Goal: Task Accomplishment & Management: Manage account settings

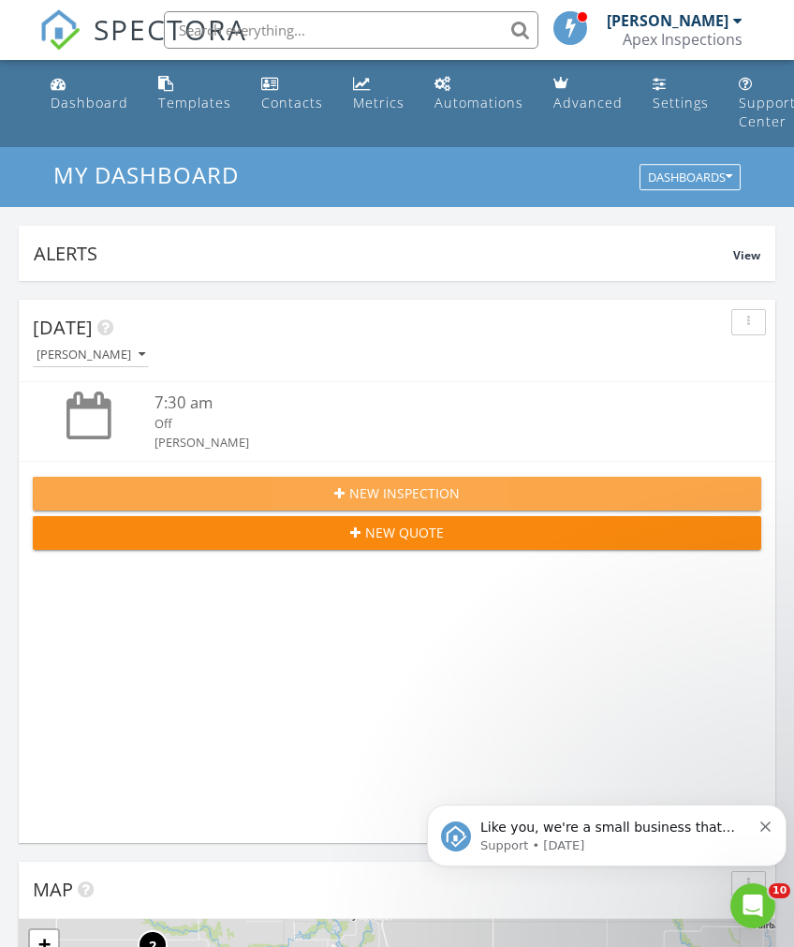
click at [510, 484] on div "New Inspection" at bounding box center [397, 493] width 699 height 20
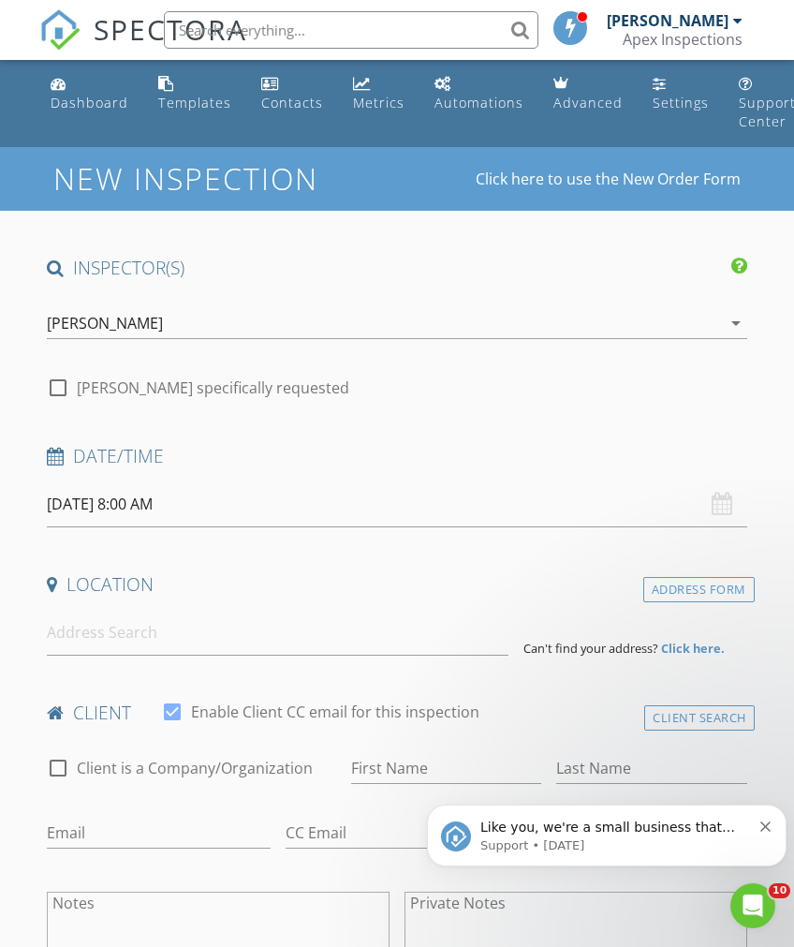
click at [727, 503] on div "08/28/2025 8:00 AM" at bounding box center [397, 504] width 700 height 46
click at [593, 501] on input "08/28/2025 8:00 AM" at bounding box center [397, 504] width 700 height 46
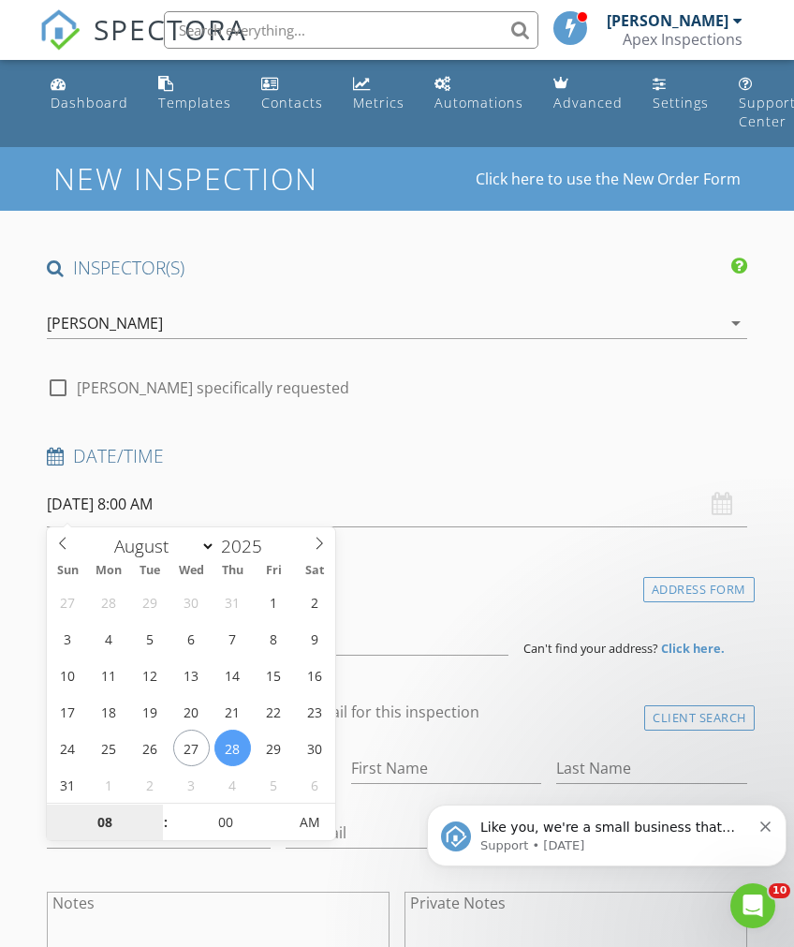
click at [122, 809] on input "08" at bounding box center [104, 822] width 115 height 37
type input "9"
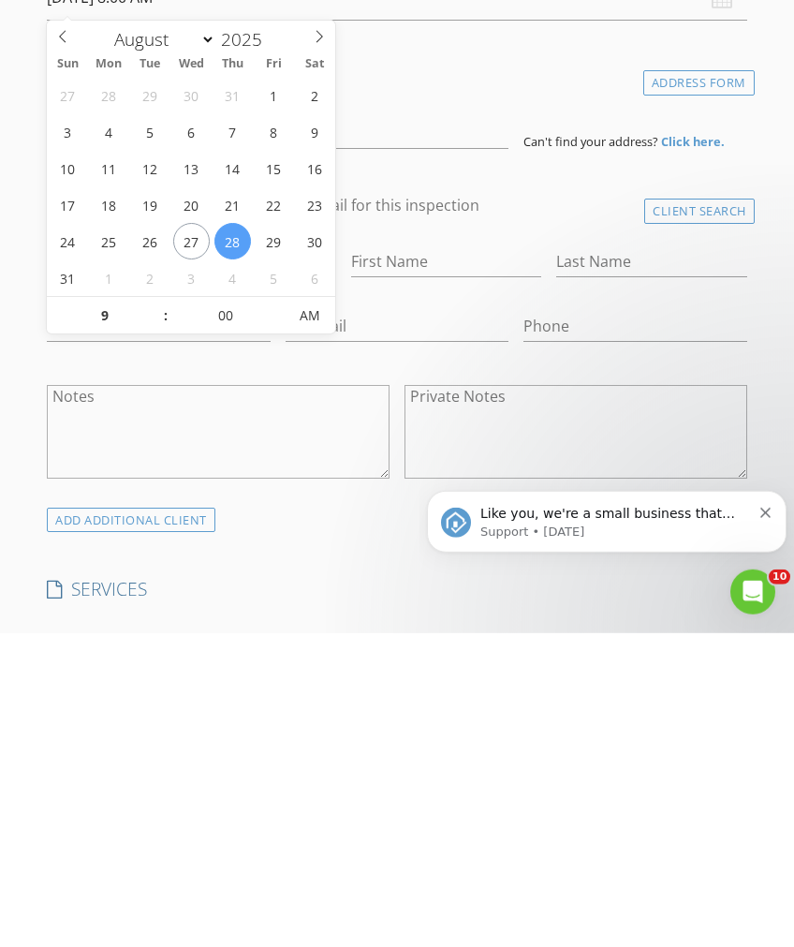
type input "[DATE] 9:00 AM"
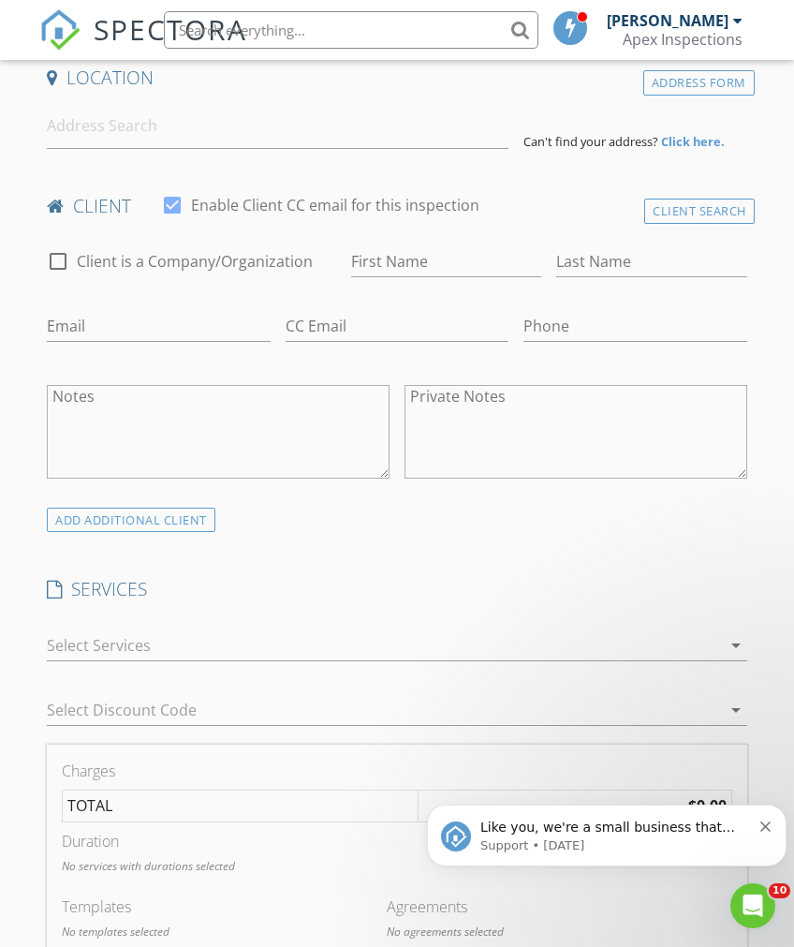
click at [338, 583] on h4 "SERVICES" at bounding box center [397, 589] width 700 height 24
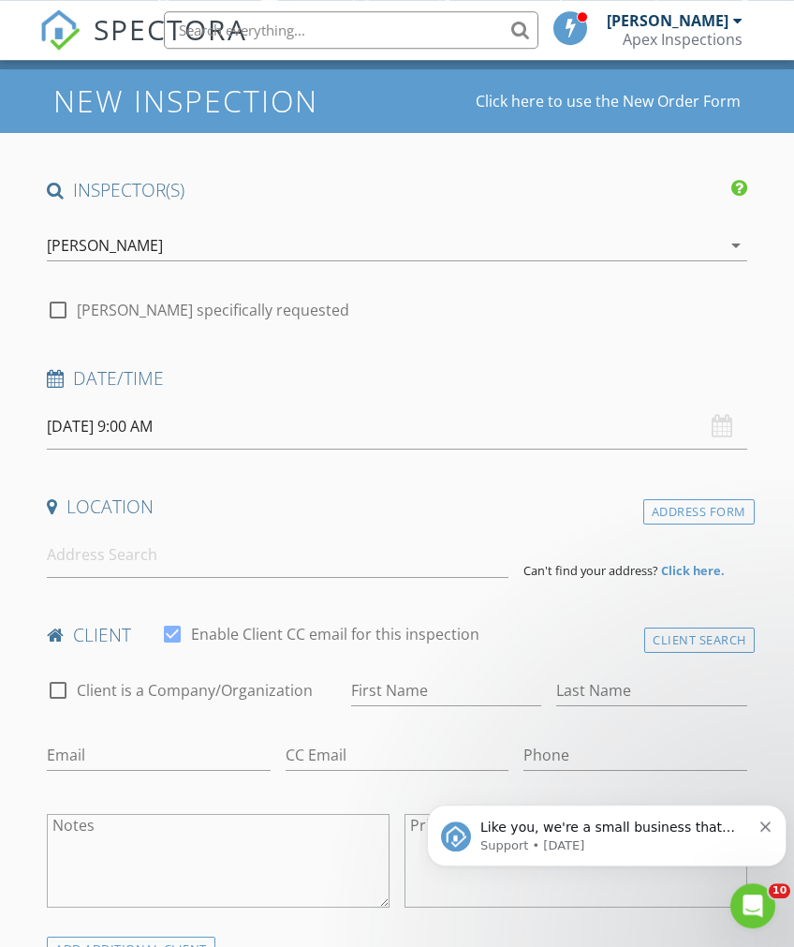
scroll to position [75, 0]
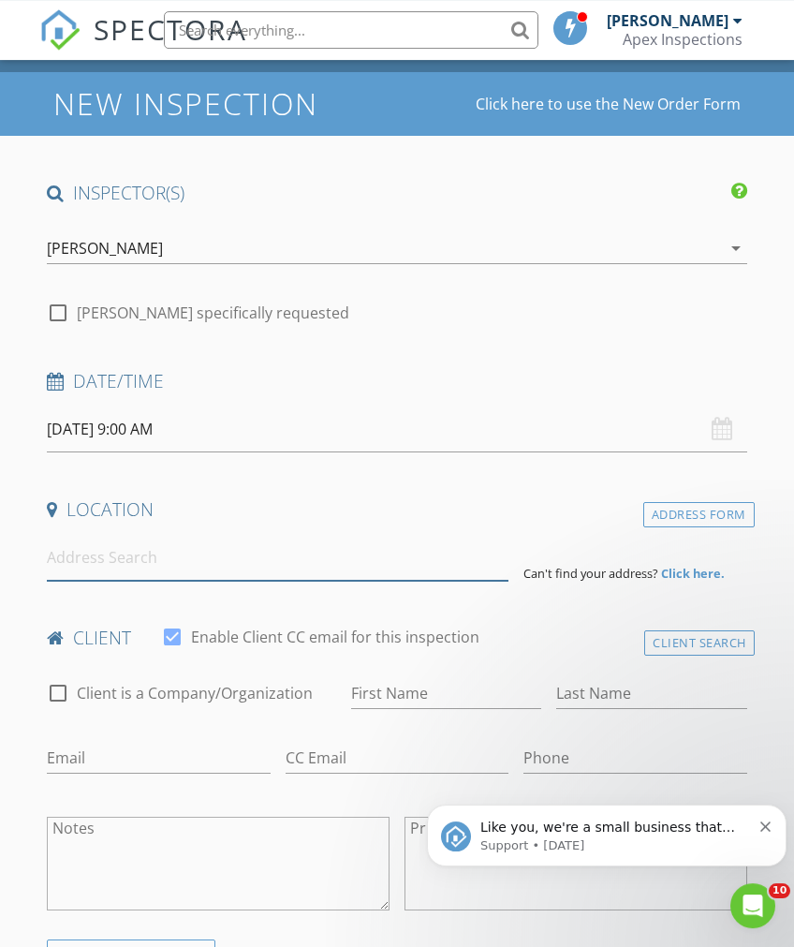
click at [393, 537] on input at bounding box center [278, 558] width 462 height 46
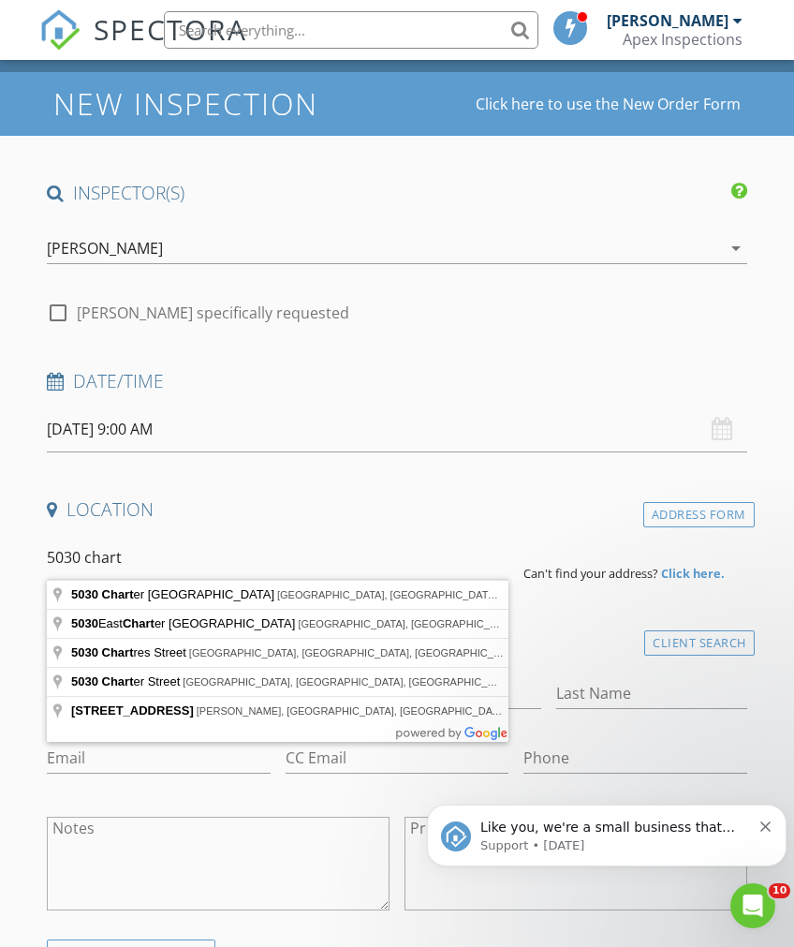
type input "5030 Charter Oak Lane Southeast, Cedar Rapids, IA, USA"
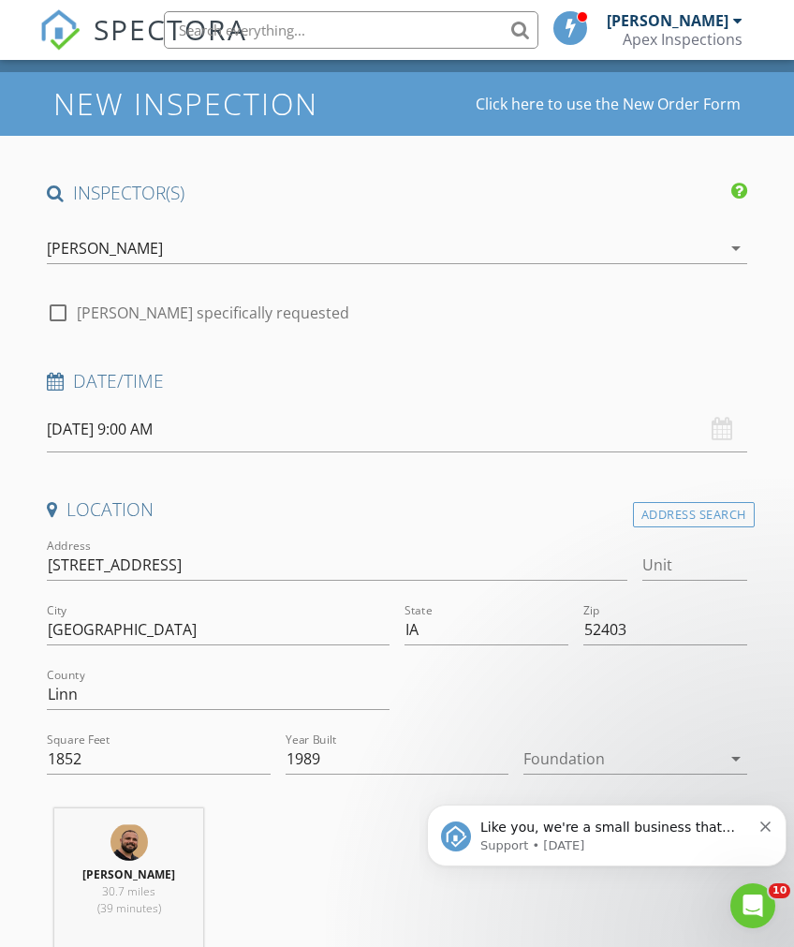
click at [693, 745] on div at bounding box center [621, 759] width 197 height 30
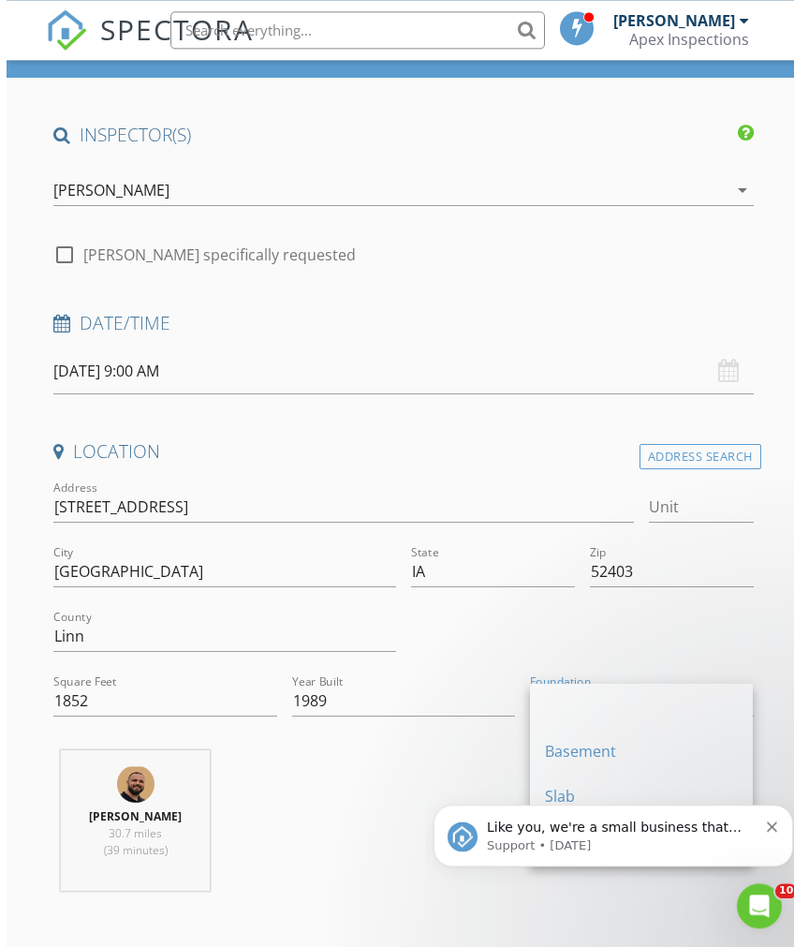
scroll to position [188, 0]
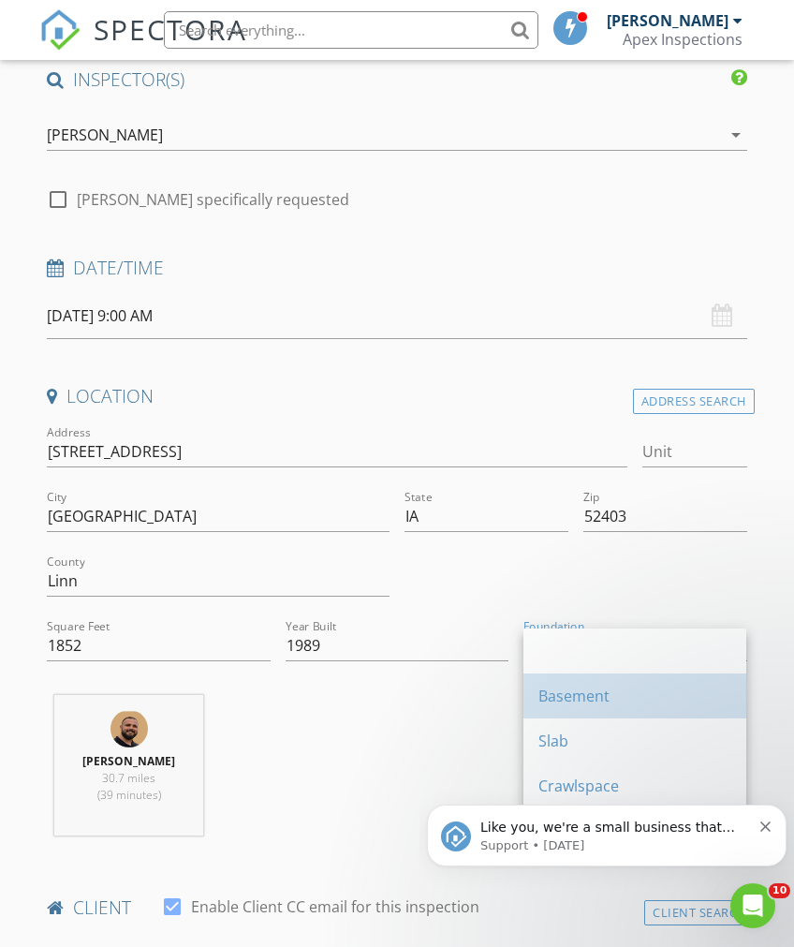
click at [593, 704] on div "Basement" at bounding box center [634, 696] width 193 height 22
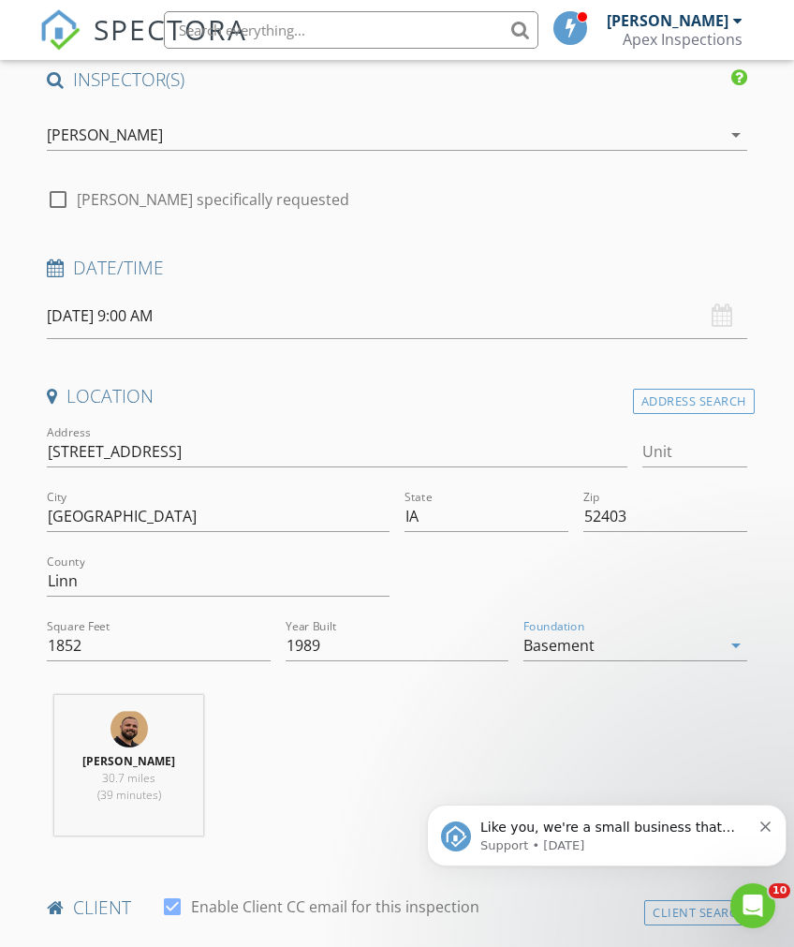
click at [782, 824] on div "Like you, we're a small business that relies on reviews to grow. If you have a …" at bounding box center [607, 835] width 360 height 62
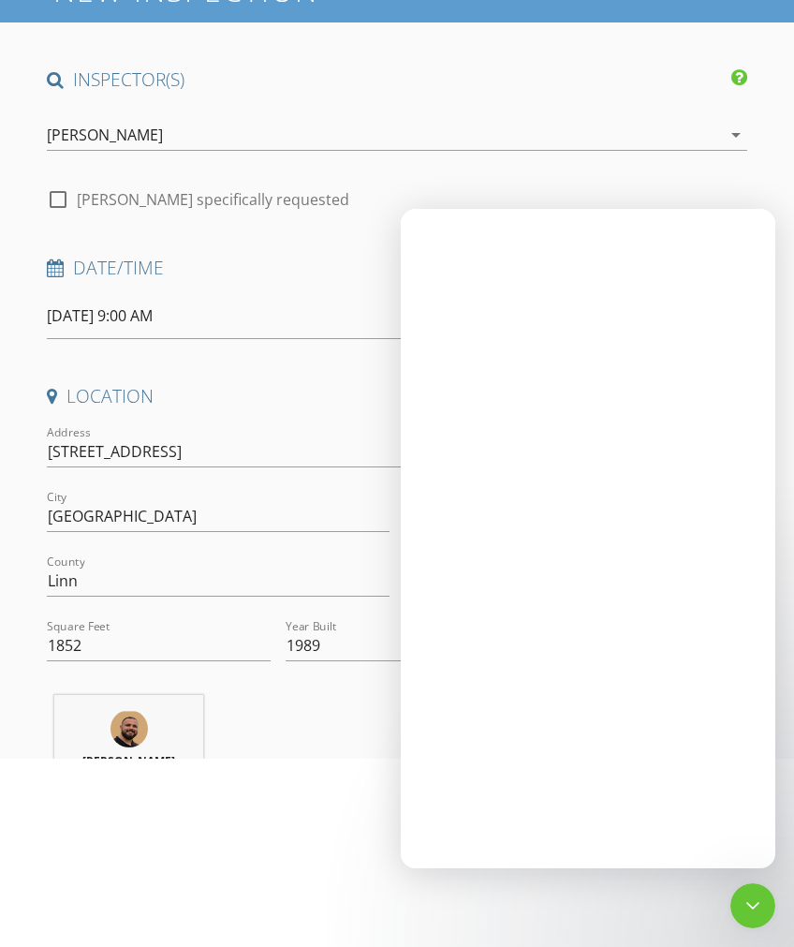
scroll to position [0, 0]
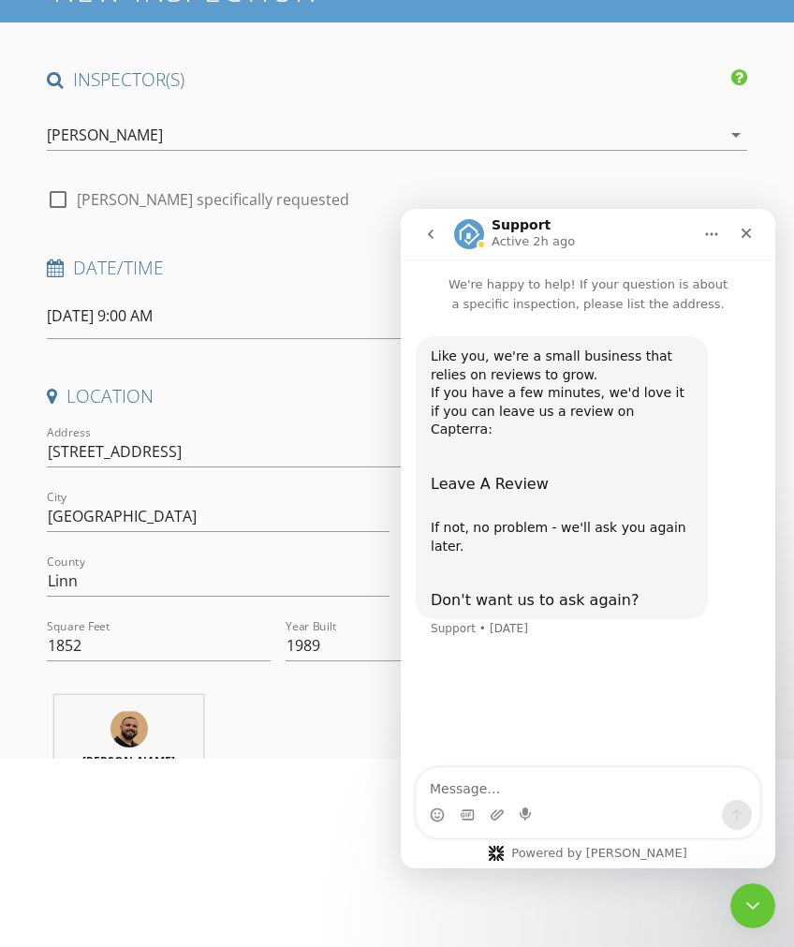
click at [743, 232] on icon "Close" at bounding box center [746, 233] width 15 height 15
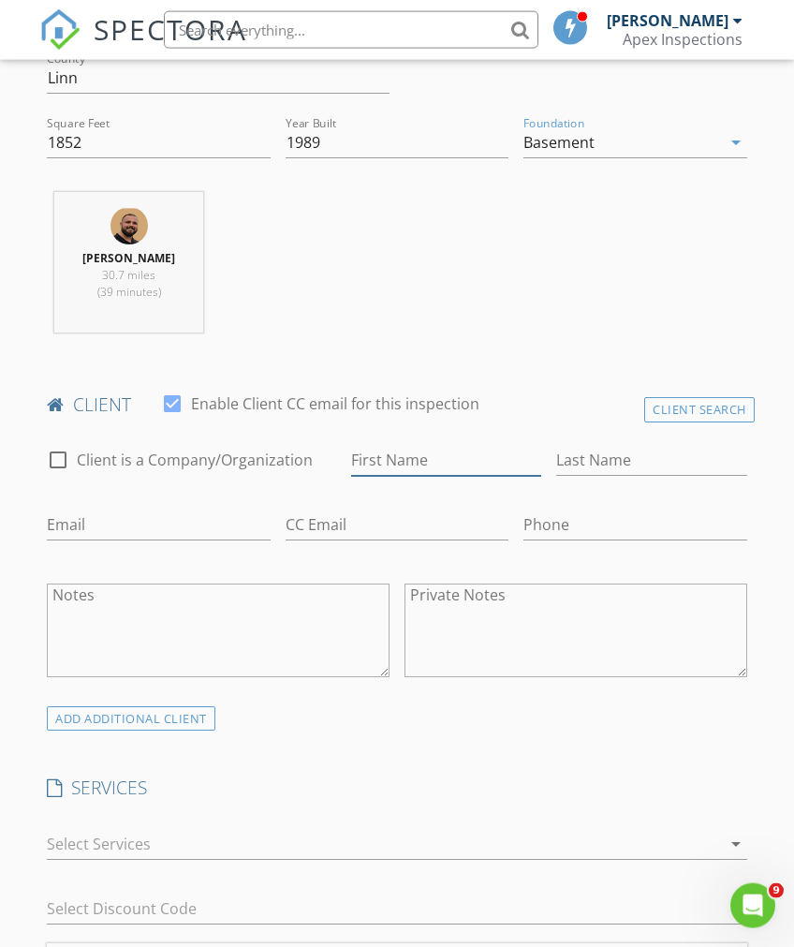
click at [494, 461] on input "First Name" at bounding box center [446, 460] width 190 height 31
type input "Sherokee & Jacob"
click at [704, 465] on input "Last Name" at bounding box center [651, 460] width 190 height 31
type input "Sellers"
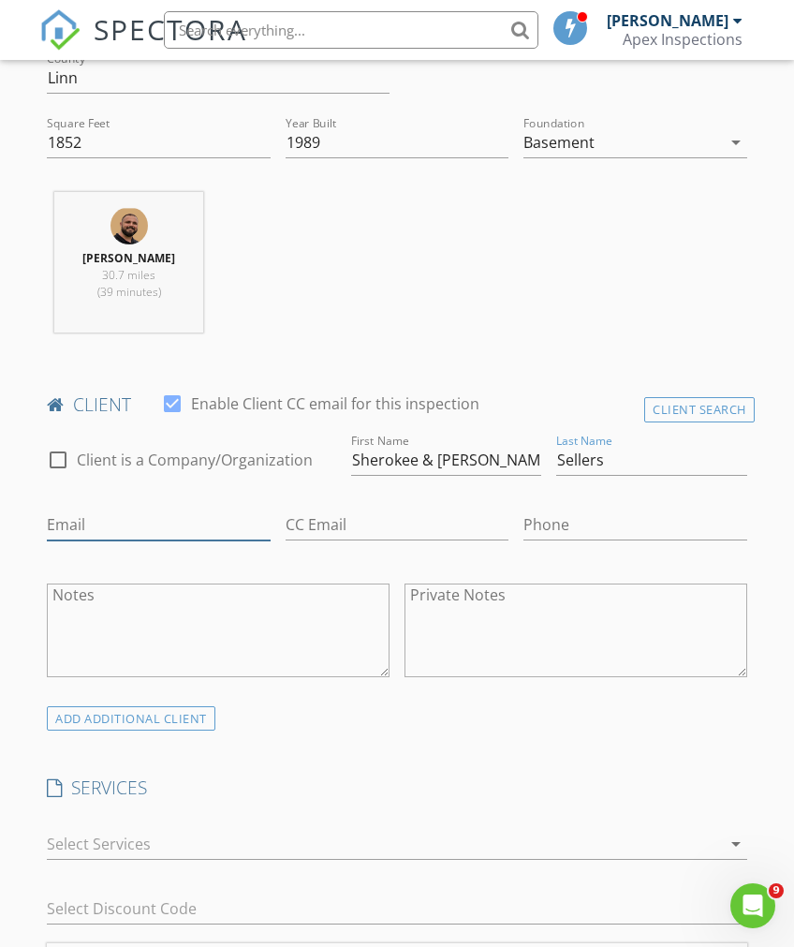
click at [61, 523] on input "Email" at bounding box center [158, 524] width 223 height 31
type input "seder4821@gmail.com"
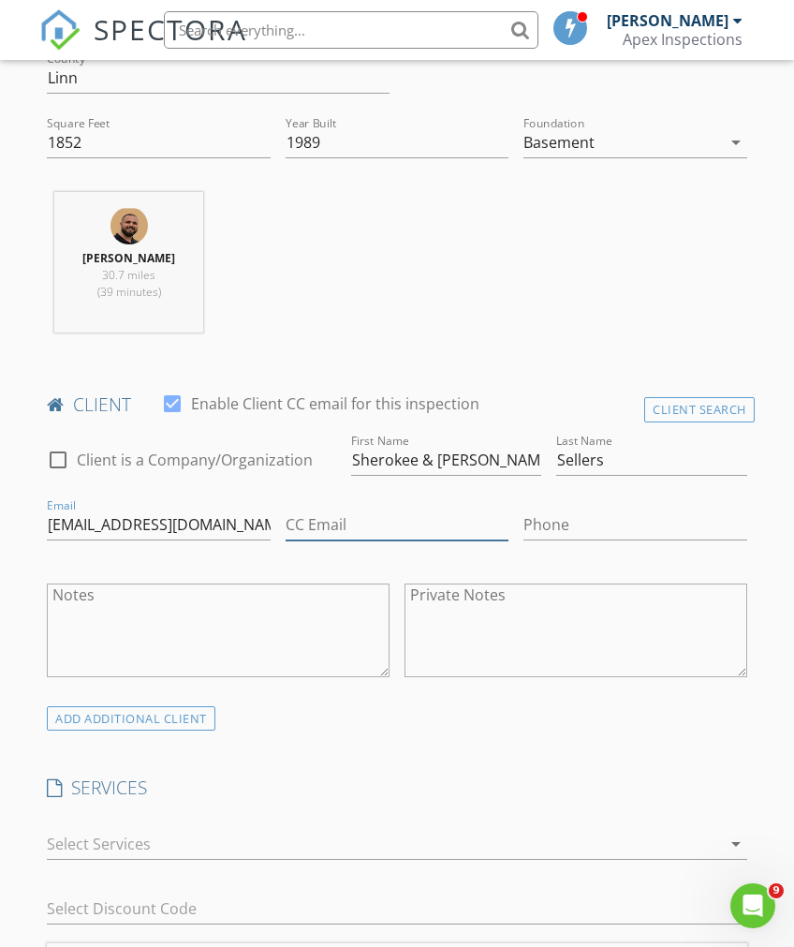
click at [409, 523] on input "CC Email" at bounding box center [397, 524] width 223 height 31
type input "jacobsellers40@gmail.com"
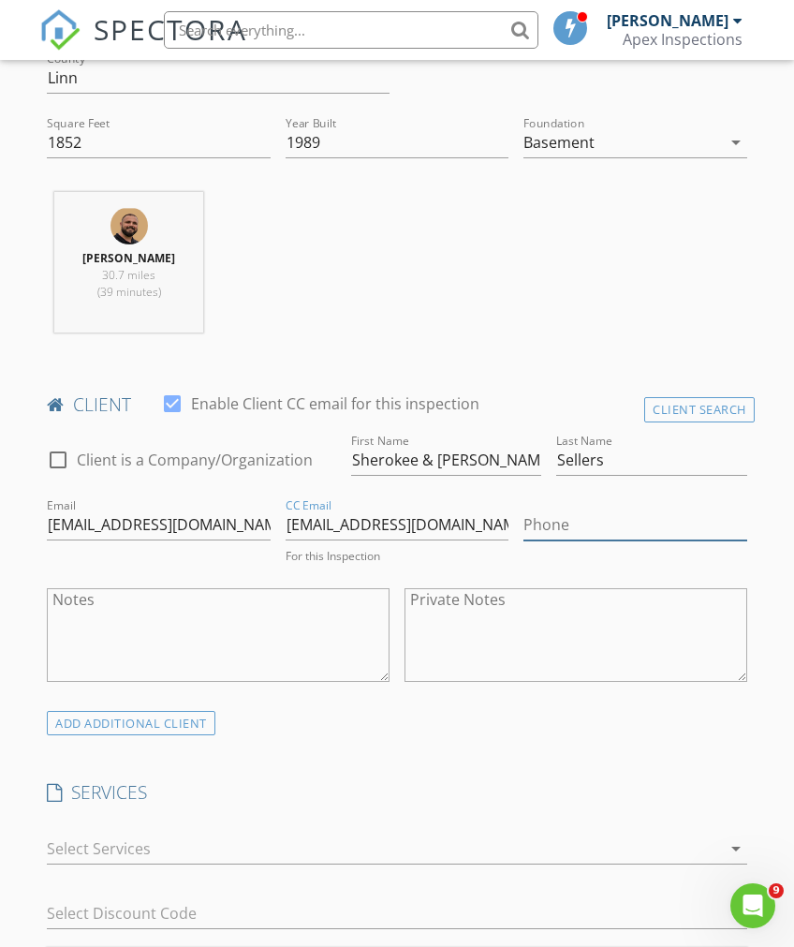
click at [704, 531] on input "Phone" at bounding box center [634, 524] width 223 height 31
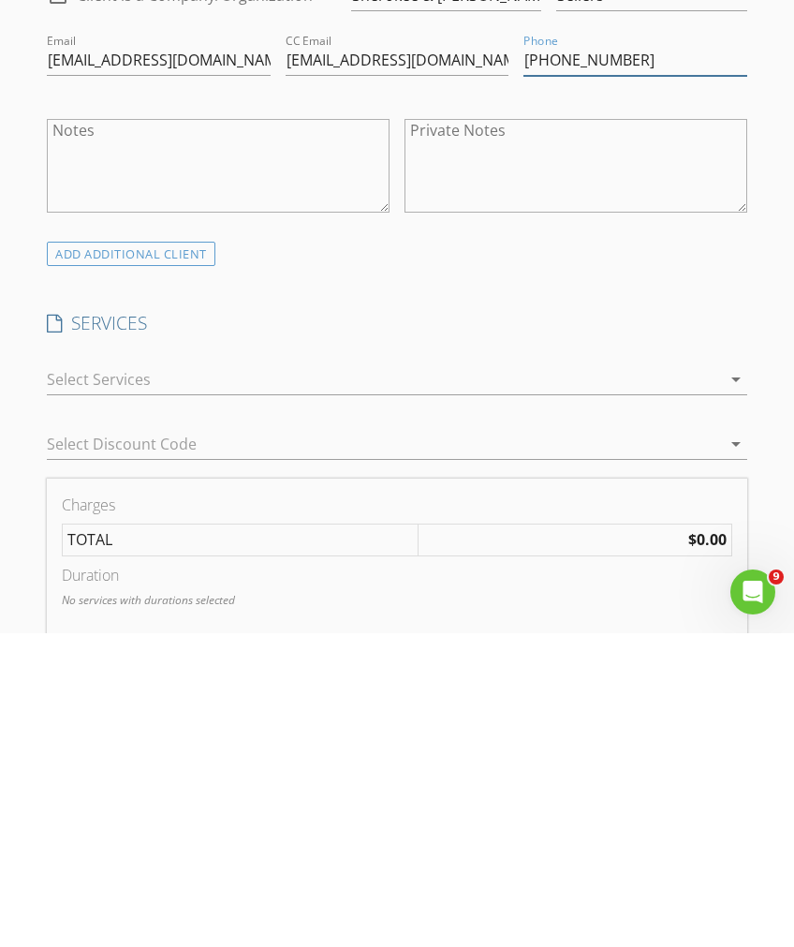
type input "319-334-0990"
click at [717, 678] on div at bounding box center [383, 693] width 673 height 30
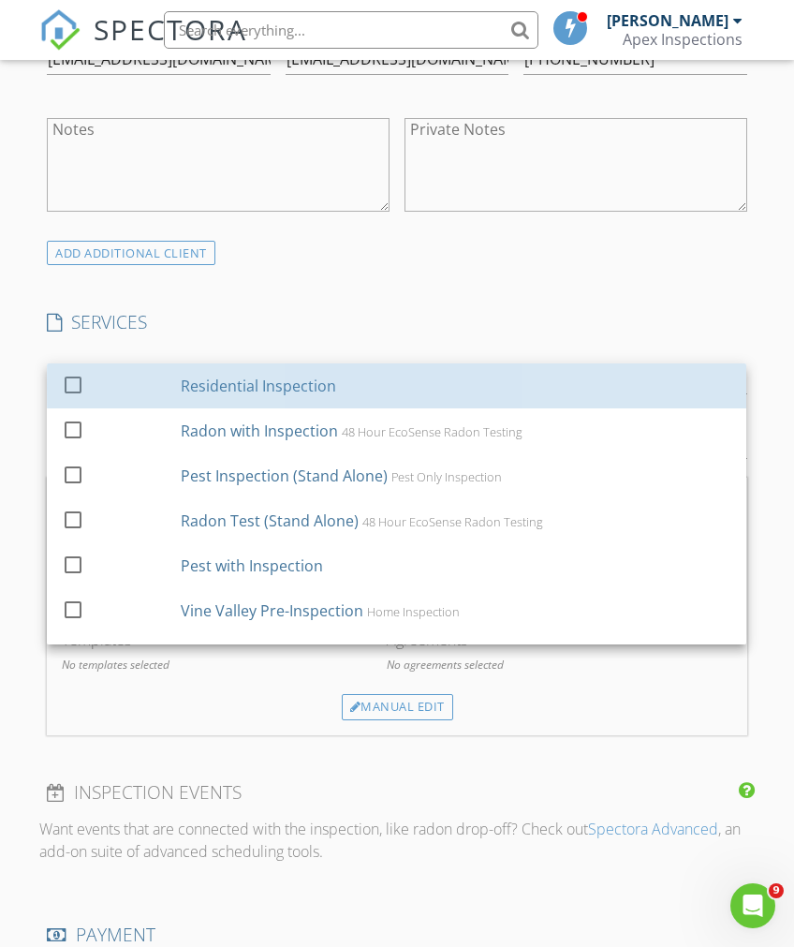
click at [297, 384] on div "Residential Inspection" at bounding box center [259, 386] width 155 height 22
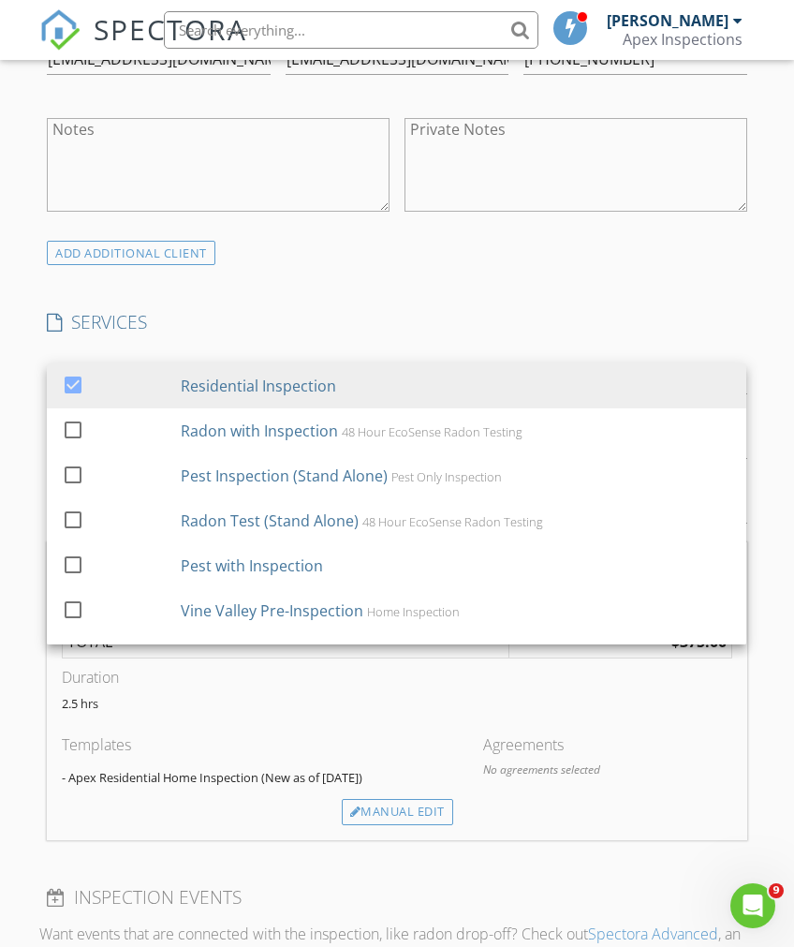
click at [607, 272] on div "INSPECTOR(S) check_box Nick Mullnix PRIMARY check_box_outline_blank Logan Loftu…" at bounding box center [396, 598] width 715 height 2998
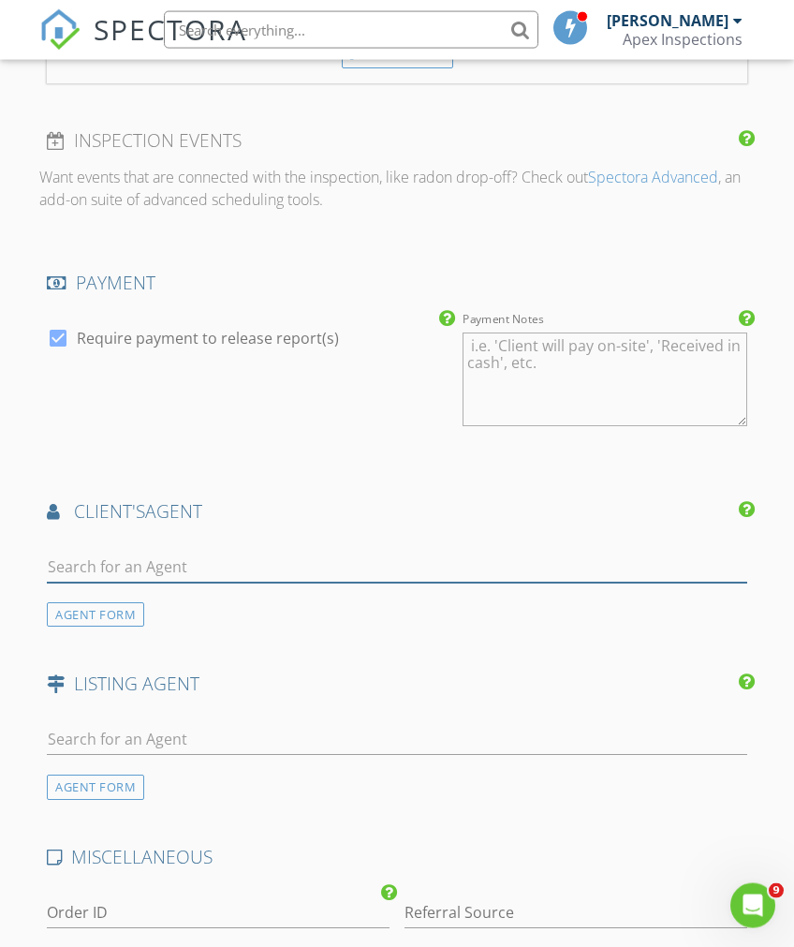
click at [568, 555] on input "text" at bounding box center [397, 567] width 700 height 31
type input "Heath"
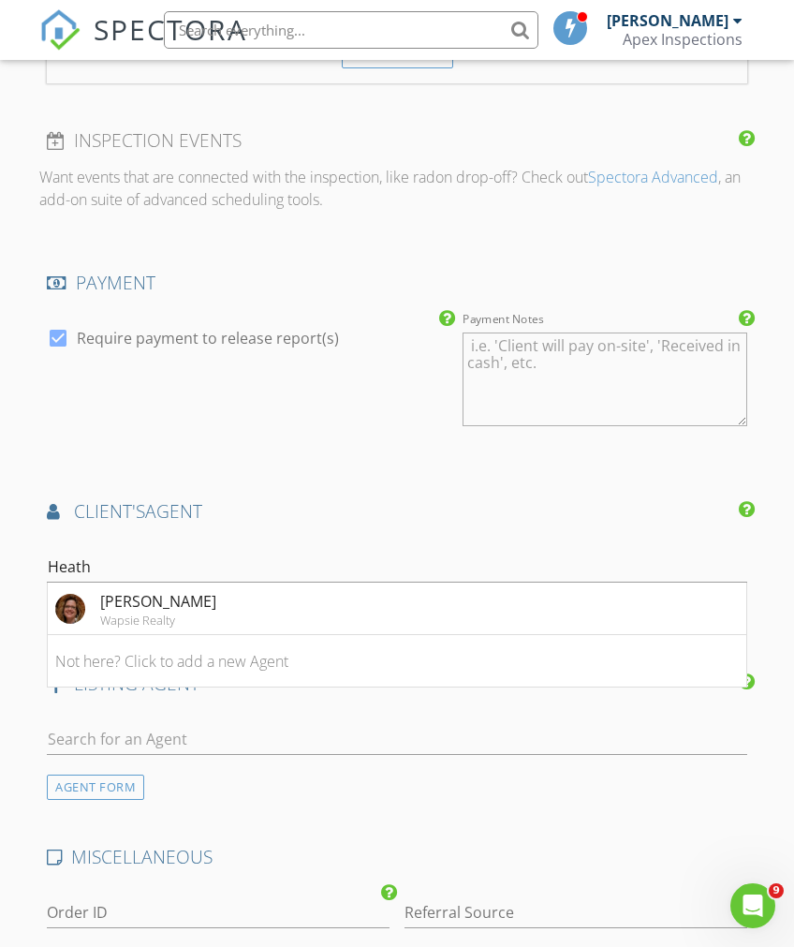
click at [530, 605] on li "Heather Federspiel Wapsie Realty" at bounding box center [397, 608] width 698 height 52
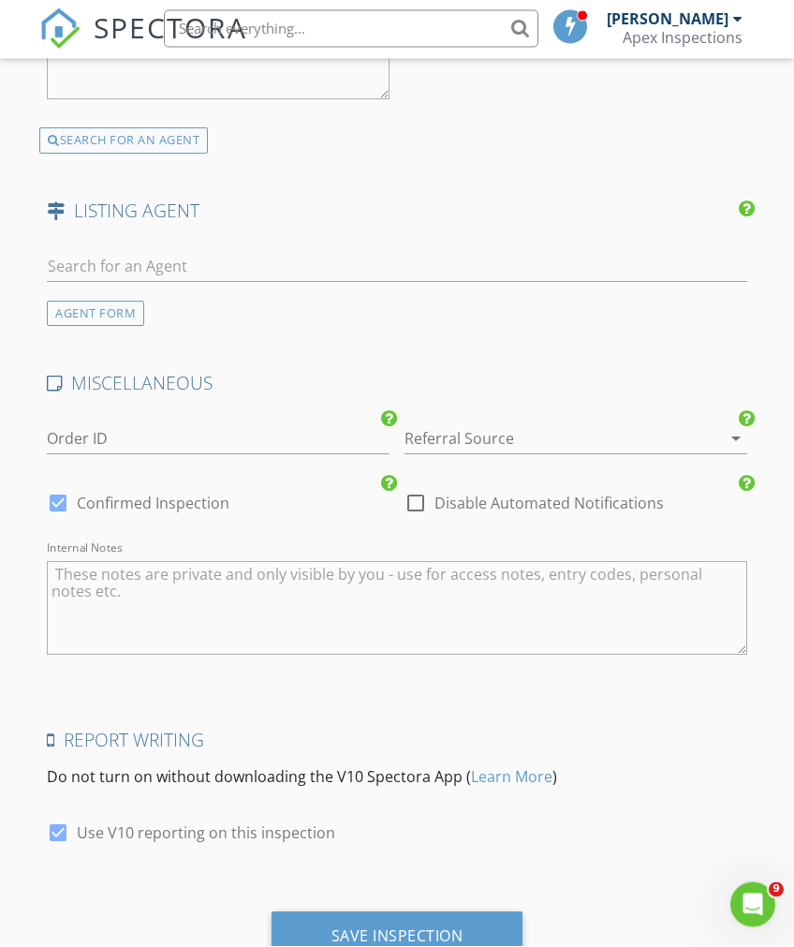
scroll to position [2747, 0]
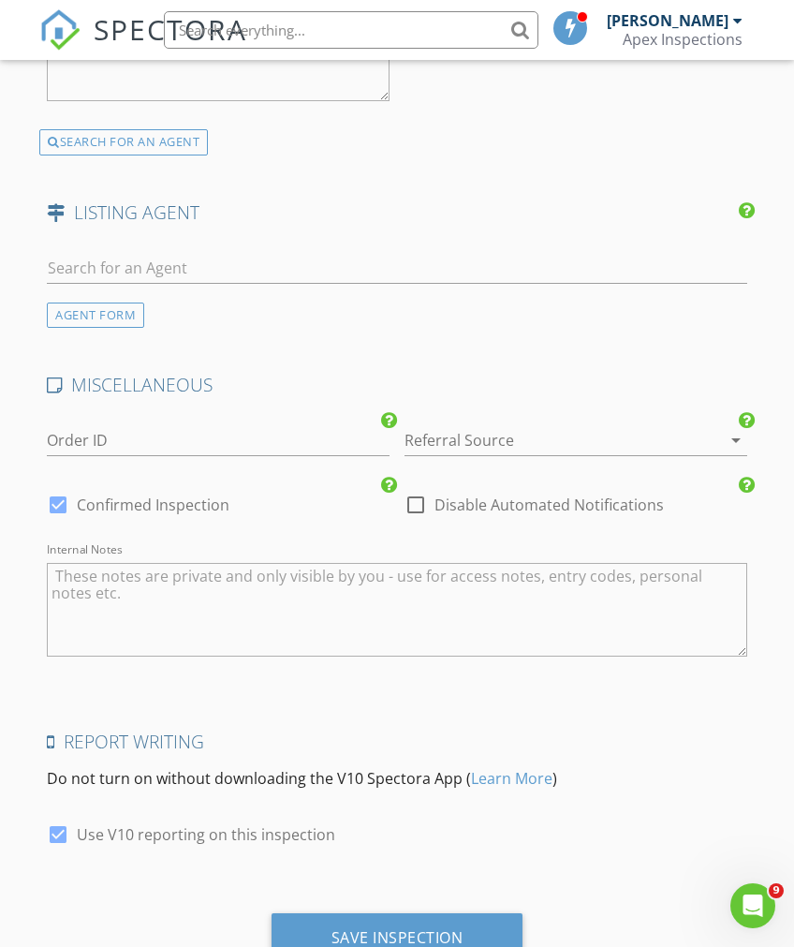
click at [437, 933] on div "Save Inspection" at bounding box center [398, 937] width 132 height 19
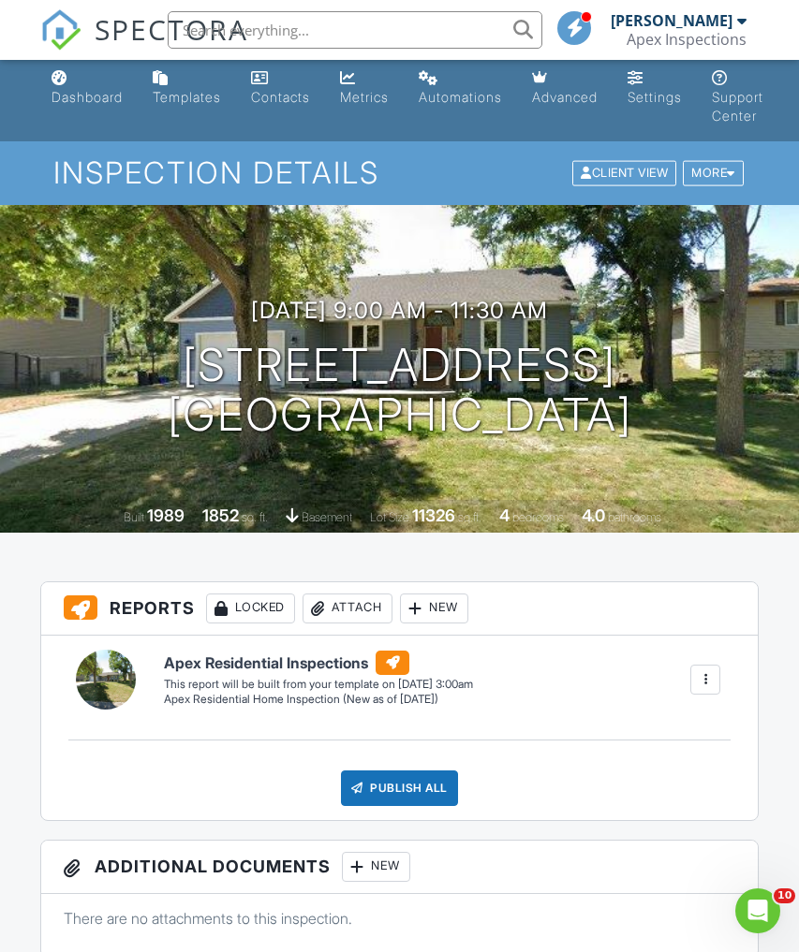
click at [107, 97] on div "Dashboard" at bounding box center [87, 97] width 71 height 16
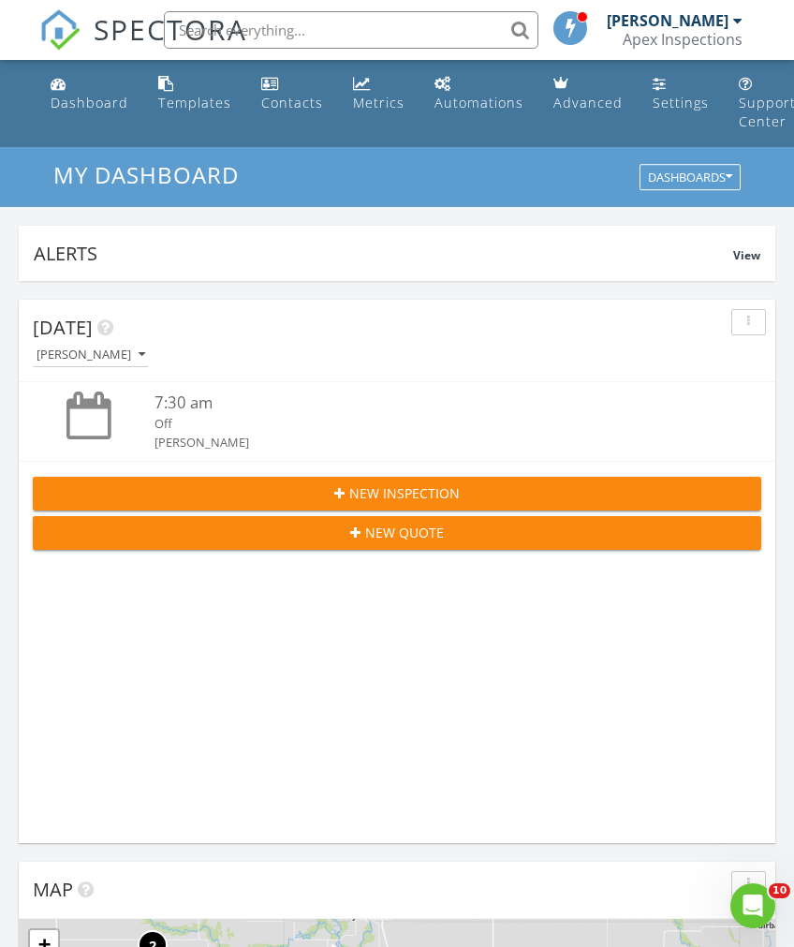
click at [452, 483] on span "New Inspection" at bounding box center [404, 493] width 111 height 20
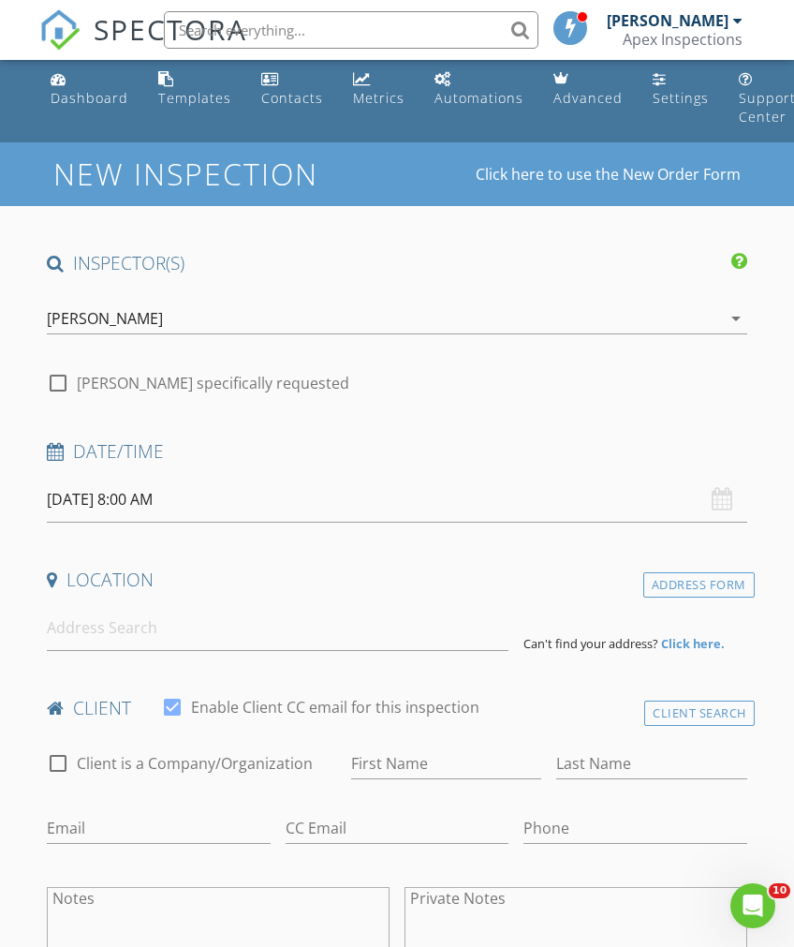
click at [671, 502] on input "08/28/2025 8:00 AM" at bounding box center [397, 500] width 700 height 46
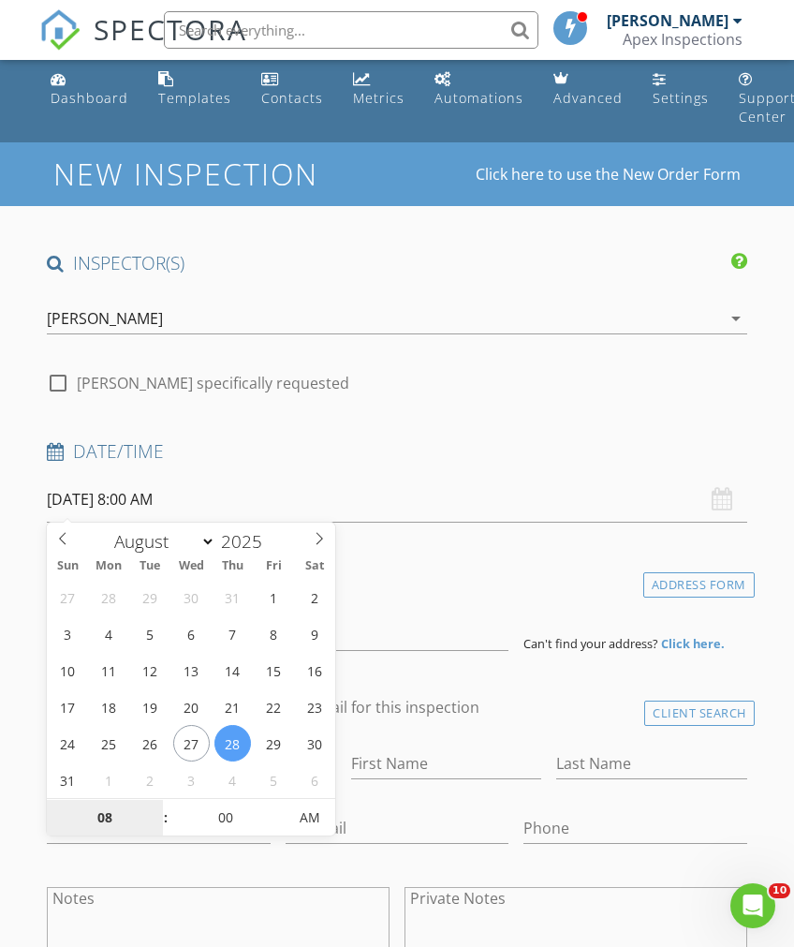
click at [111, 821] on input "08" at bounding box center [104, 818] width 115 height 37
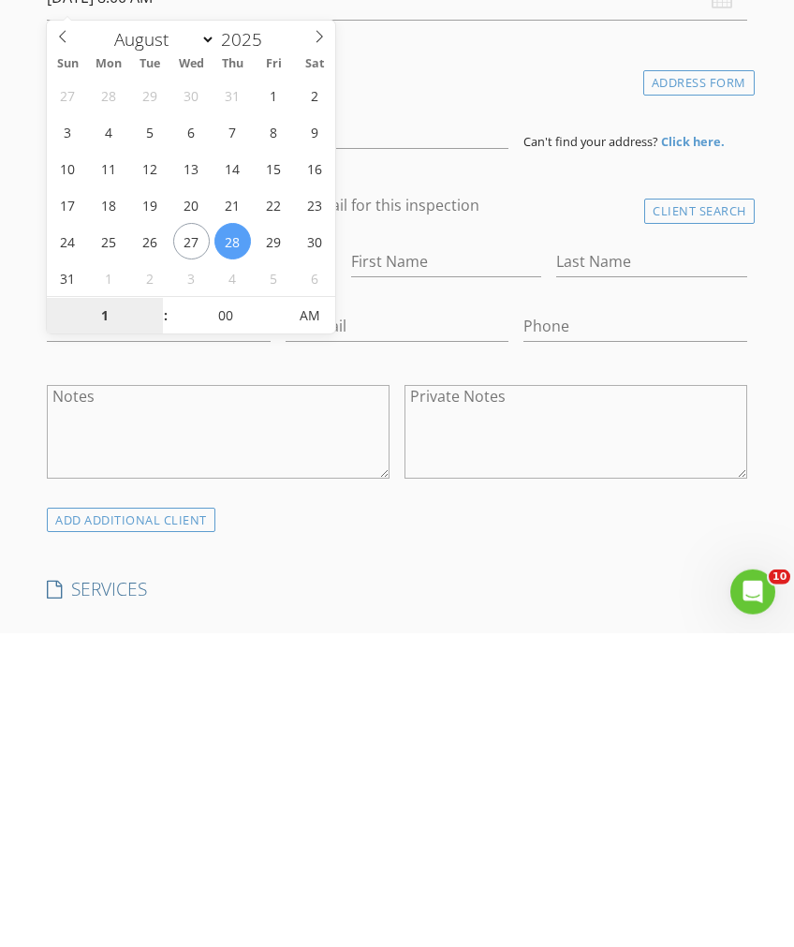
type input "12"
click at [322, 611] on span "AM" at bounding box center [310, 629] width 52 height 37
type input "08/28/2025 12:00 PM"
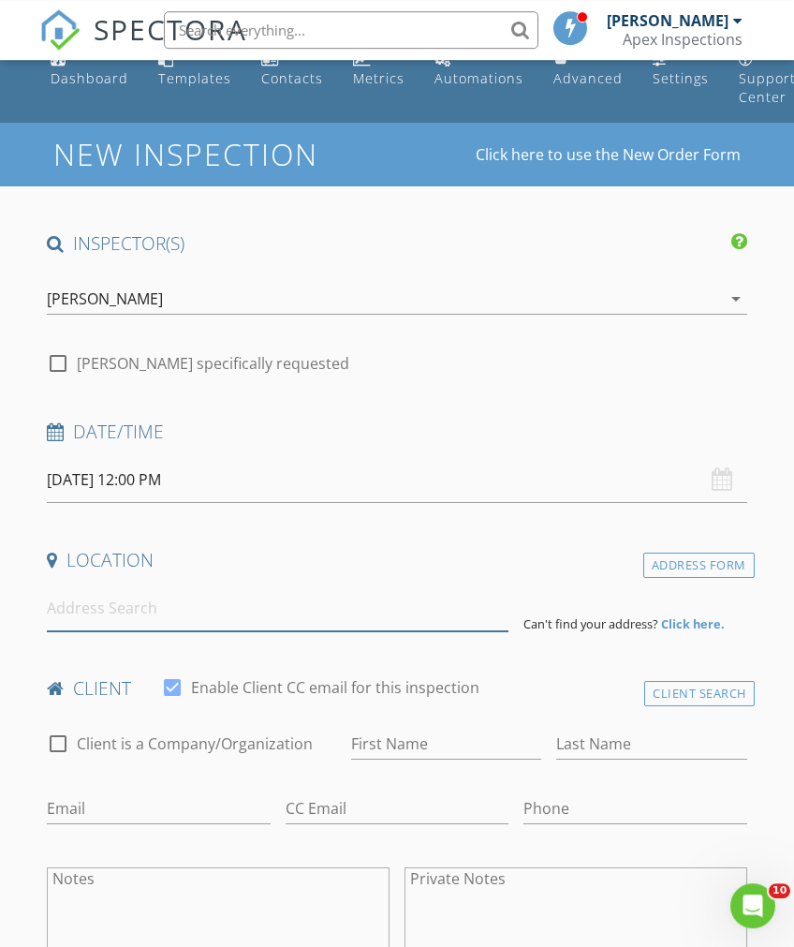
click at [405, 604] on input at bounding box center [278, 608] width 462 height 46
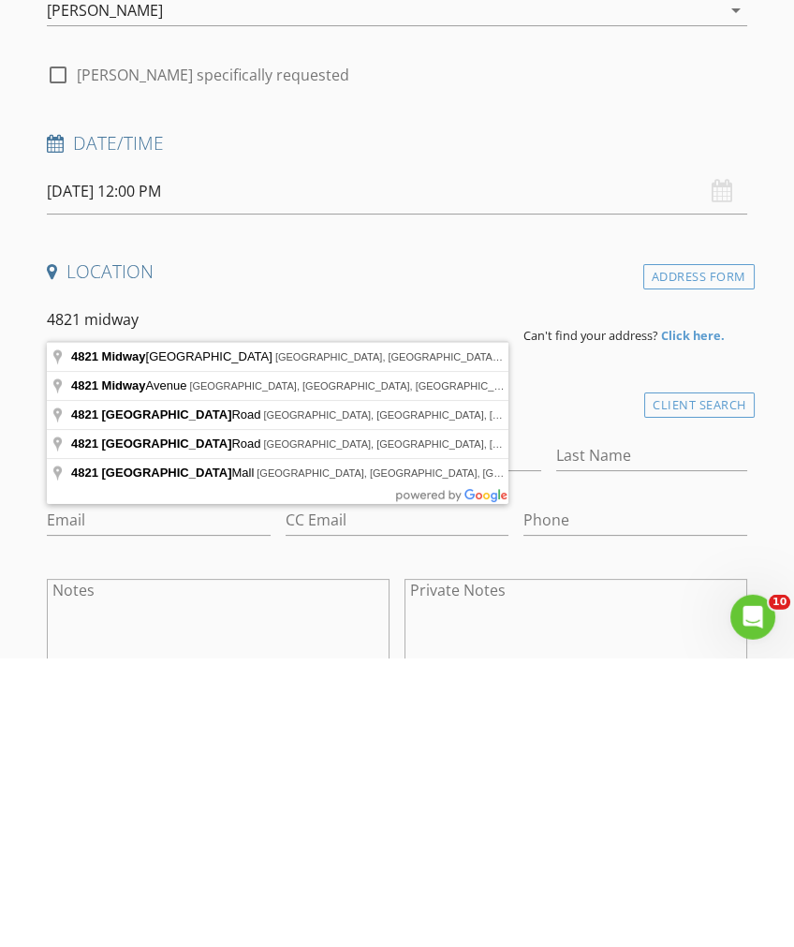
type input "4821 Midway Drive Northwest, Cedar Rapids, IA, USA"
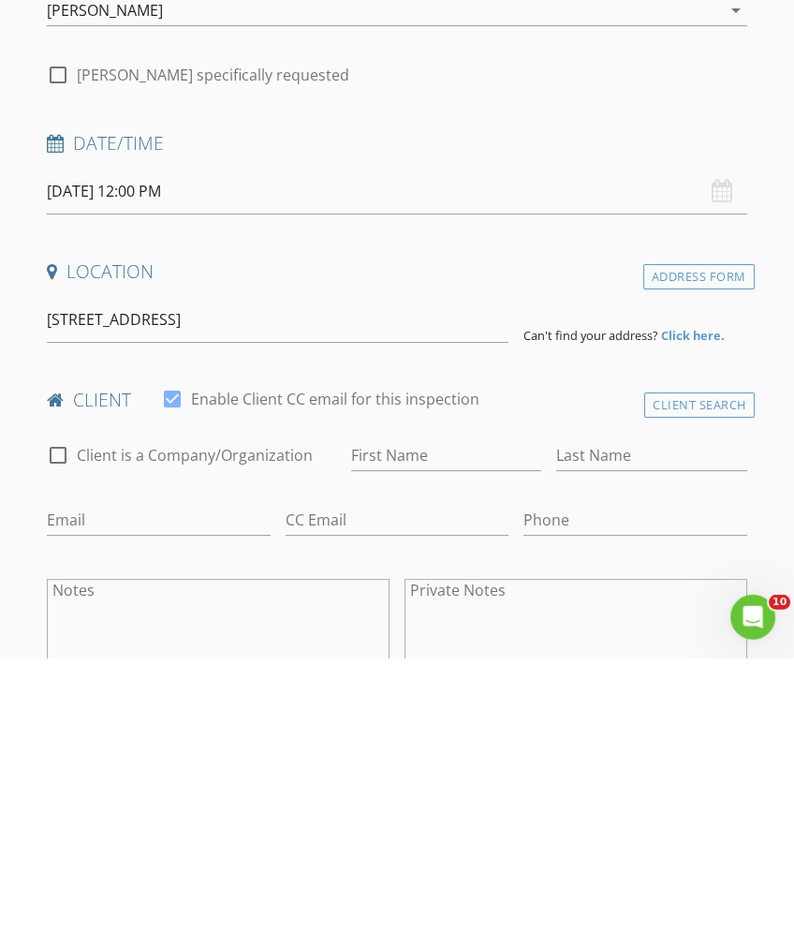
scroll to position [313, 0]
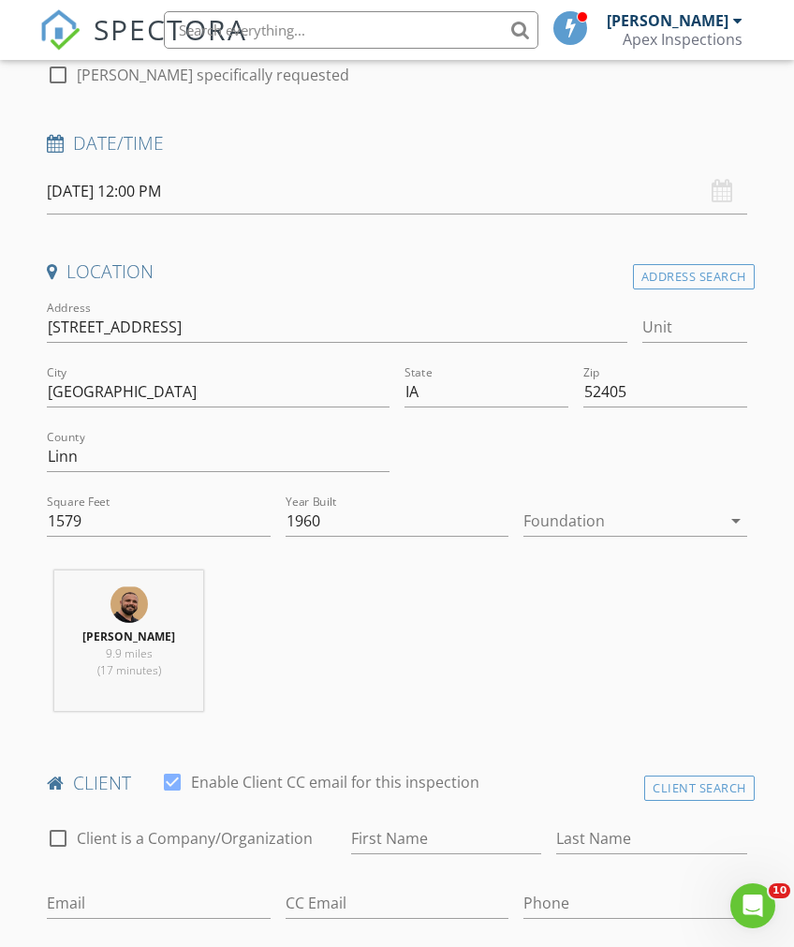
click at [708, 529] on div at bounding box center [621, 521] width 197 height 30
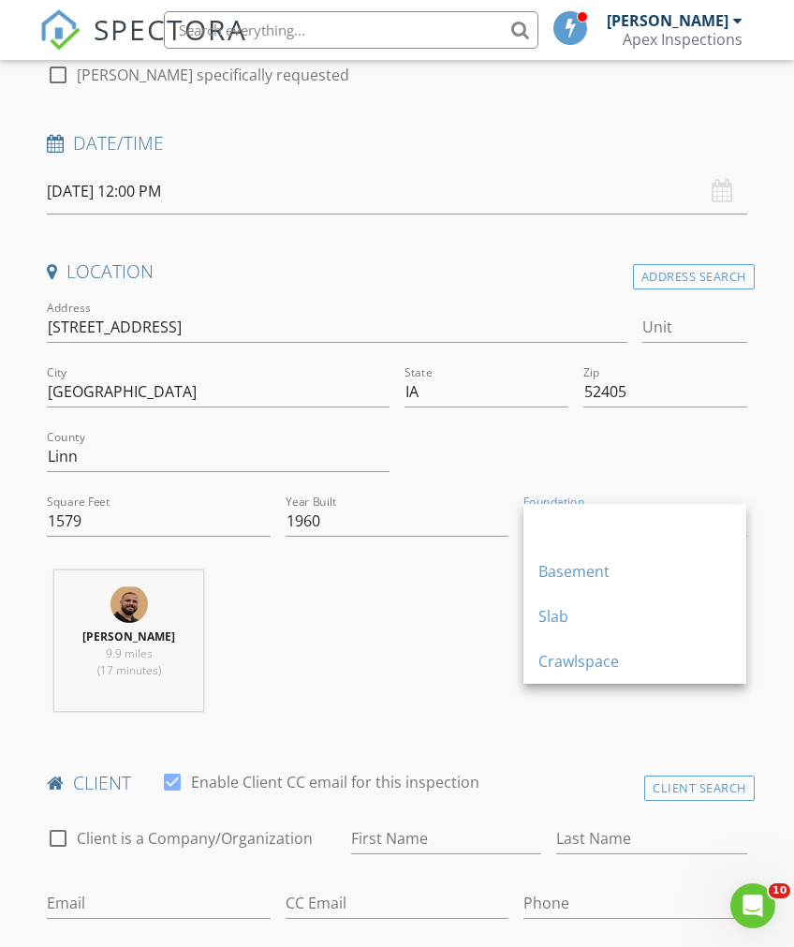
click at [601, 576] on div "Basement" at bounding box center [634, 571] width 193 height 22
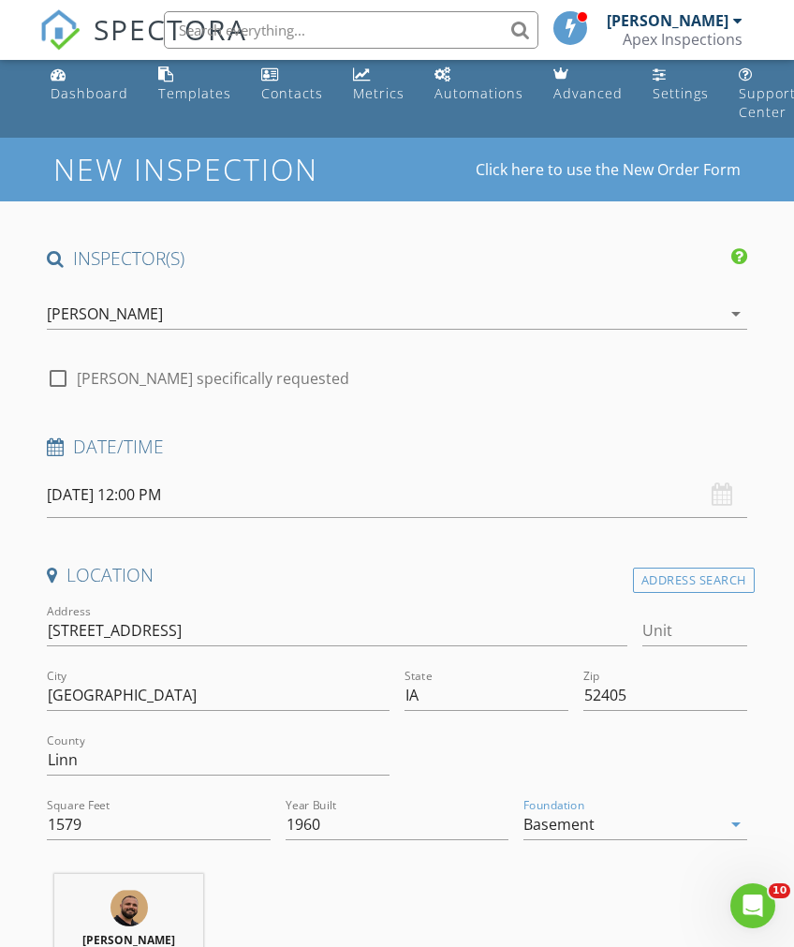
scroll to position [0, 0]
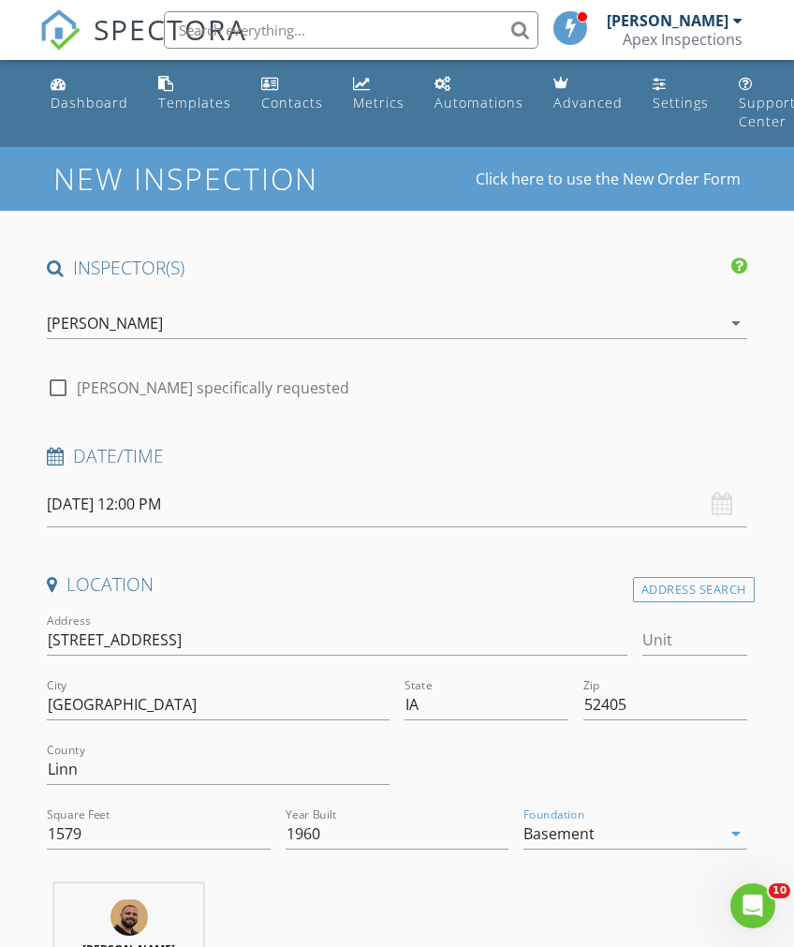
click at [725, 325] on icon "arrow_drop_down" at bounding box center [736, 323] width 22 height 22
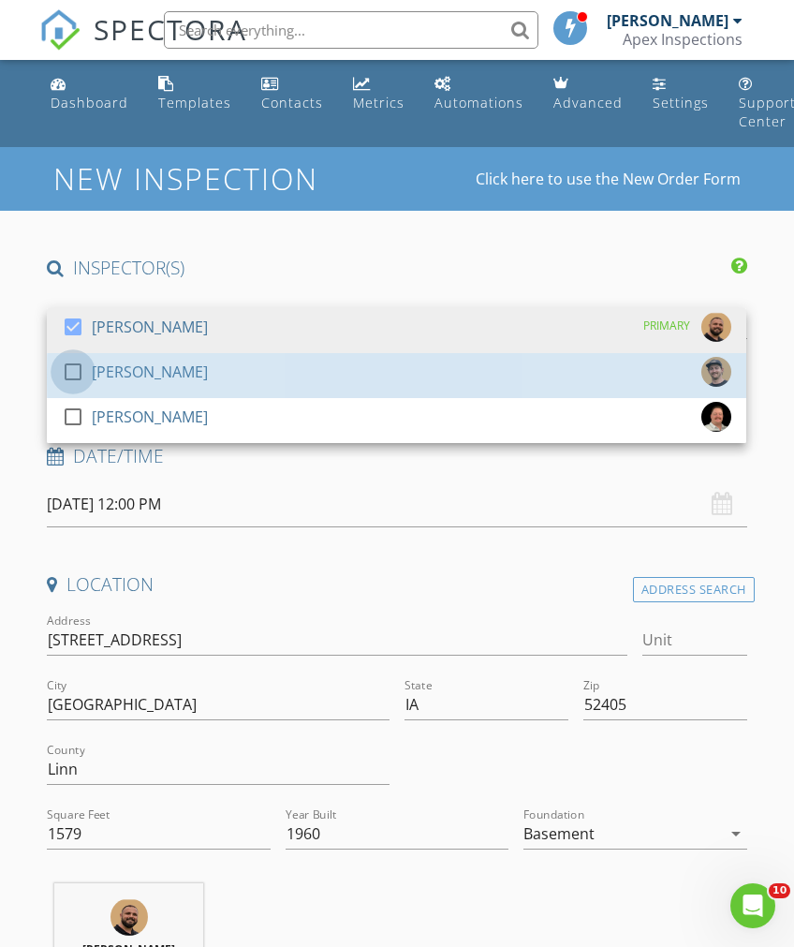
click at [72, 373] on div at bounding box center [73, 372] width 32 height 32
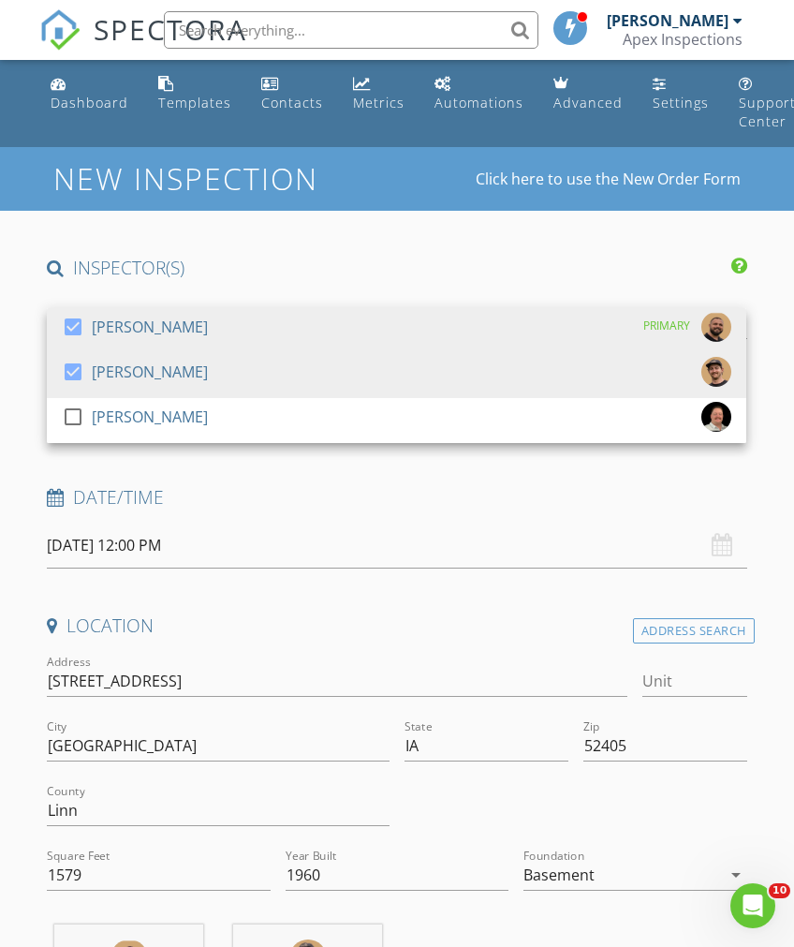
click at [488, 613] on h4 "Location" at bounding box center [397, 625] width 700 height 24
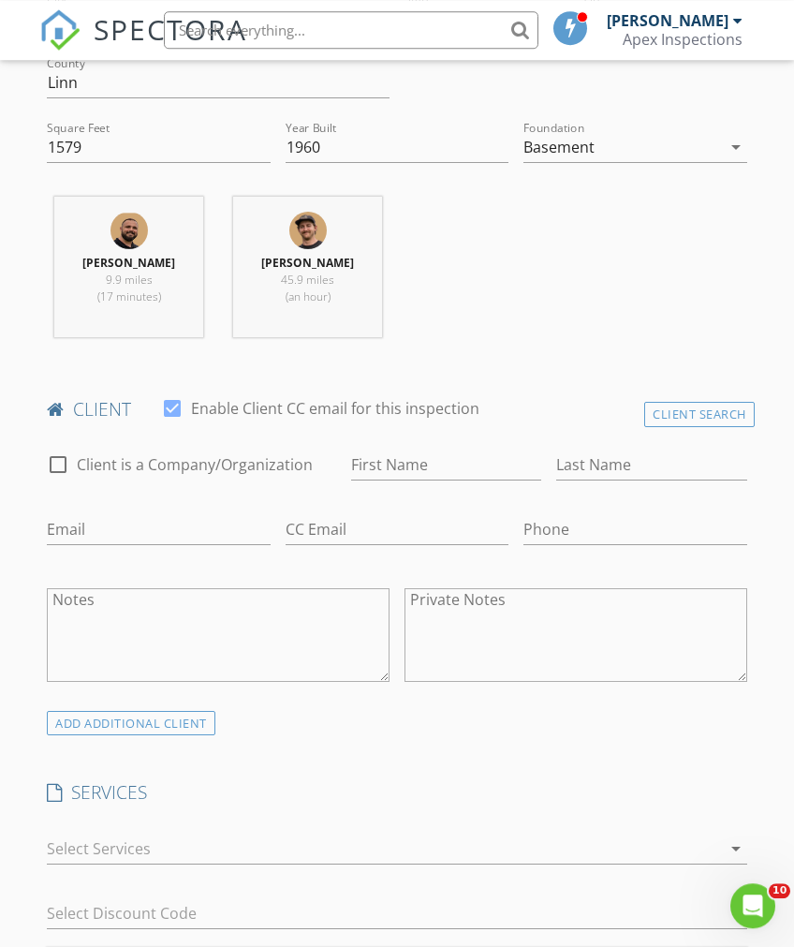
scroll to position [743, 0]
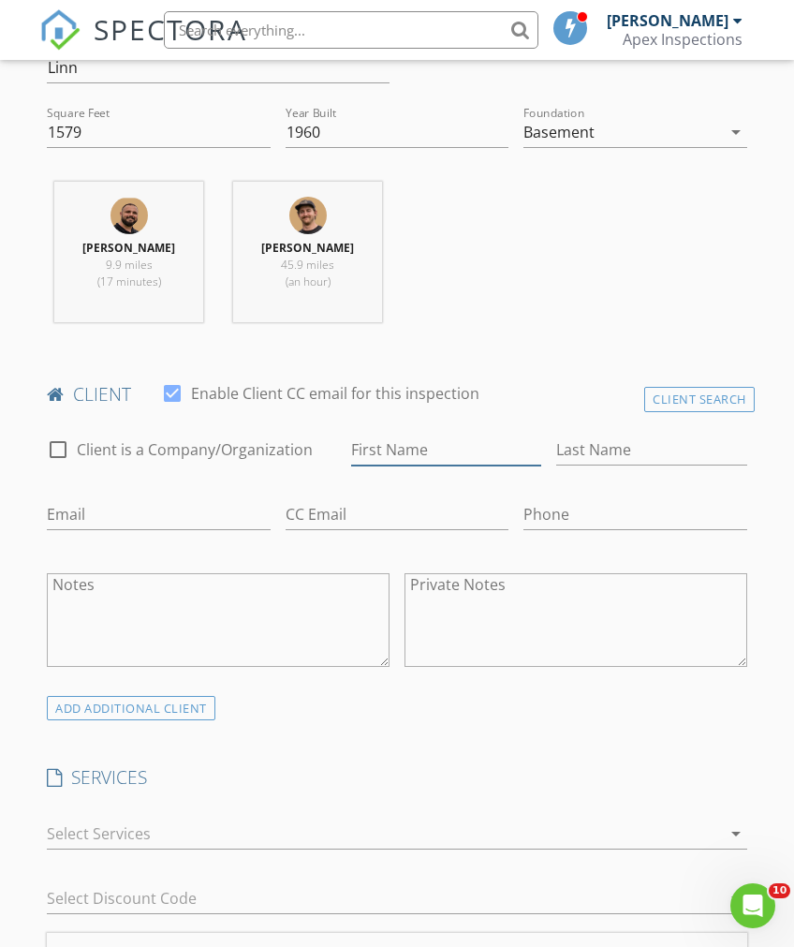
click at [473, 435] on input "First Name" at bounding box center [446, 450] width 190 height 31
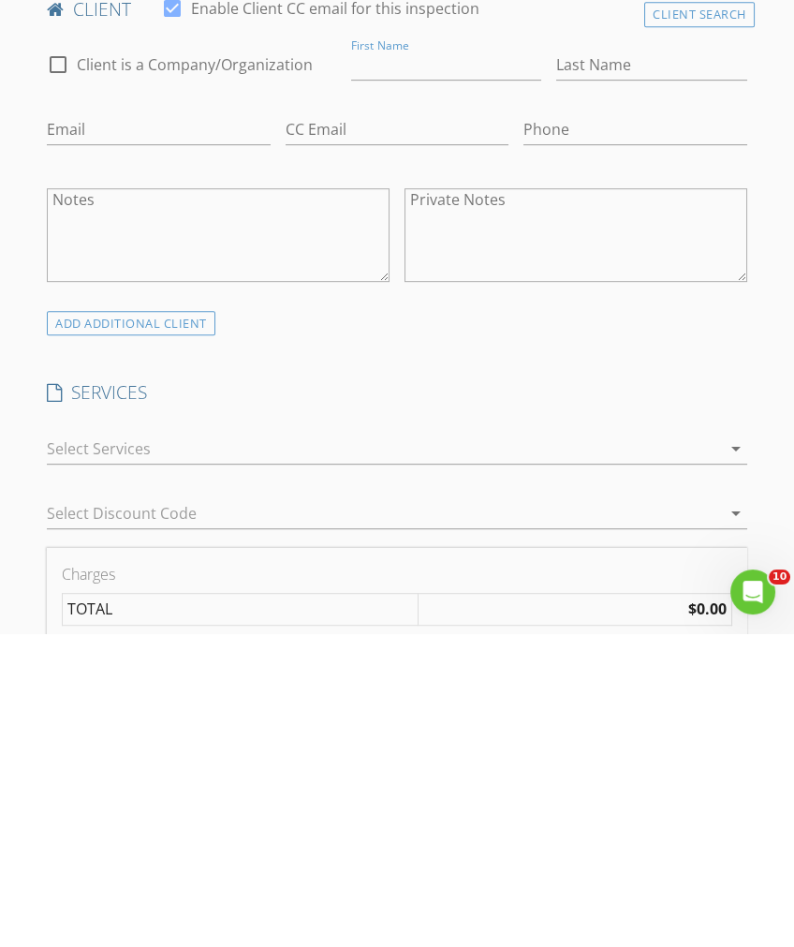
click at [702, 747] on div at bounding box center [383, 762] width 673 height 30
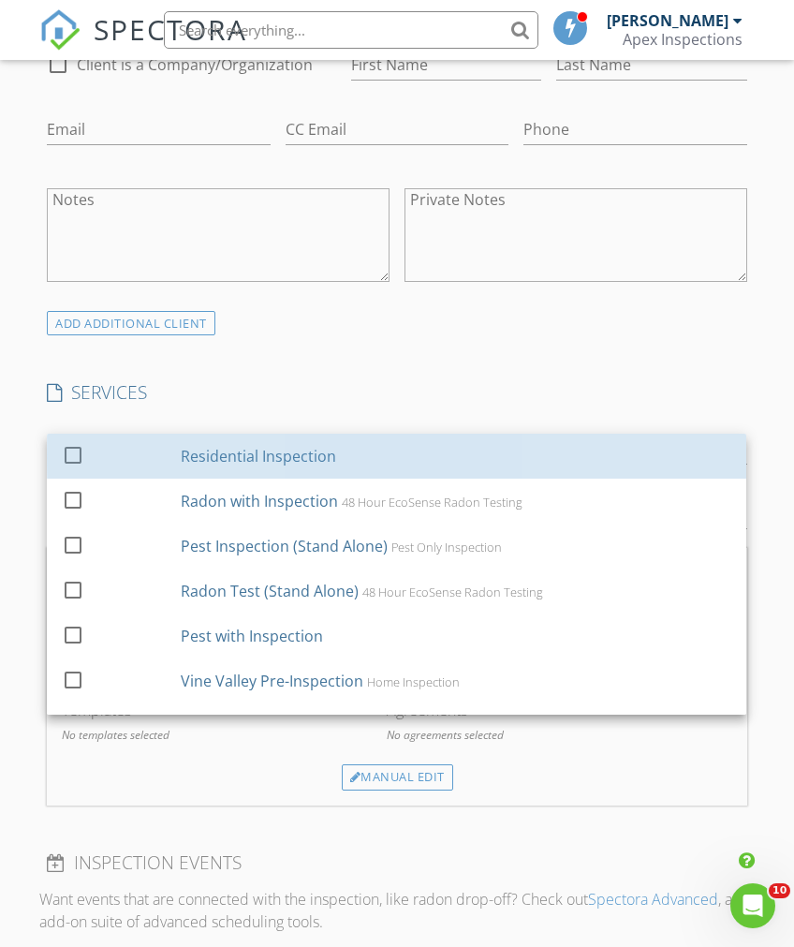
click at [321, 452] on div "Residential Inspection" at bounding box center [259, 456] width 155 height 22
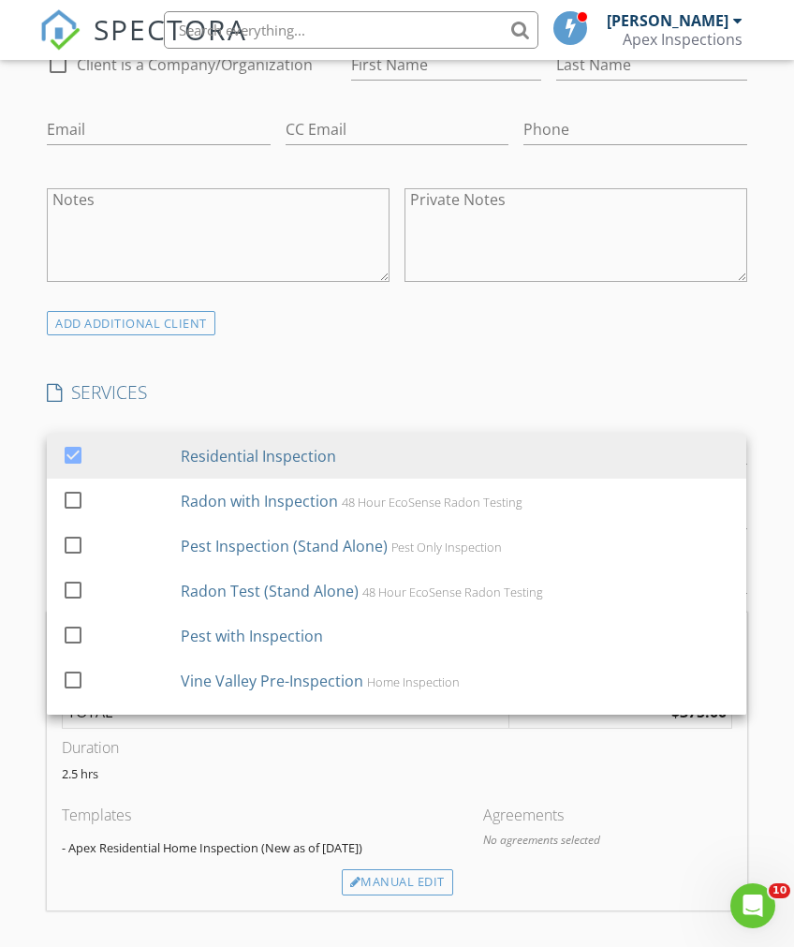
click at [604, 339] on div "INSPECTOR(S) check_box Nick Mullnix PRIMARY check_box Logan Loftus check_box_ou…" at bounding box center [396, 647] width 715 height 3039
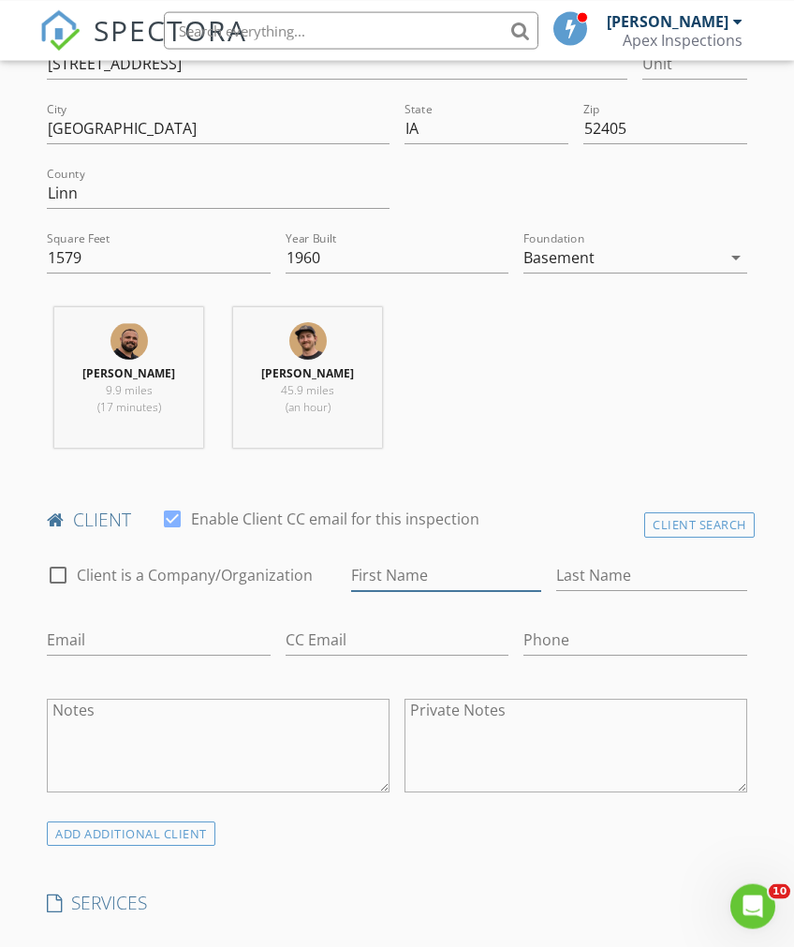
click at [446, 585] on input "First Name" at bounding box center [446, 574] width 190 height 31
type input "Myle"
click at [710, 571] on input "Last Name" at bounding box center [651, 574] width 190 height 31
type input "Duong"
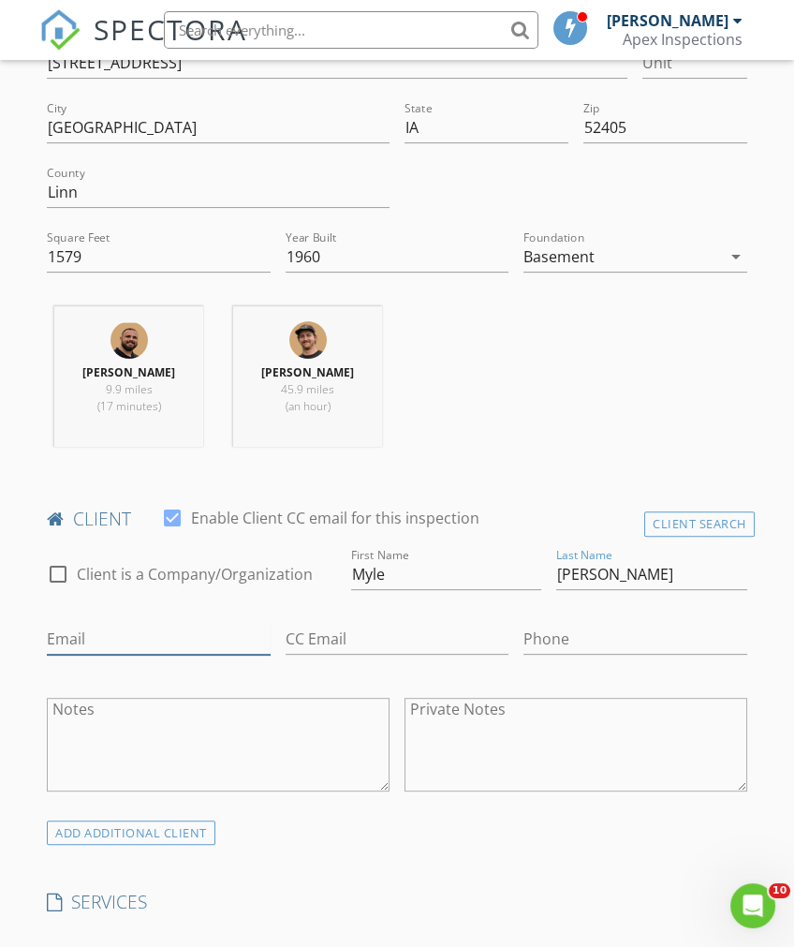
click at [71, 643] on input "Email" at bounding box center [158, 639] width 223 height 31
type input "M"
type input "mdar.properties@gmail.com"
click at [669, 641] on input "Phone" at bounding box center [634, 639] width 223 height 31
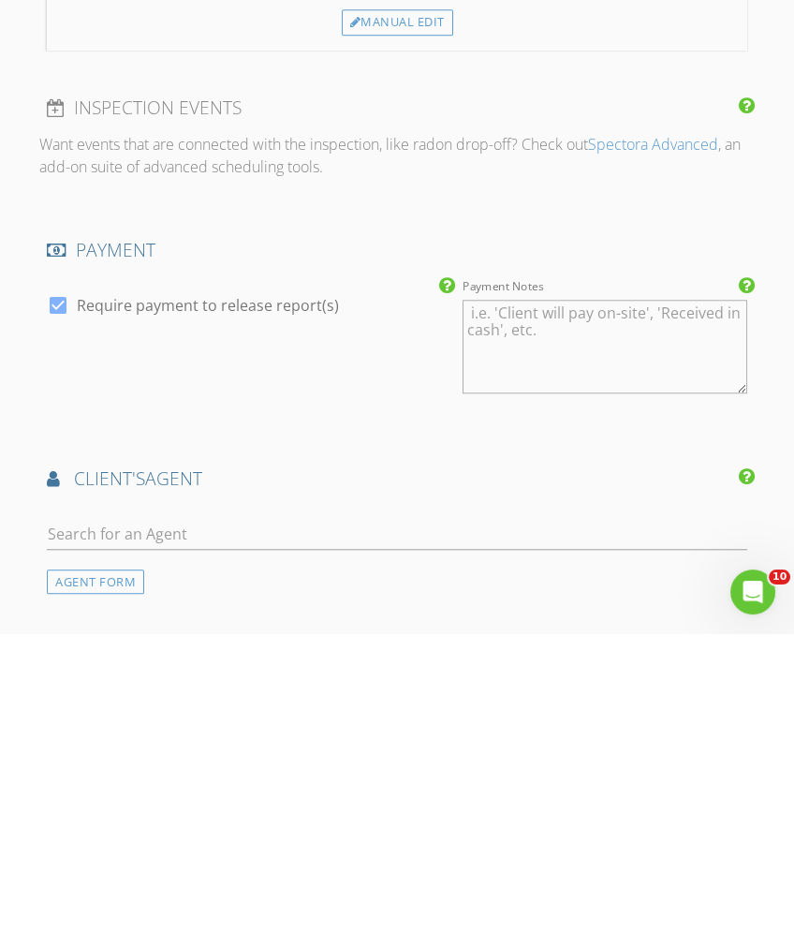
scroll to position [1692, 0]
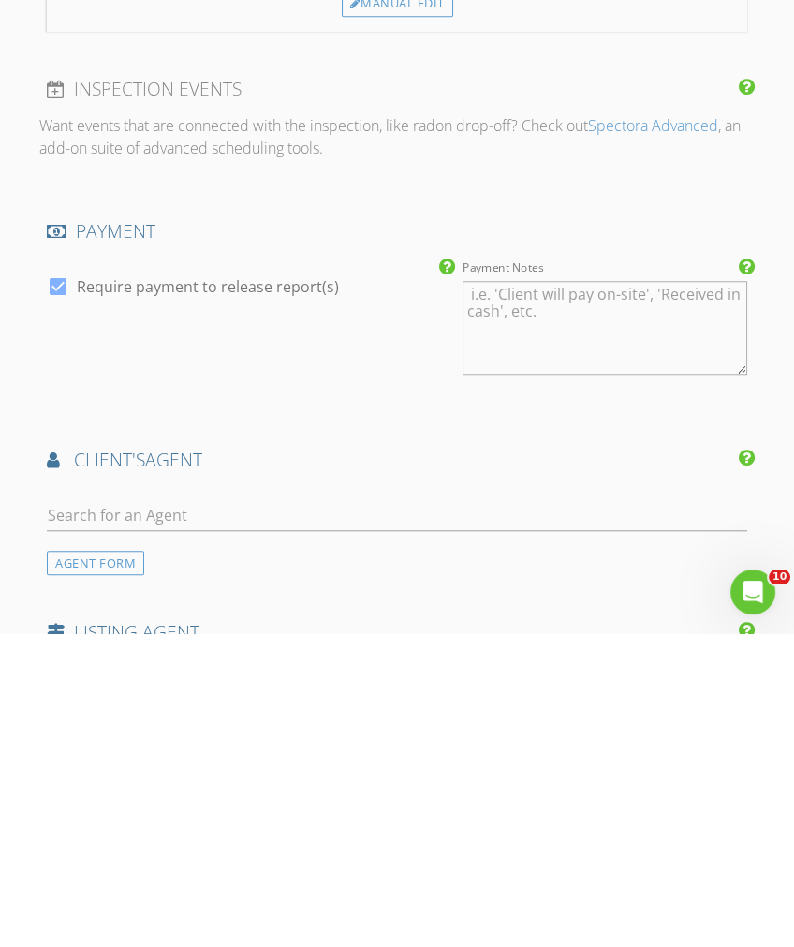
type input "563-503-9429"
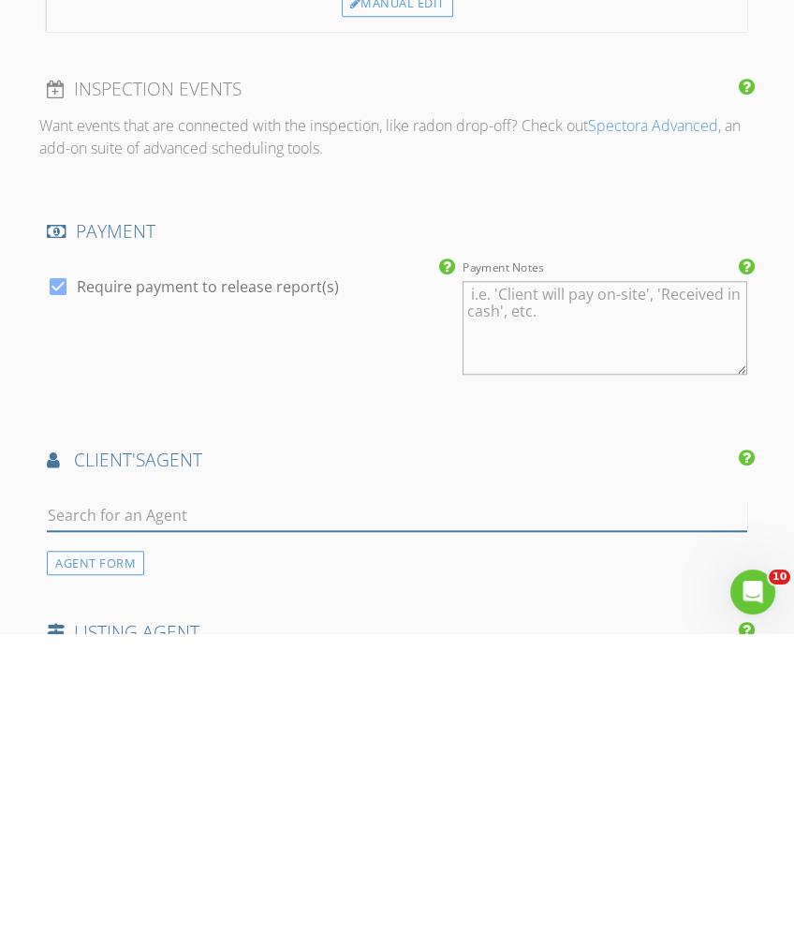
click at [613, 814] on input "text" at bounding box center [397, 829] width 700 height 31
type input "Heath"
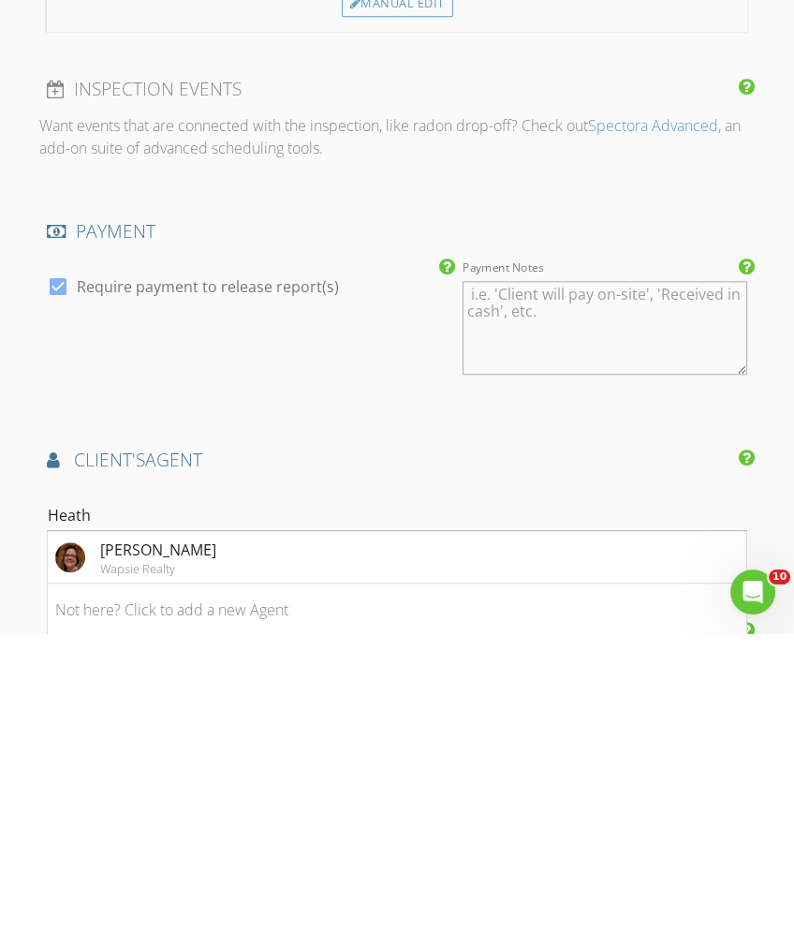
click at [500, 845] on li "Heather Federspiel Wapsie Realty" at bounding box center [397, 871] width 698 height 52
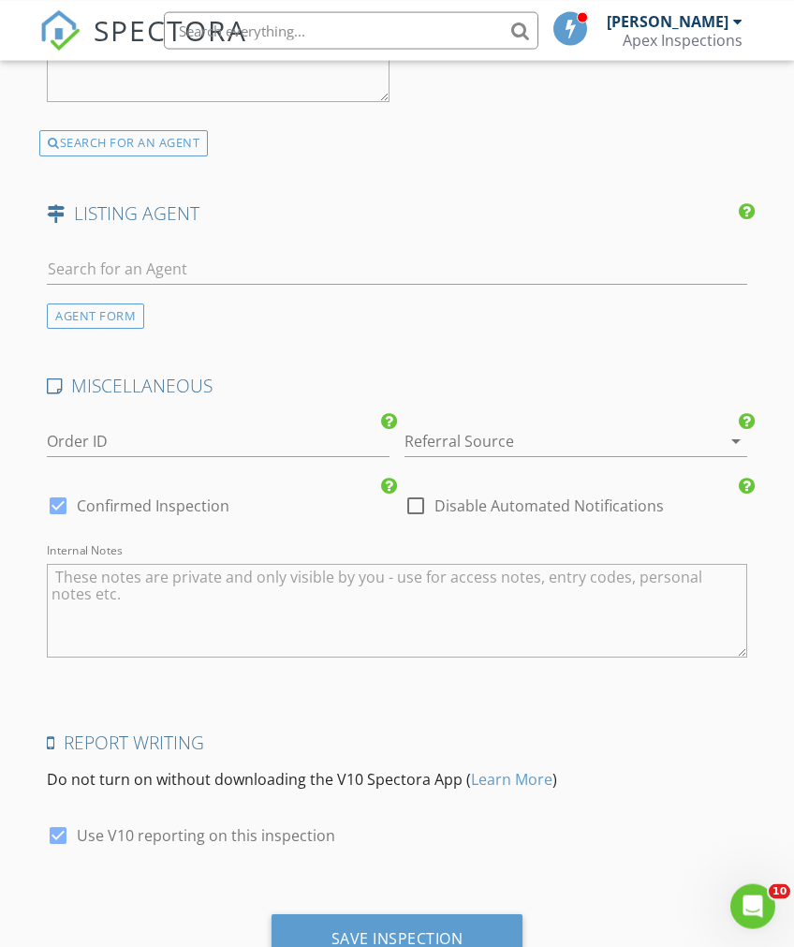
scroll to position [2788, 0]
click at [428, 928] on div "Save Inspection" at bounding box center [398, 937] width 132 height 19
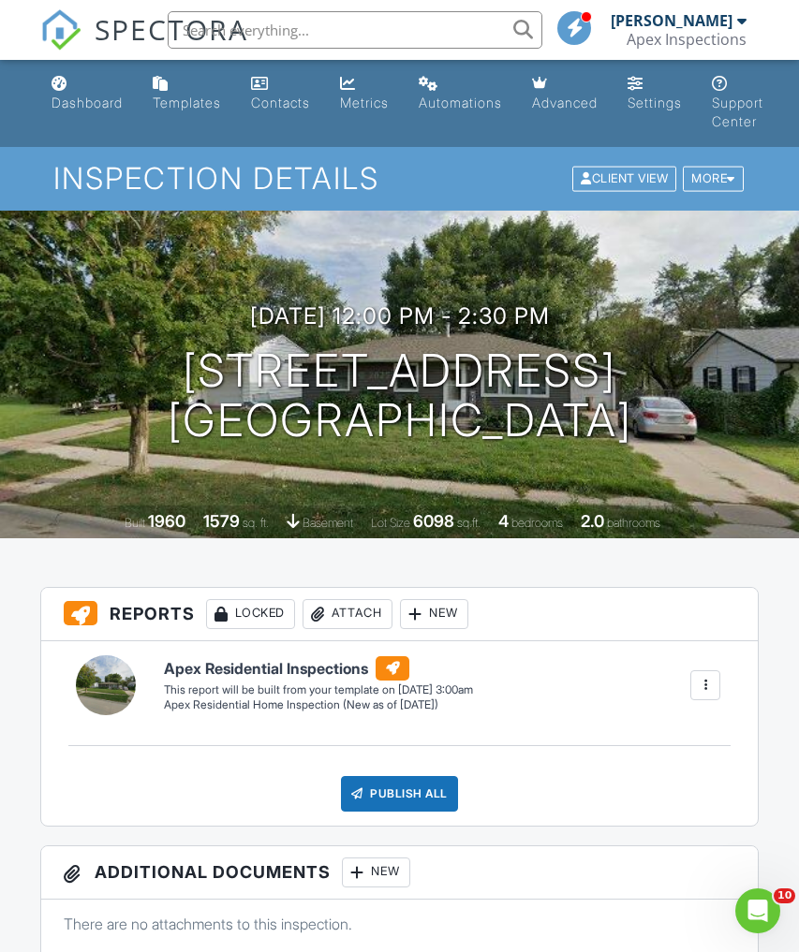
click at [85, 106] on div "Dashboard" at bounding box center [87, 103] width 71 height 16
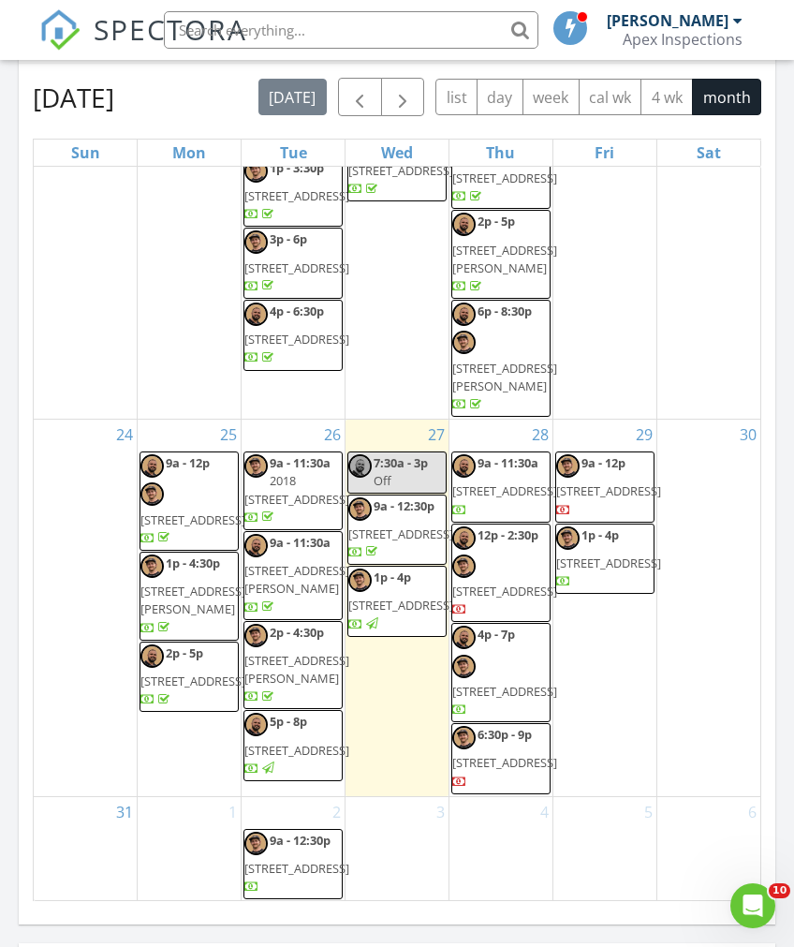
scroll to position [1687, 0]
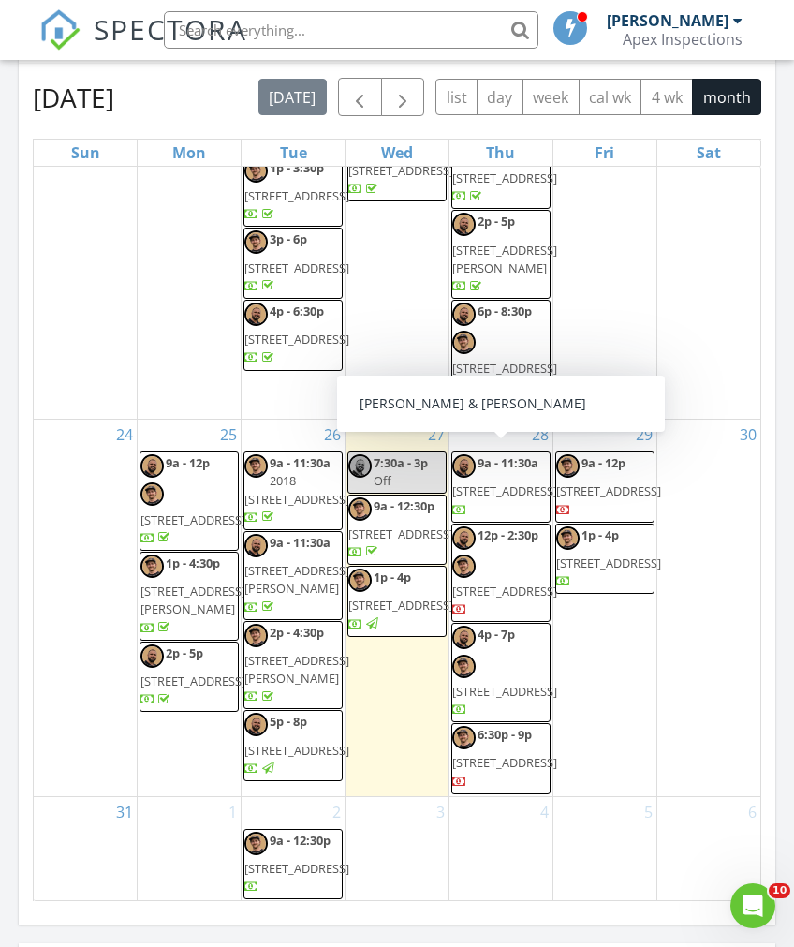
click at [506, 482] on span "[STREET_ADDRESS]" at bounding box center [504, 490] width 105 height 17
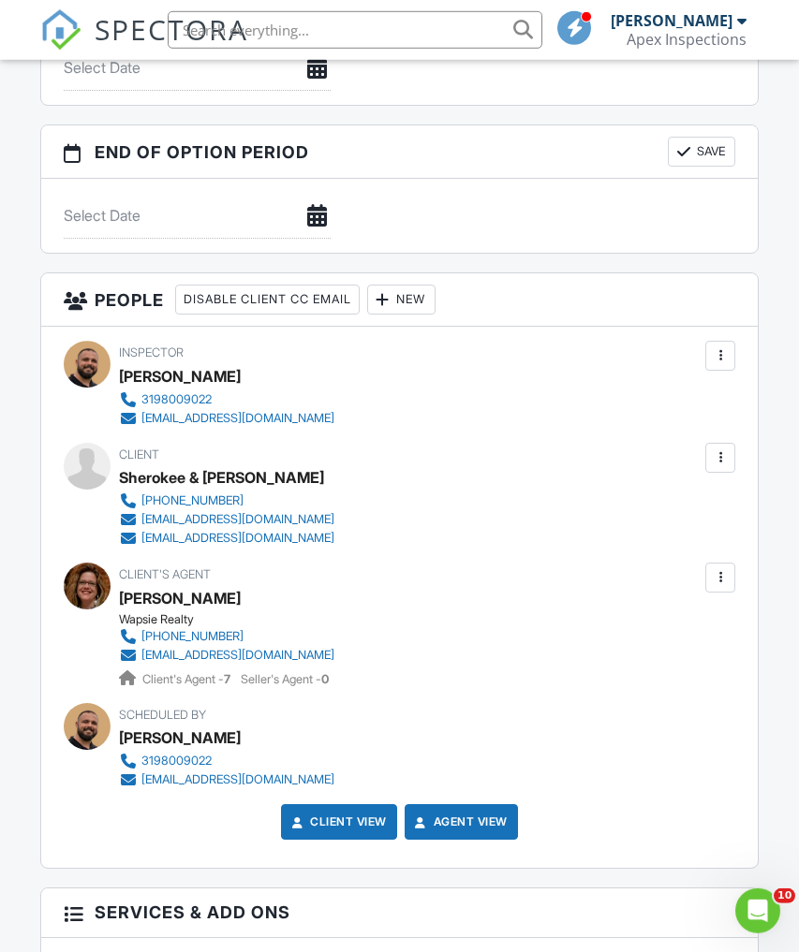
scroll to position [1908, 0]
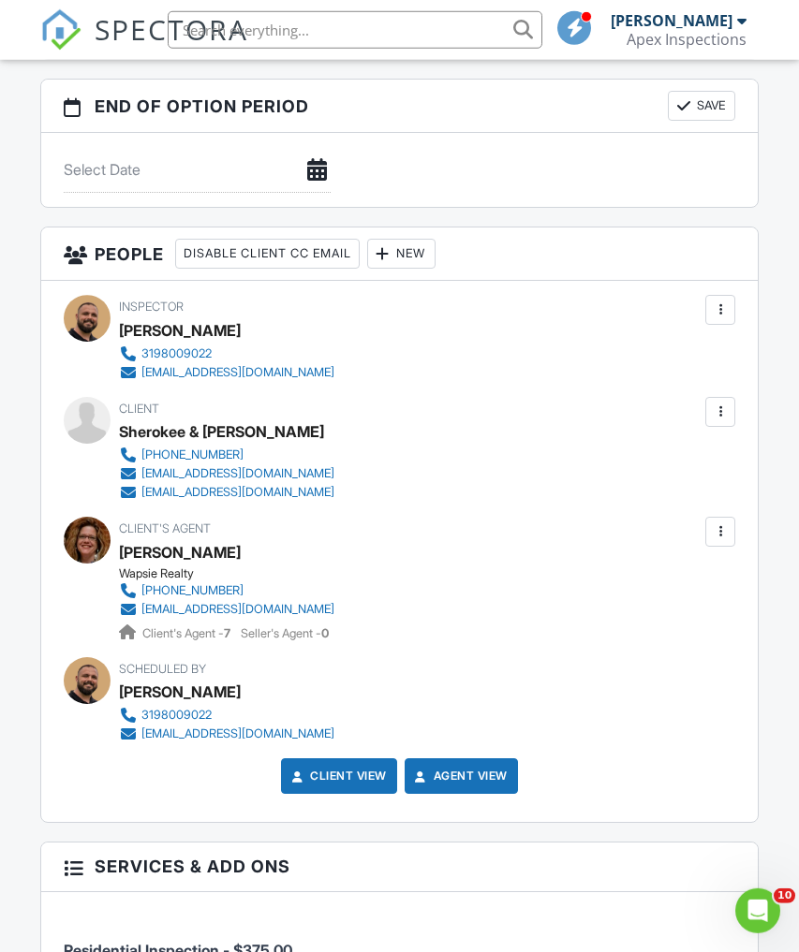
click at [433, 246] on div "New" at bounding box center [401, 254] width 68 height 30
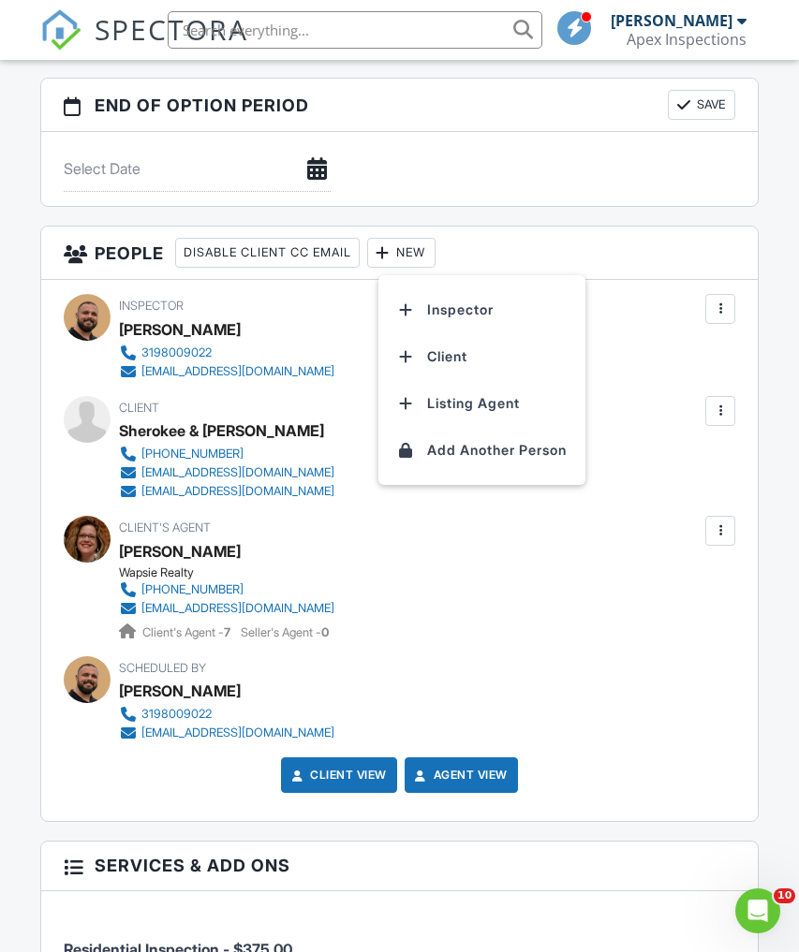
click at [475, 312] on li "Inspector" at bounding box center [482, 310] width 184 height 47
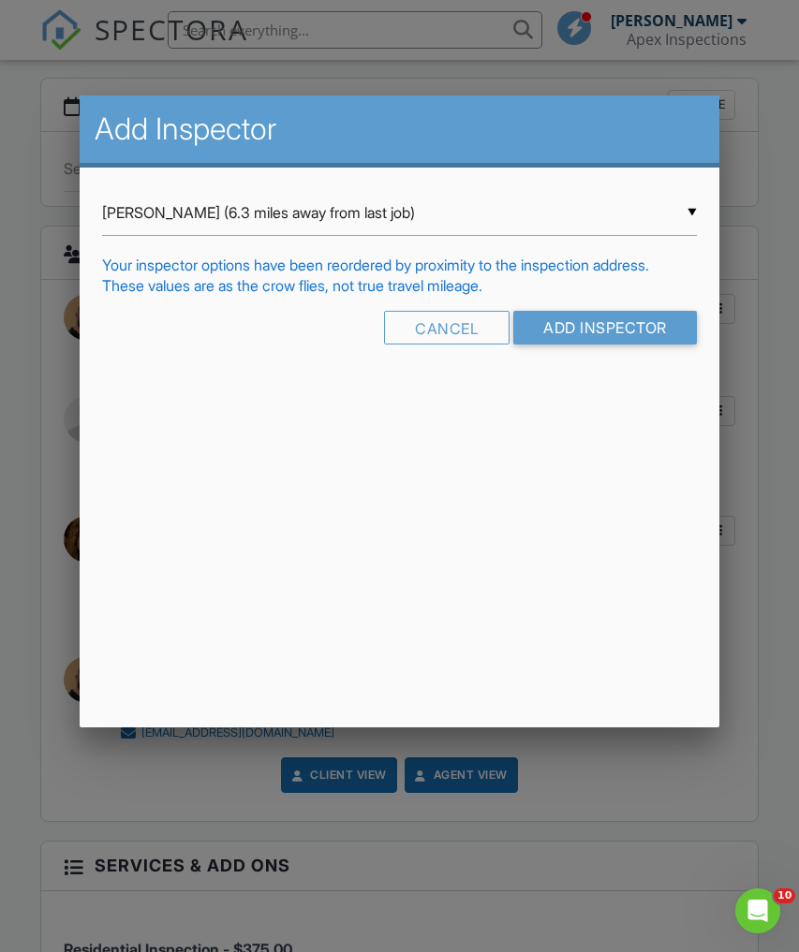
click at [627, 339] on input "Add Inspector" at bounding box center [605, 328] width 184 height 34
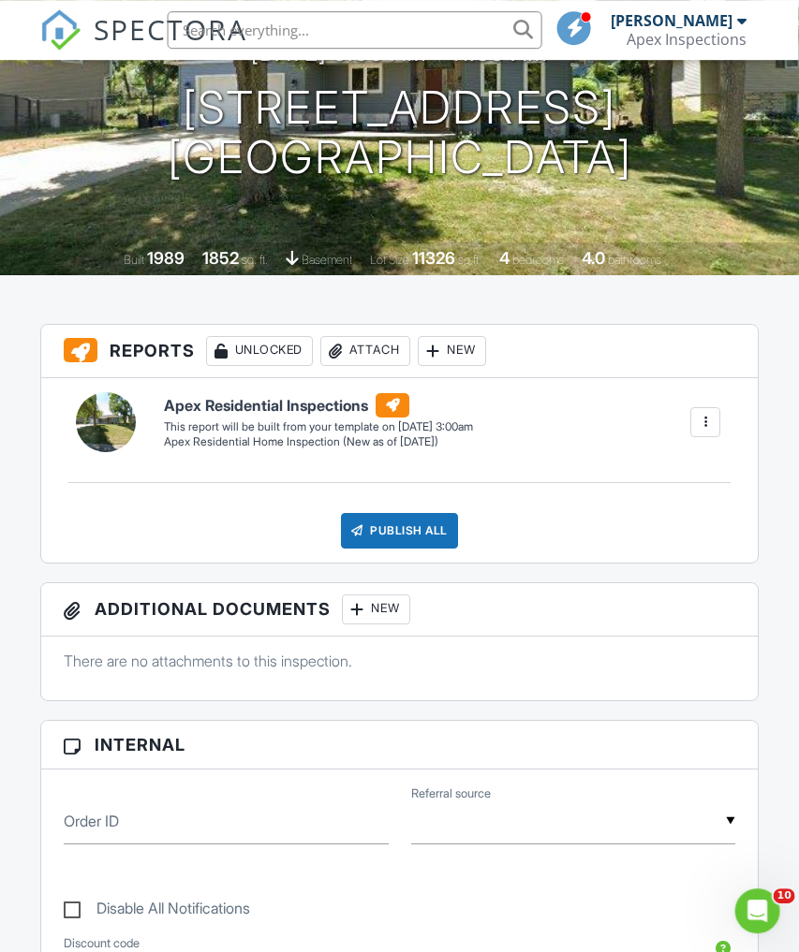
scroll to position [0, 1]
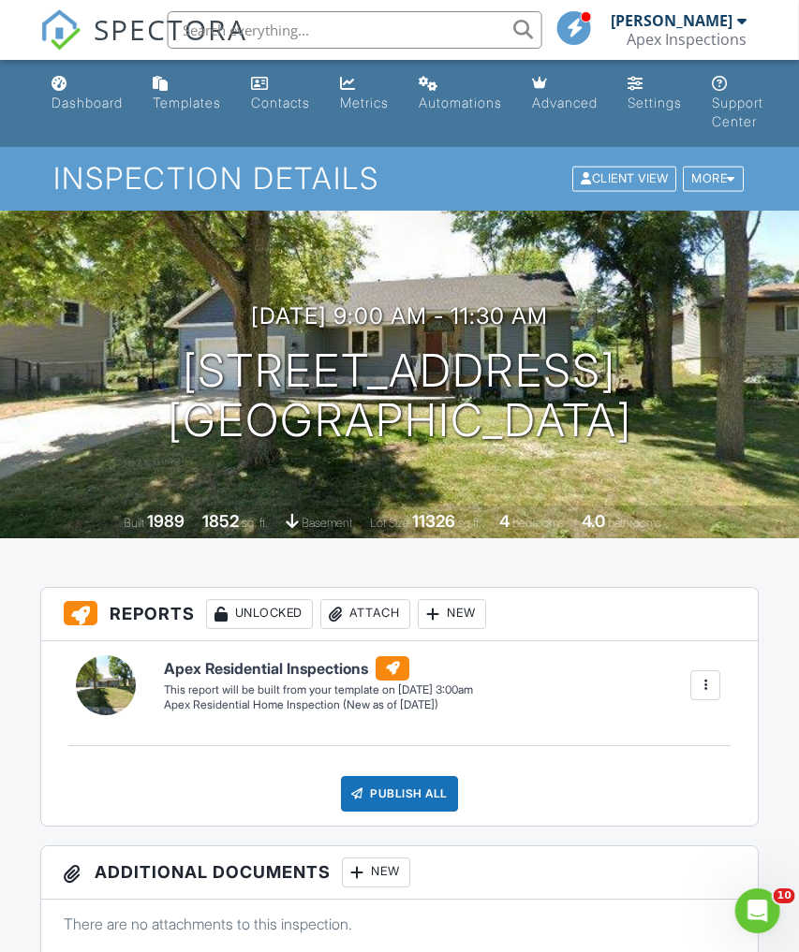
click at [93, 86] on link "Dashboard" at bounding box center [87, 93] width 86 height 53
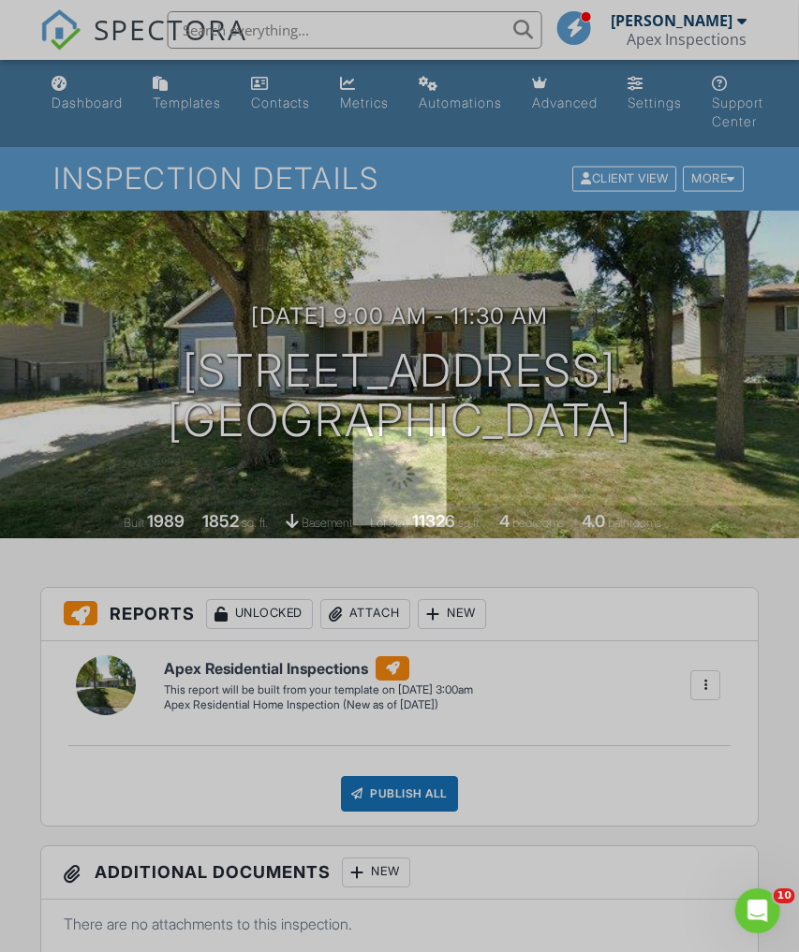
scroll to position [0, 2]
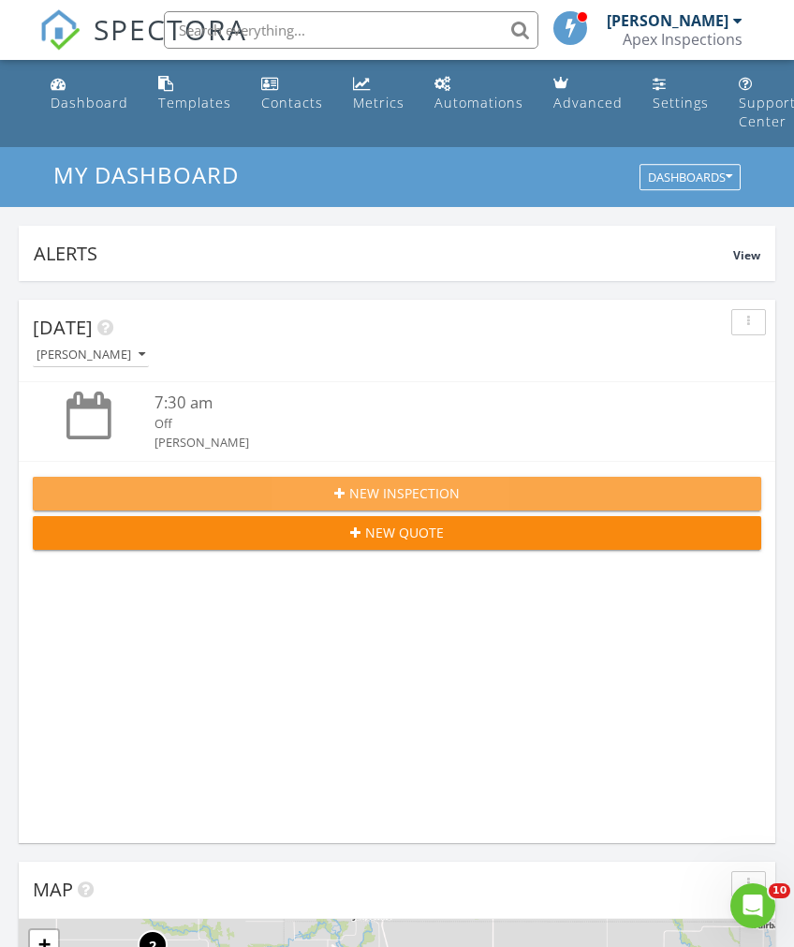
click at [607, 490] on div "New Inspection" at bounding box center [397, 493] width 699 height 20
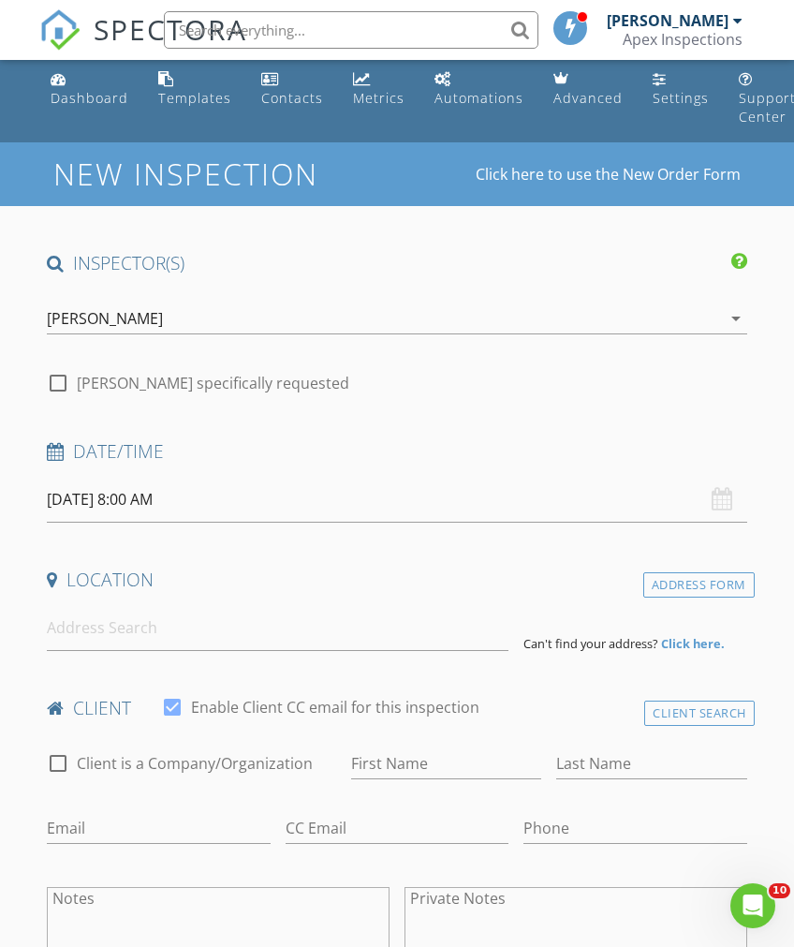
click at [660, 512] on input "08/28/2025 8:00 AM" at bounding box center [397, 500] width 700 height 46
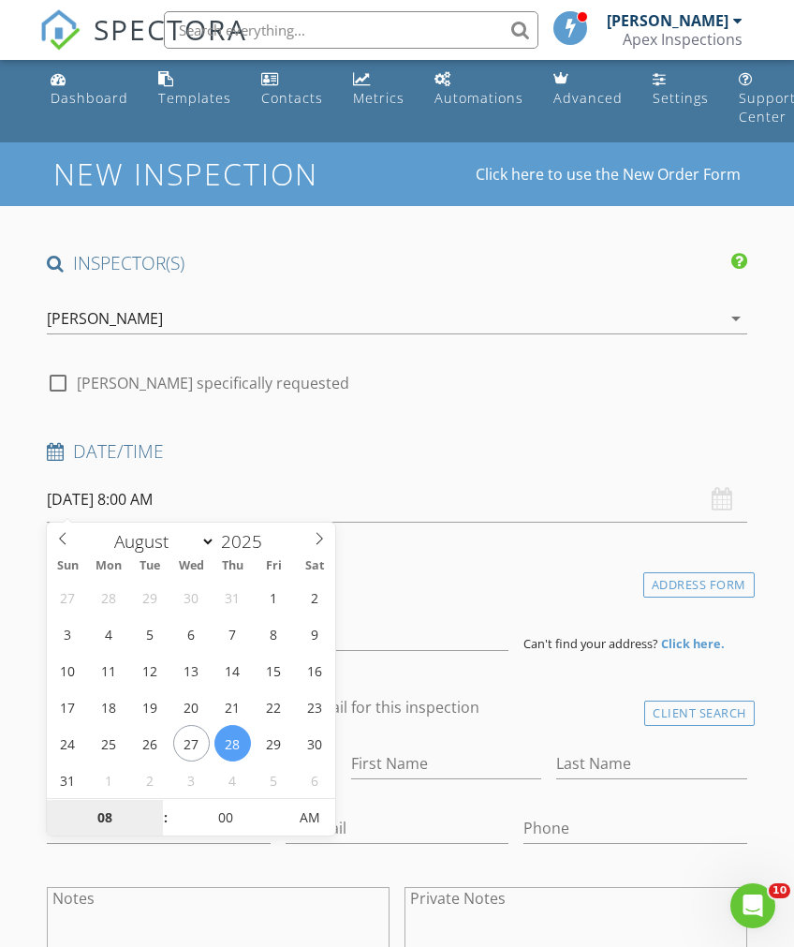
click at [117, 818] on input "08" at bounding box center [104, 818] width 115 height 37
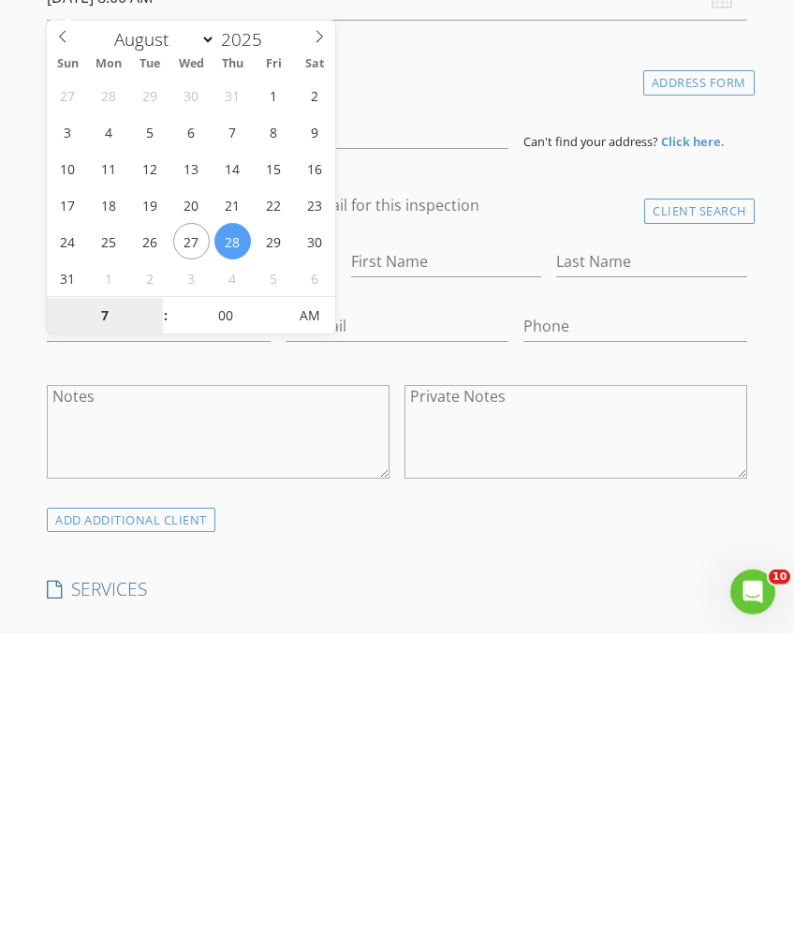
type input "07"
type input "[DATE] 7:00 PM"
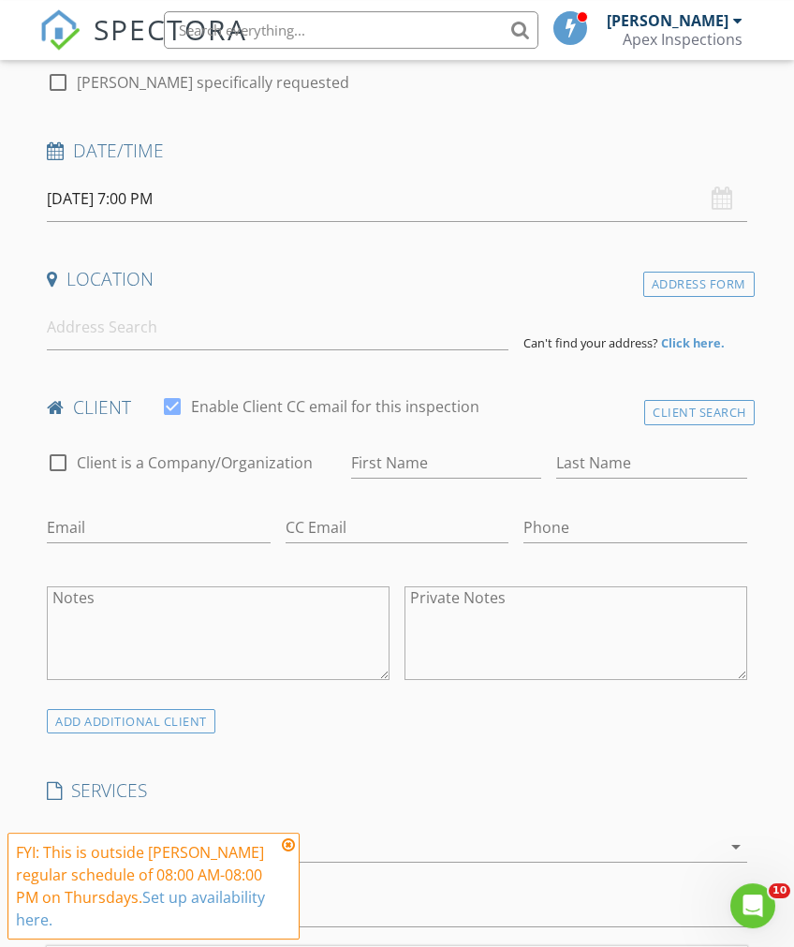
scroll to position [304, 0]
click at [415, 324] on input at bounding box center [278, 328] width 462 height 46
click at [475, 450] on input "First Name" at bounding box center [446, 464] width 190 height 31
type input "[PERSON_NAME]"
click at [726, 460] on input "Last Name" at bounding box center [651, 464] width 190 height 31
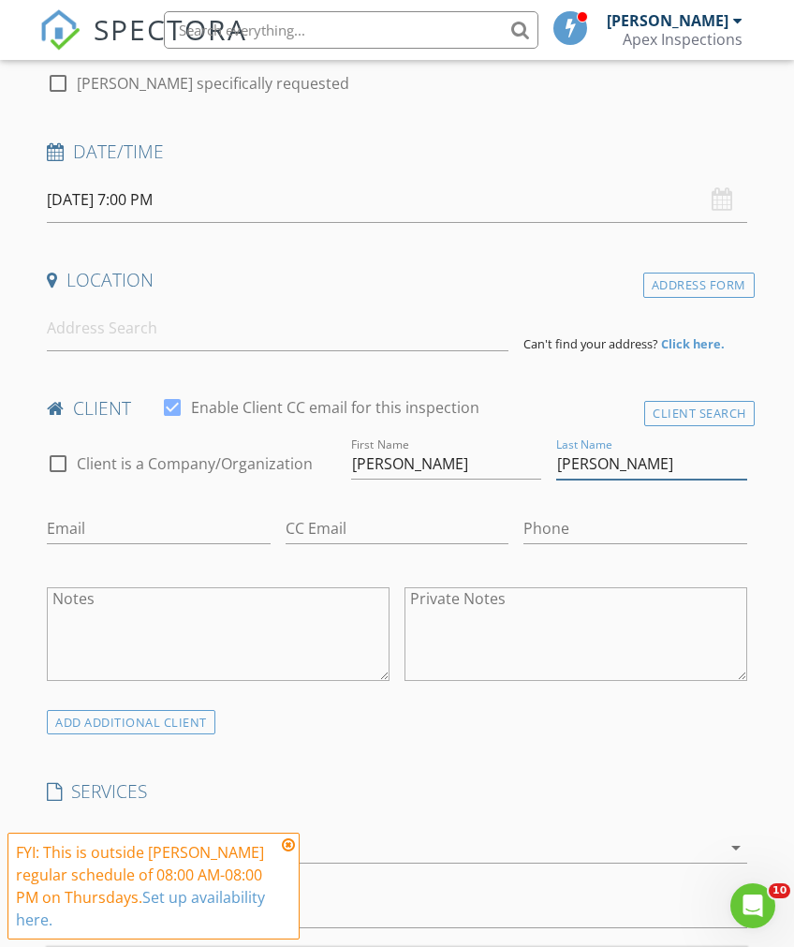
type input "[PERSON_NAME]"
click at [687, 516] on input "Phone" at bounding box center [634, 528] width 223 height 31
type input "319-651-2161"
click at [59, 528] on input "Email" at bounding box center [158, 528] width 223 height 31
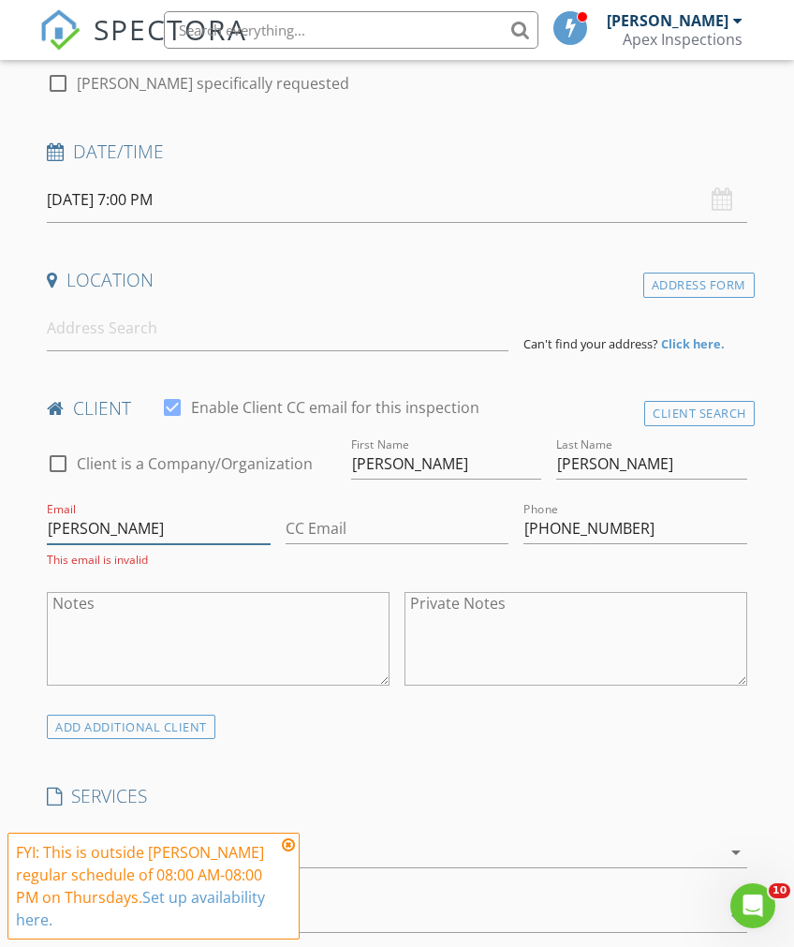
click at [118, 519] on input "ashley_" at bounding box center [158, 528] width 223 height 31
type input "ashley_1785@hotmail.com"
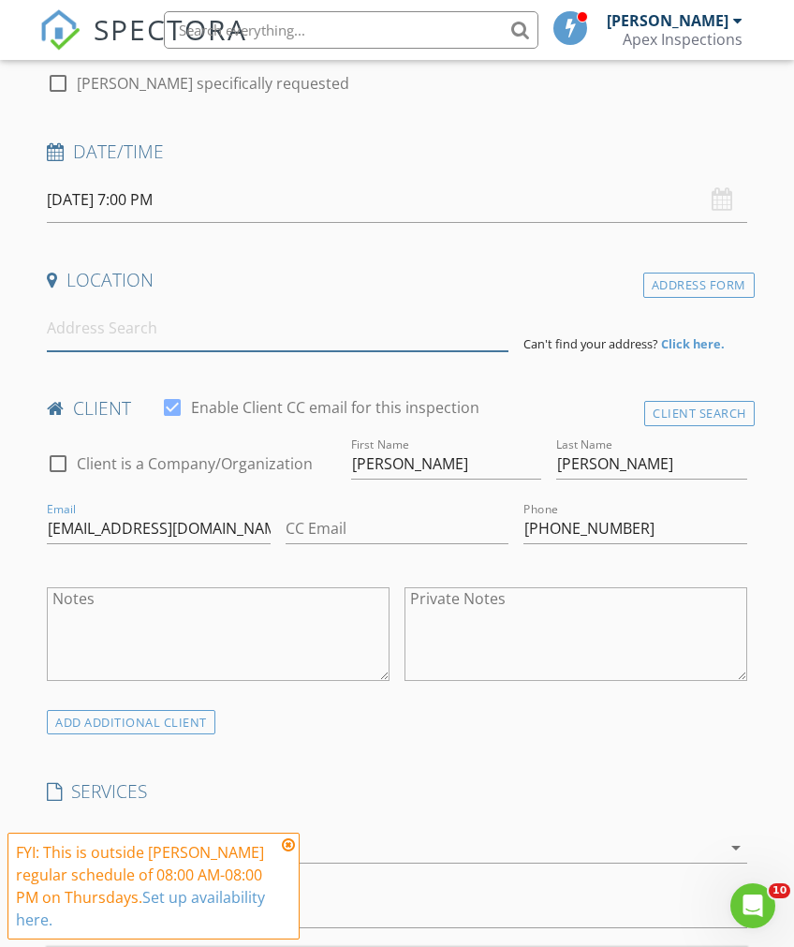
click at [375, 308] on input at bounding box center [278, 328] width 462 height 46
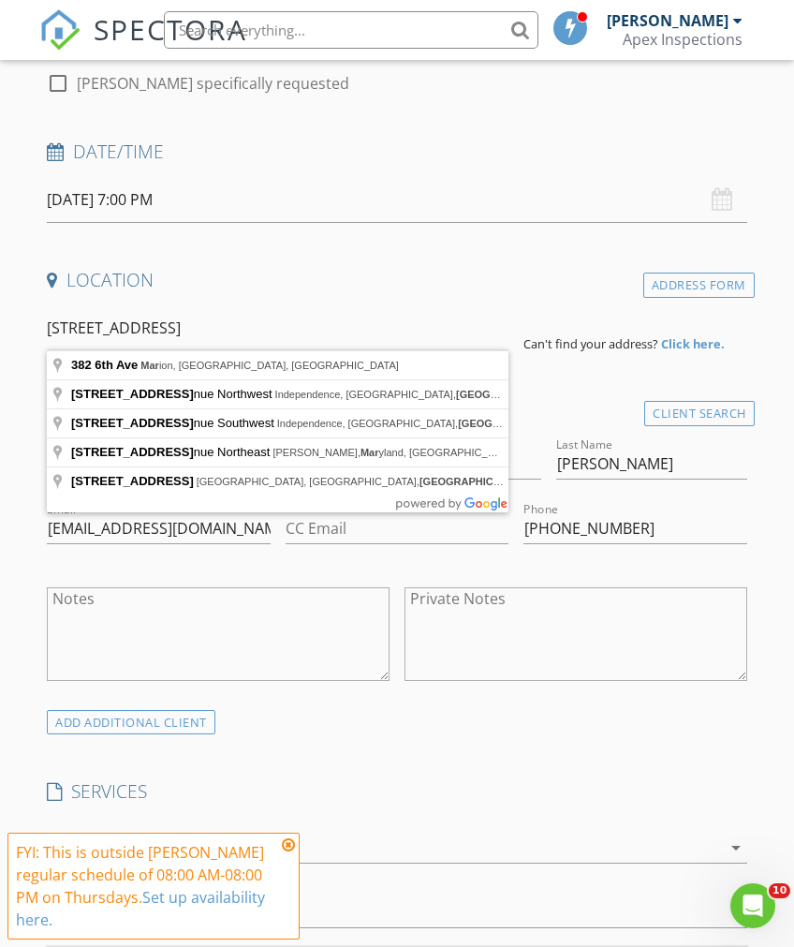
type input "382 6th Ave, Marion, IA, USA"
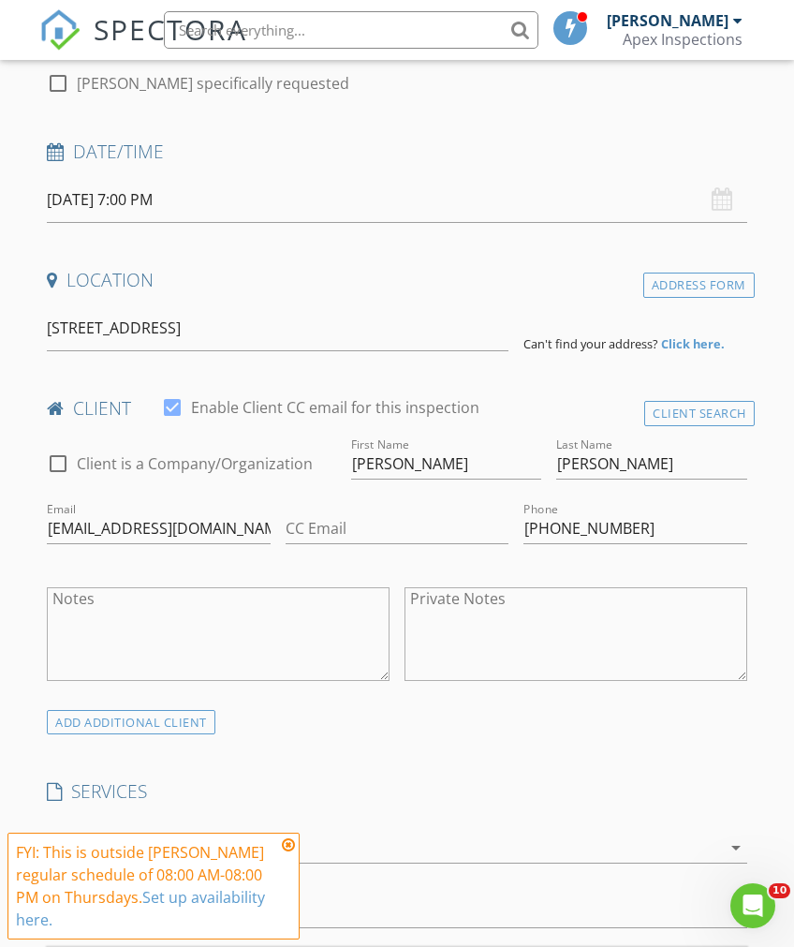
scroll to position [305, 0]
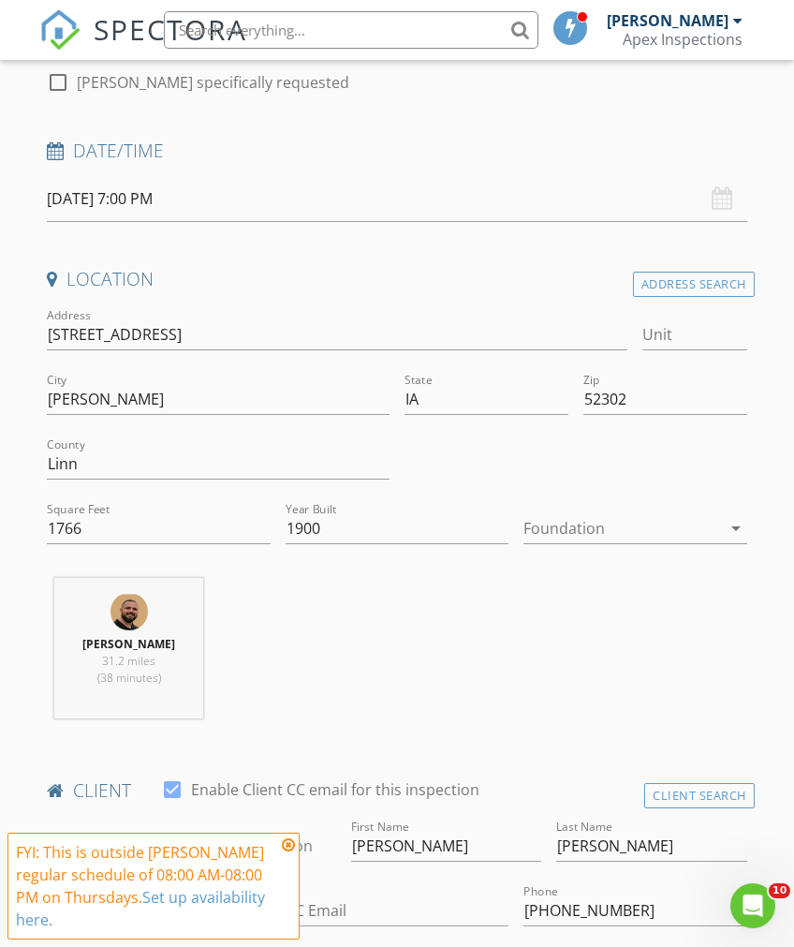
click at [714, 529] on div at bounding box center [621, 528] width 197 height 30
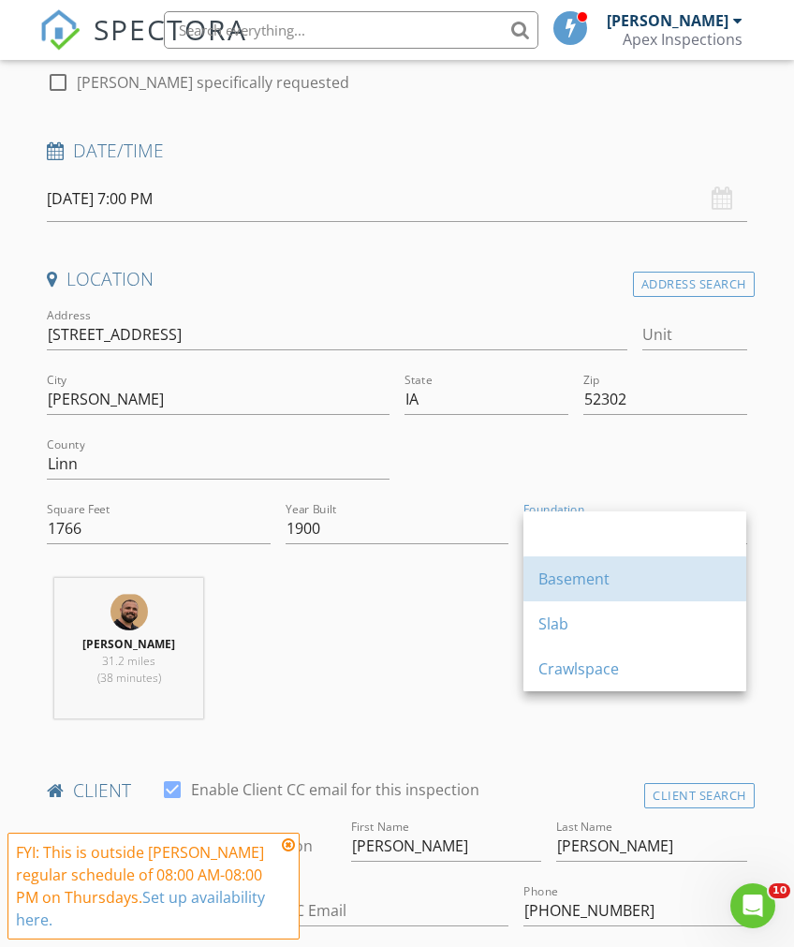
click at [603, 567] on div "Basement" at bounding box center [634, 578] width 193 height 22
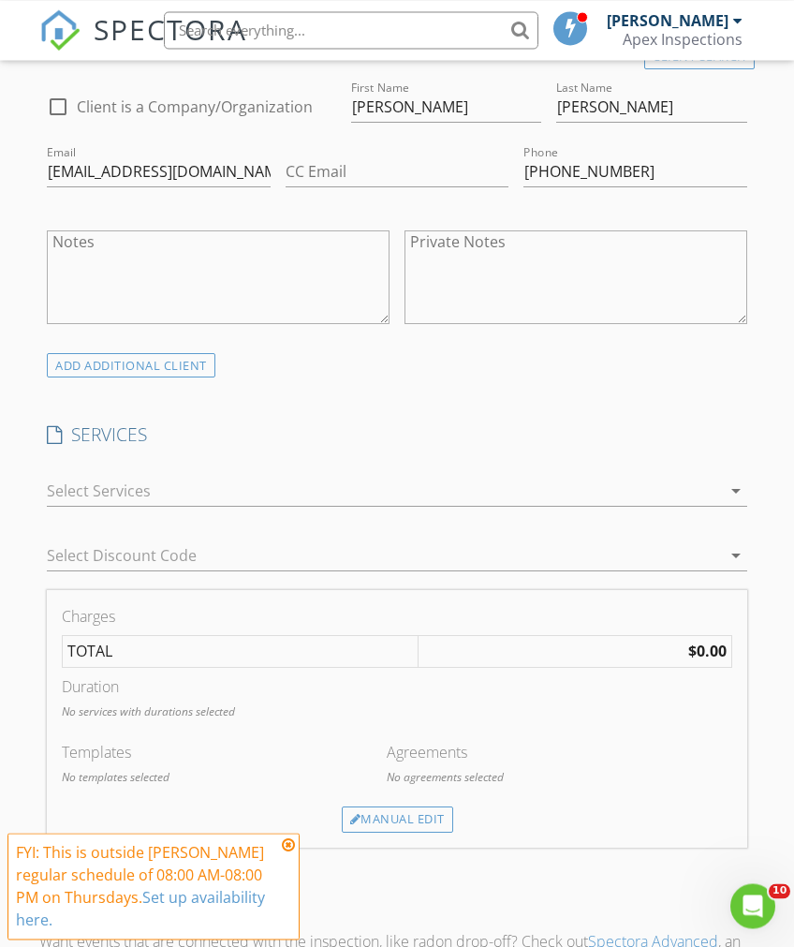
click at [727, 479] on icon "arrow_drop_down" at bounding box center [736, 490] width 22 height 22
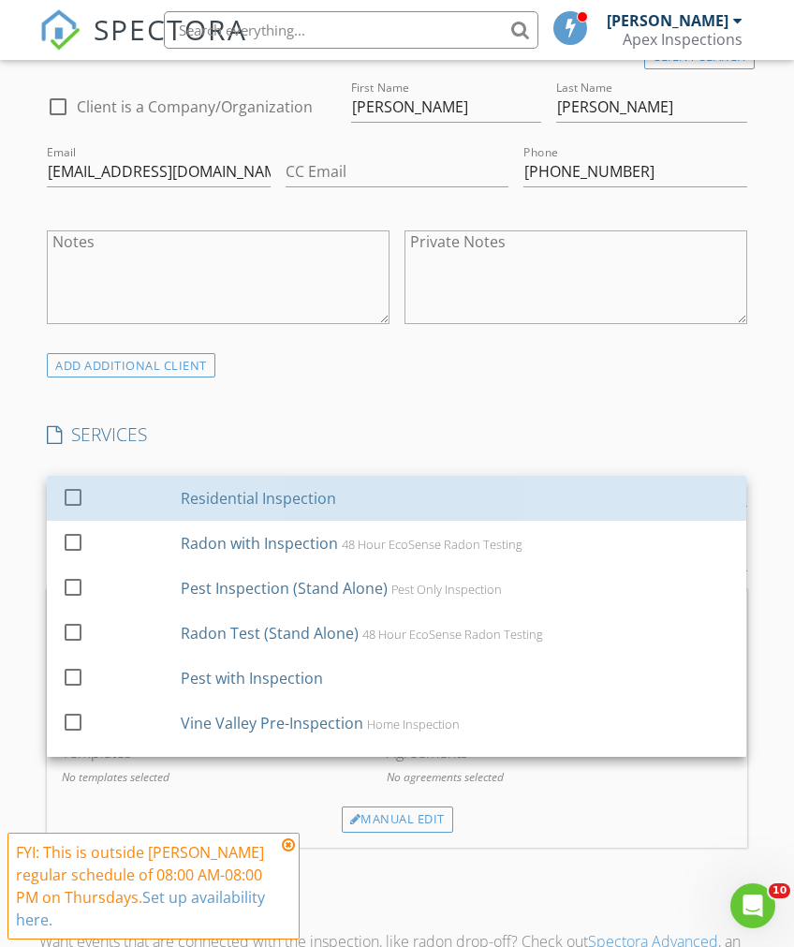
click at [184, 508] on div "Residential Inspection" at bounding box center [457, 497] width 551 height 37
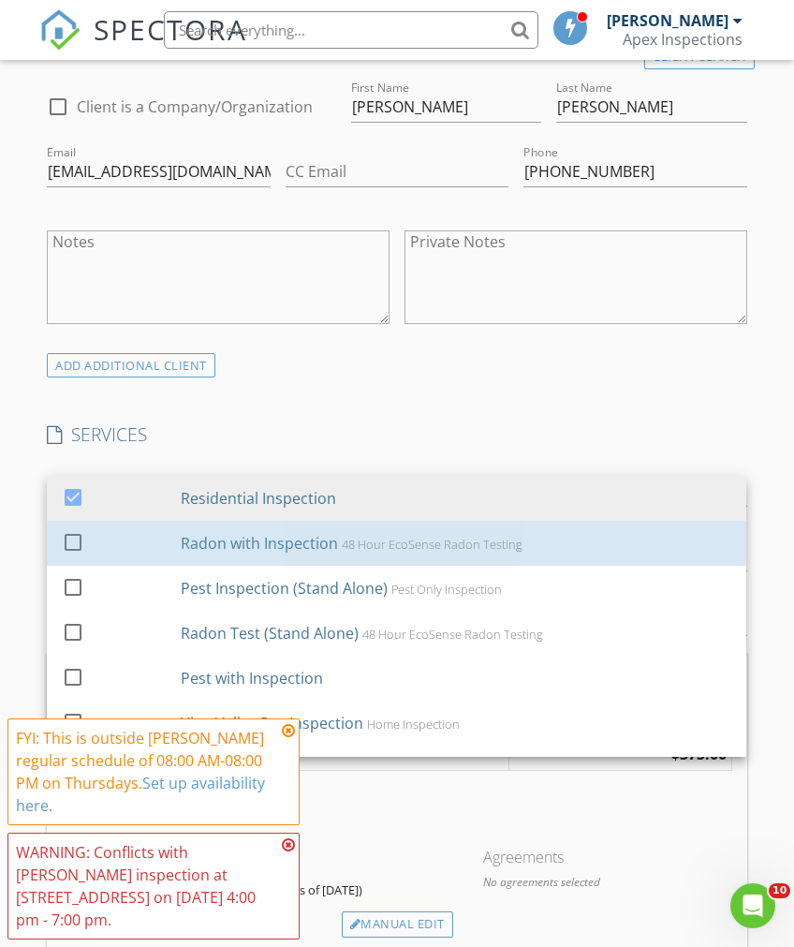
click at [190, 546] on div "Radon with Inspection" at bounding box center [260, 543] width 157 height 22
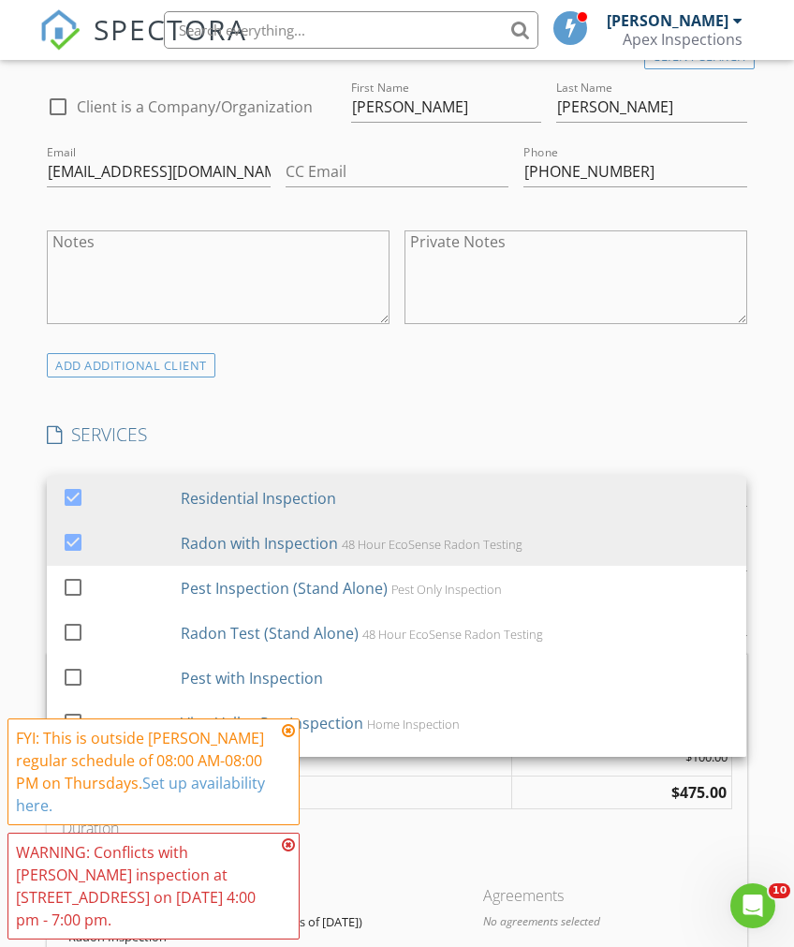
click at [280, 804] on div "FYI: This is outside Nick Mullnix's regular schedule of 08:00 AM-08:00 PM on Th…" at bounding box center [153, 772] width 275 height 90
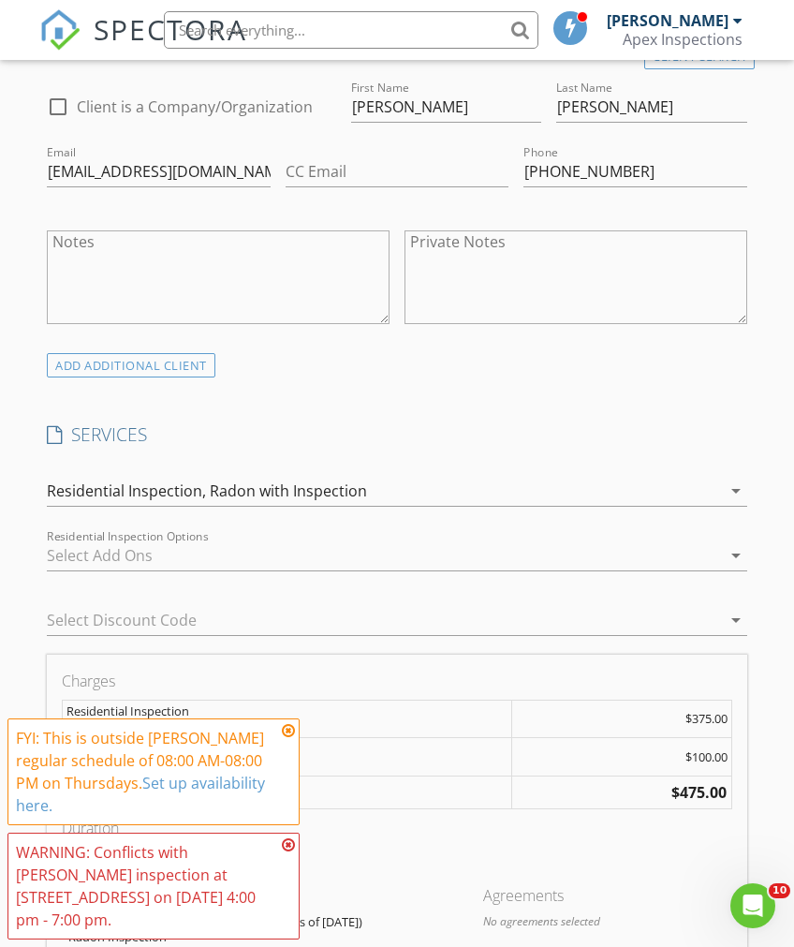
click at [287, 852] on icon at bounding box center [288, 844] width 13 height 15
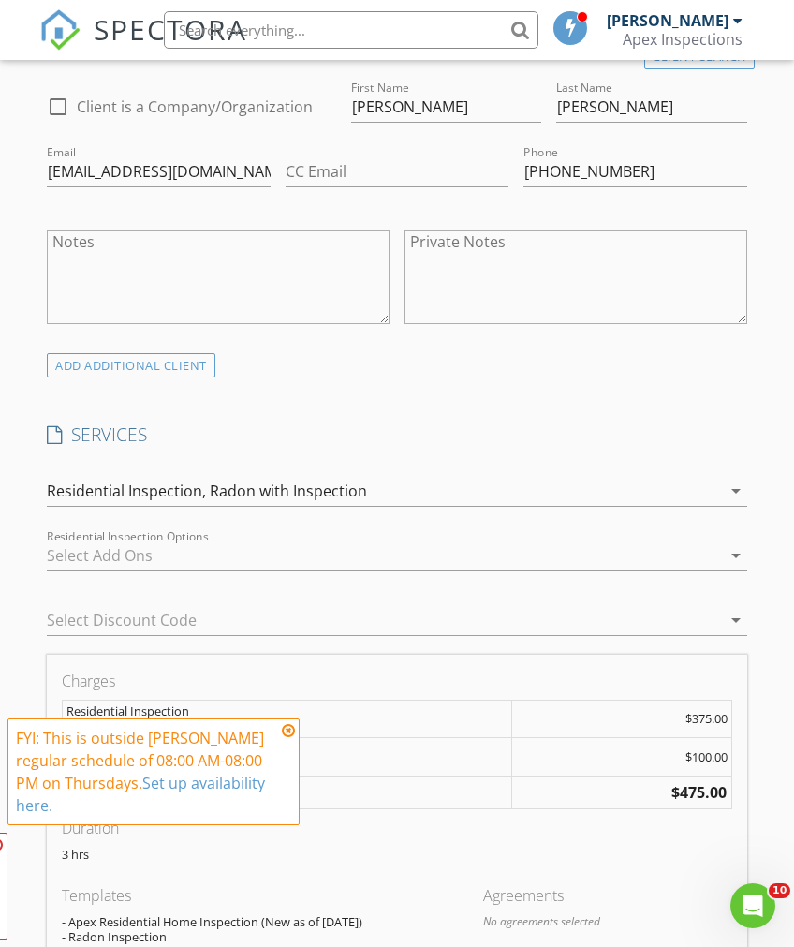
click at [287, 788] on td "TOTAL" at bounding box center [287, 791] width 449 height 33
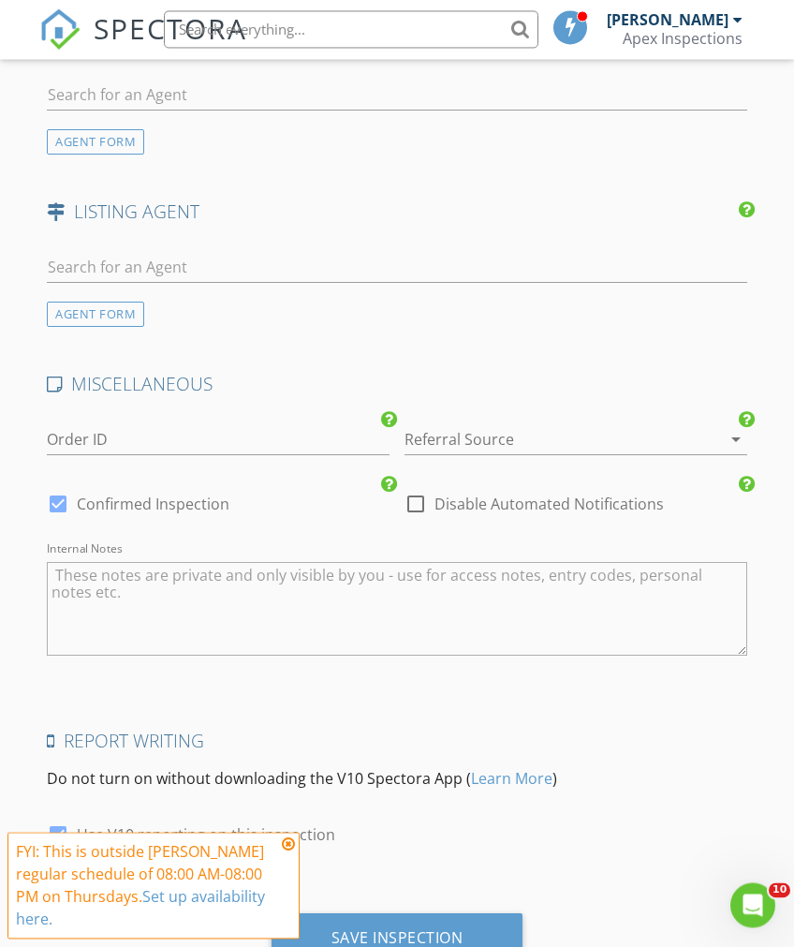
scroll to position [2424, 0]
click at [436, 936] on div "Save Inspection" at bounding box center [398, 938] width 132 height 19
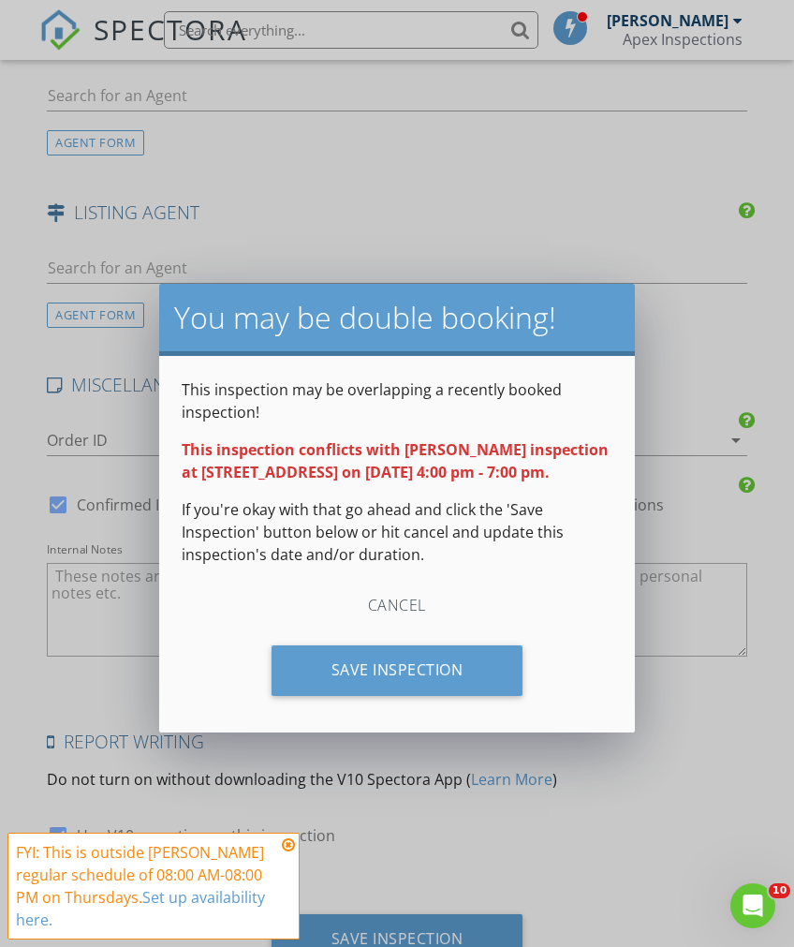
click at [461, 669] on div "Save Inspection" at bounding box center [398, 670] width 252 height 51
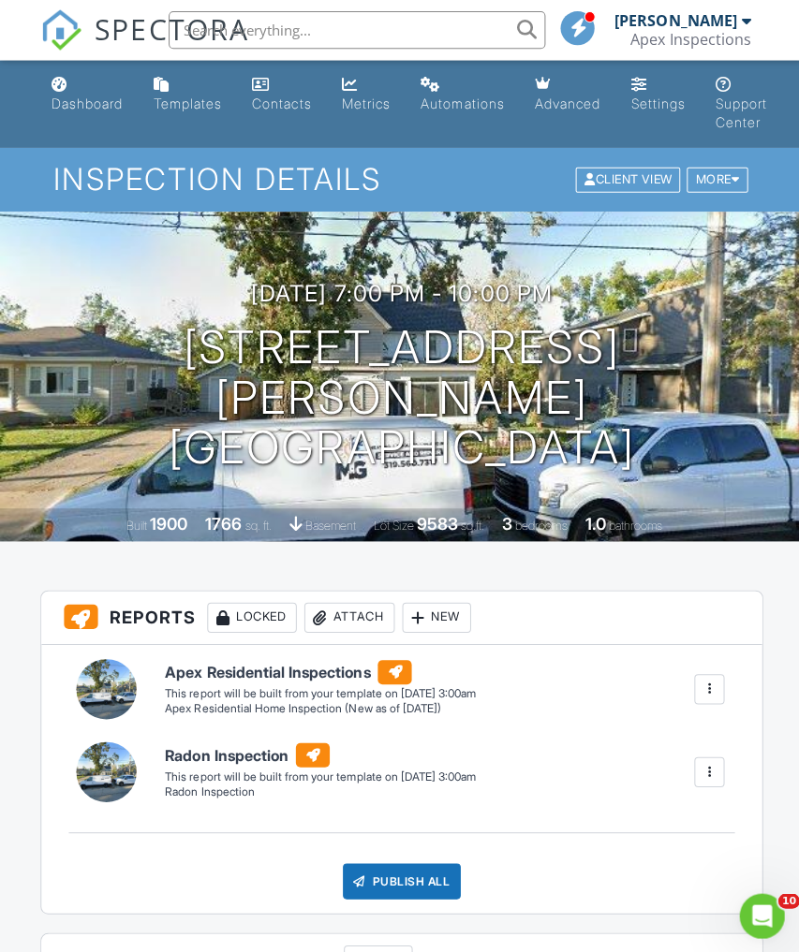
click at [100, 114] on link "Dashboard" at bounding box center [87, 93] width 86 height 53
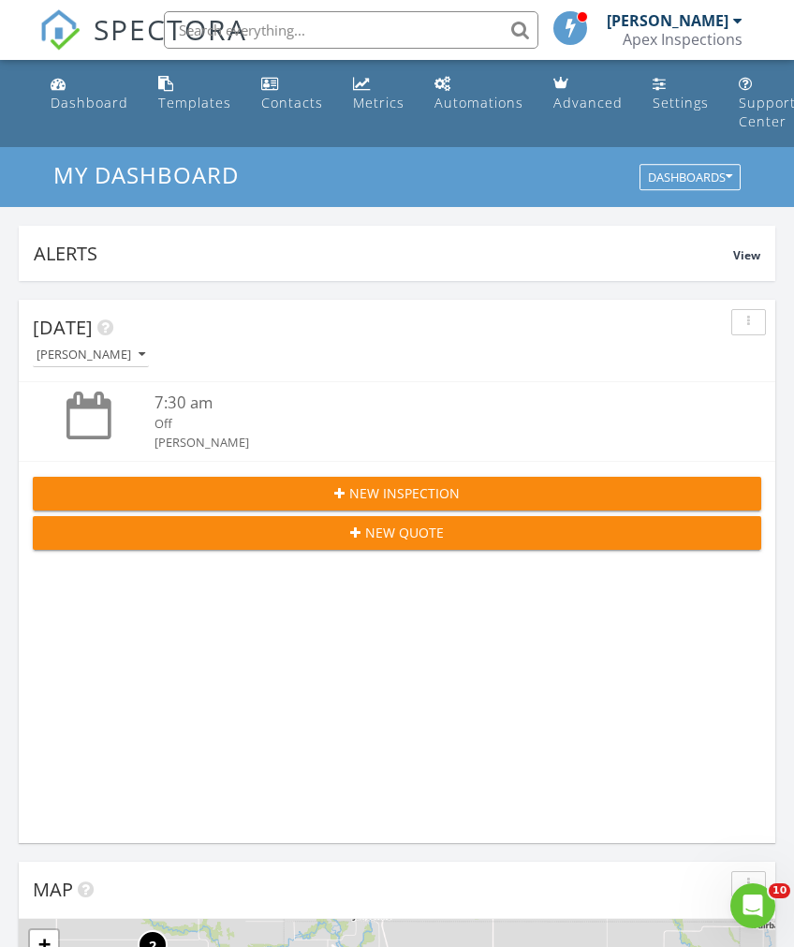
click at [534, 483] on div "New Inspection" at bounding box center [397, 493] width 699 height 20
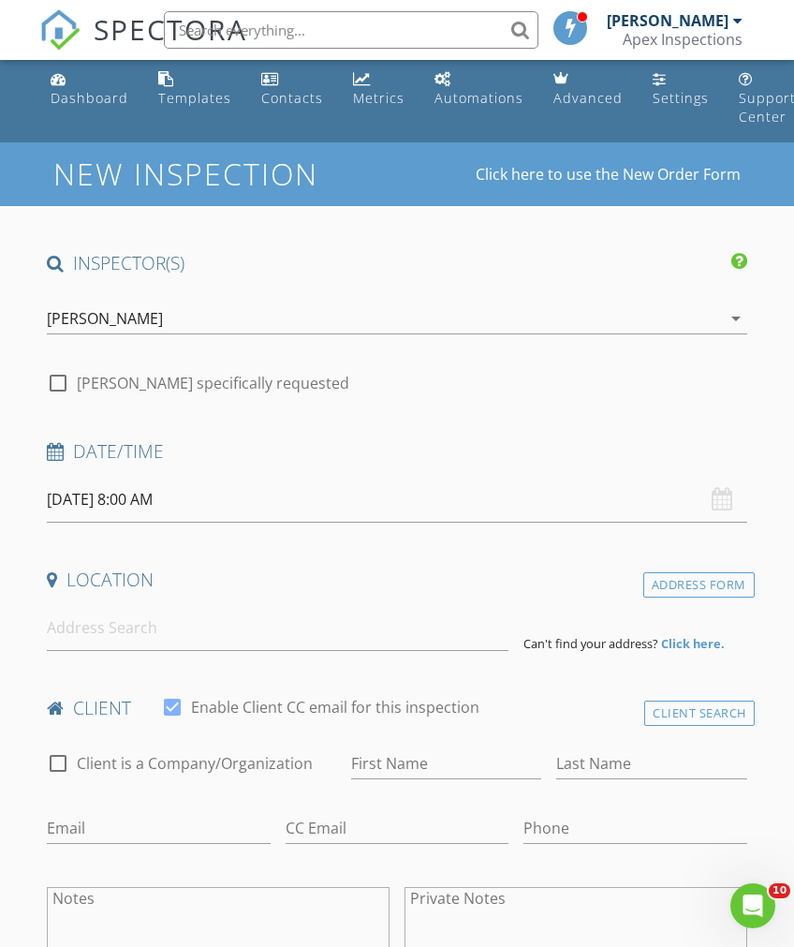
click at [722, 321] on div "arrow_drop_down" at bounding box center [734, 318] width 26 height 22
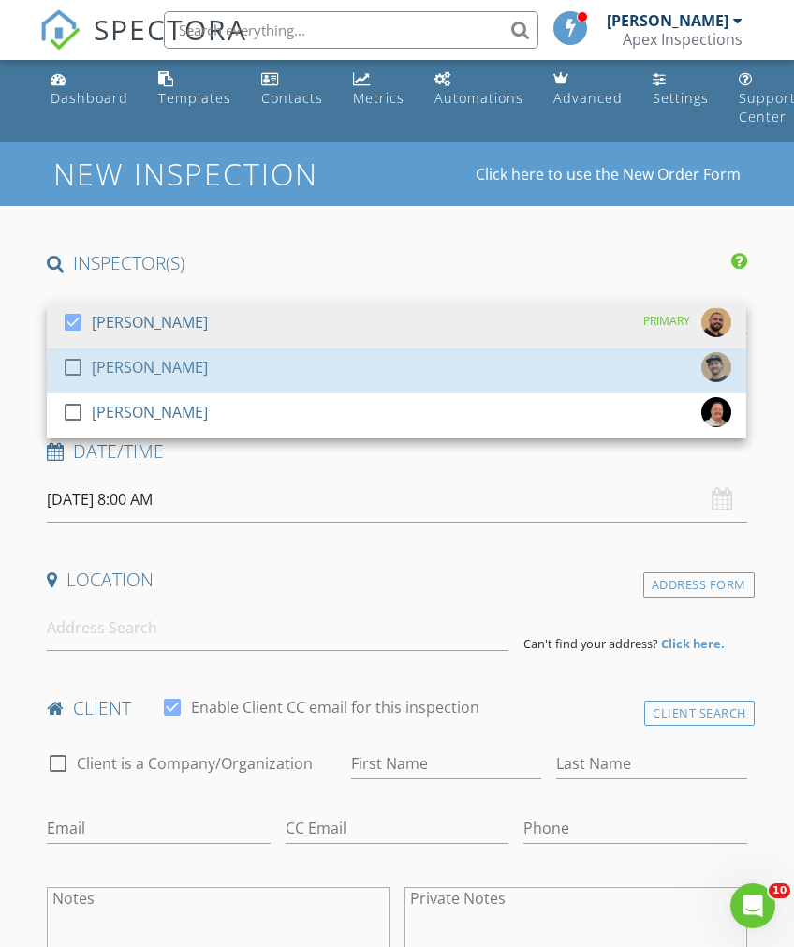
click at [123, 375] on div "[PERSON_NAME]" at bounding box center [150, 367] width 116 height 30
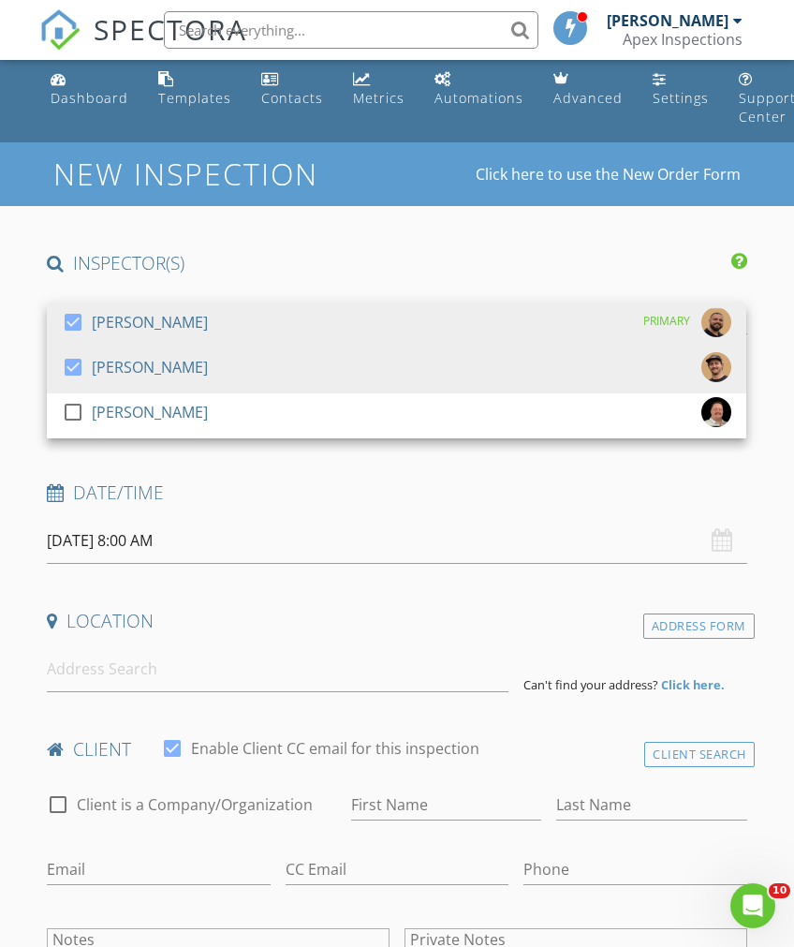
click at [432, 615] on h4 "Location" at bounding box center [397, 621] width 700 height 24
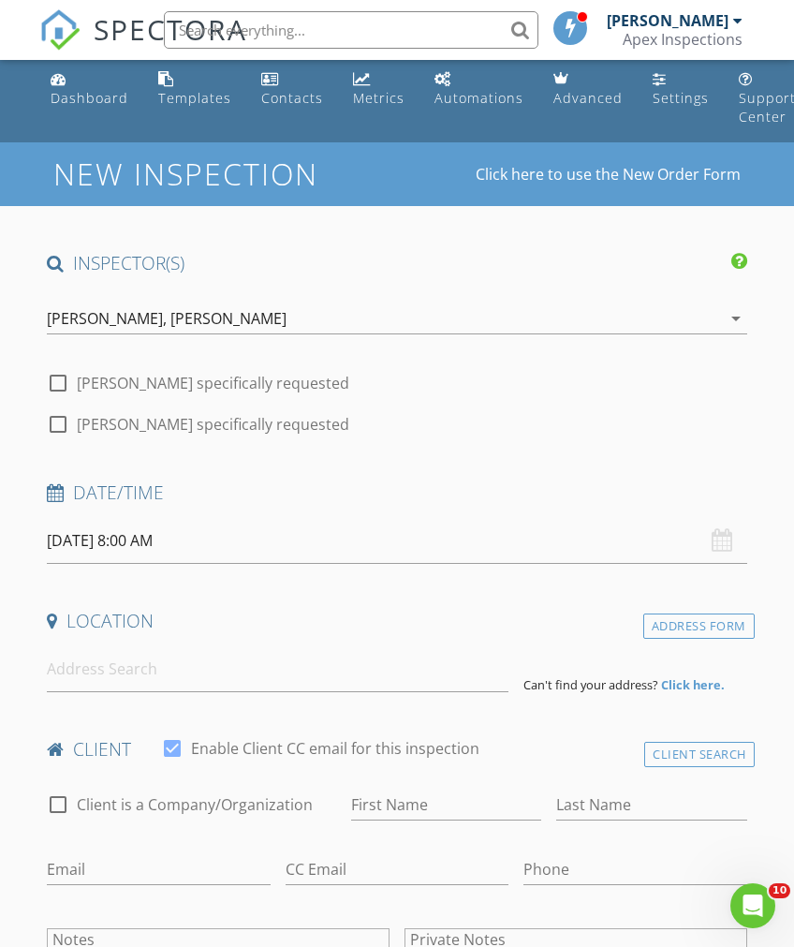
click at [684, 533] on input "[DATE] 8:00 AM" at bounding box center [397, 541] width 700 height 46
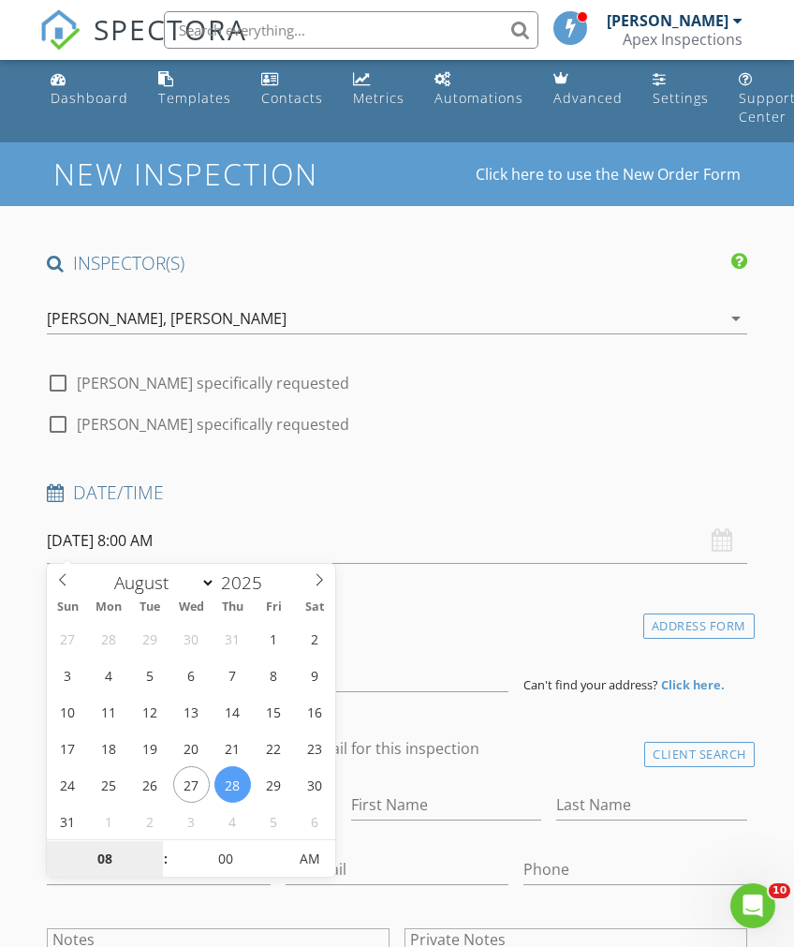
type input "[DATE] 8:00 AM"
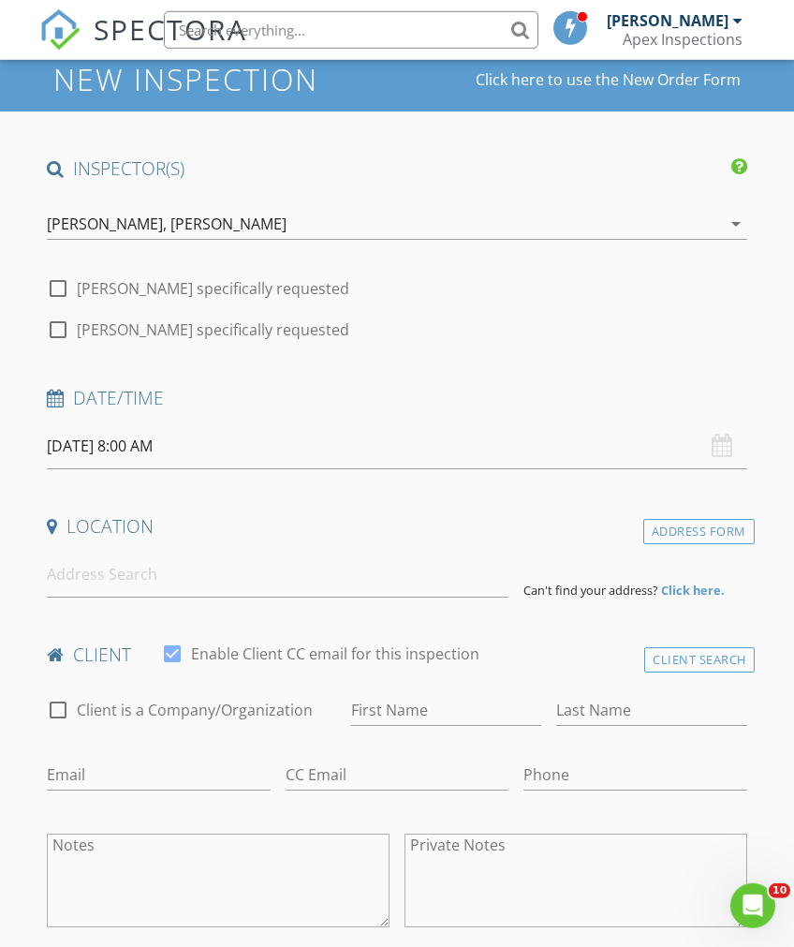
scroll to position [100, 0]
click at [697, 442] on input "[DATE] 8:00 AM" at bounding box center [397, 445] width 700 height 46
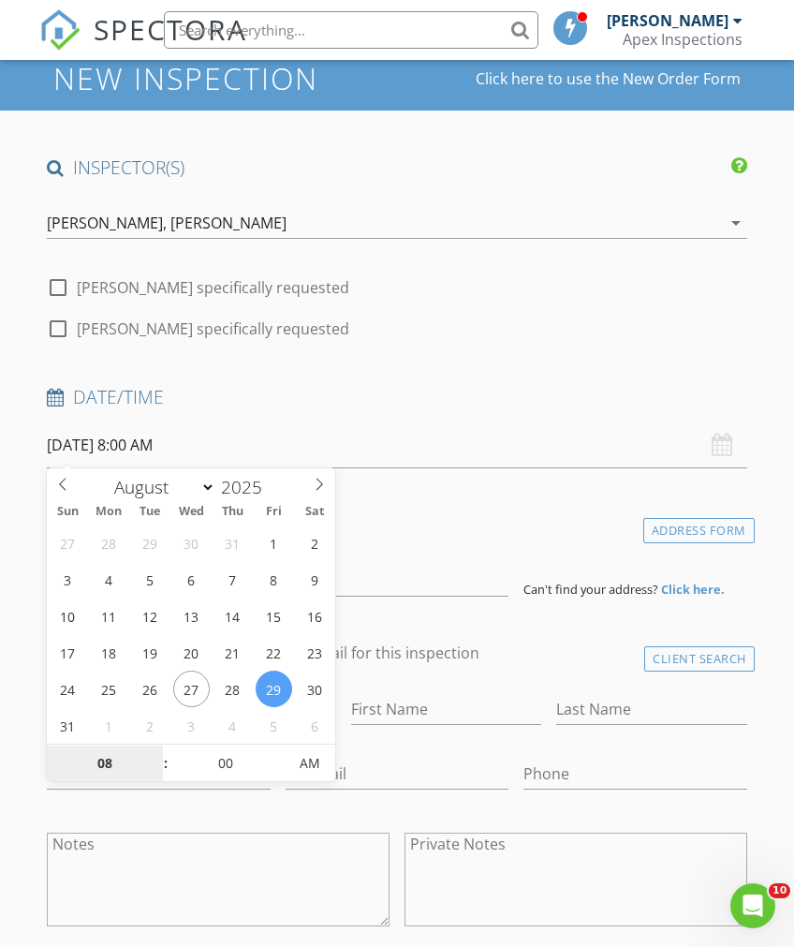
click at [109, 775] on input "08" at bounding box center [104, 763] width 115 height 37
type input "6"
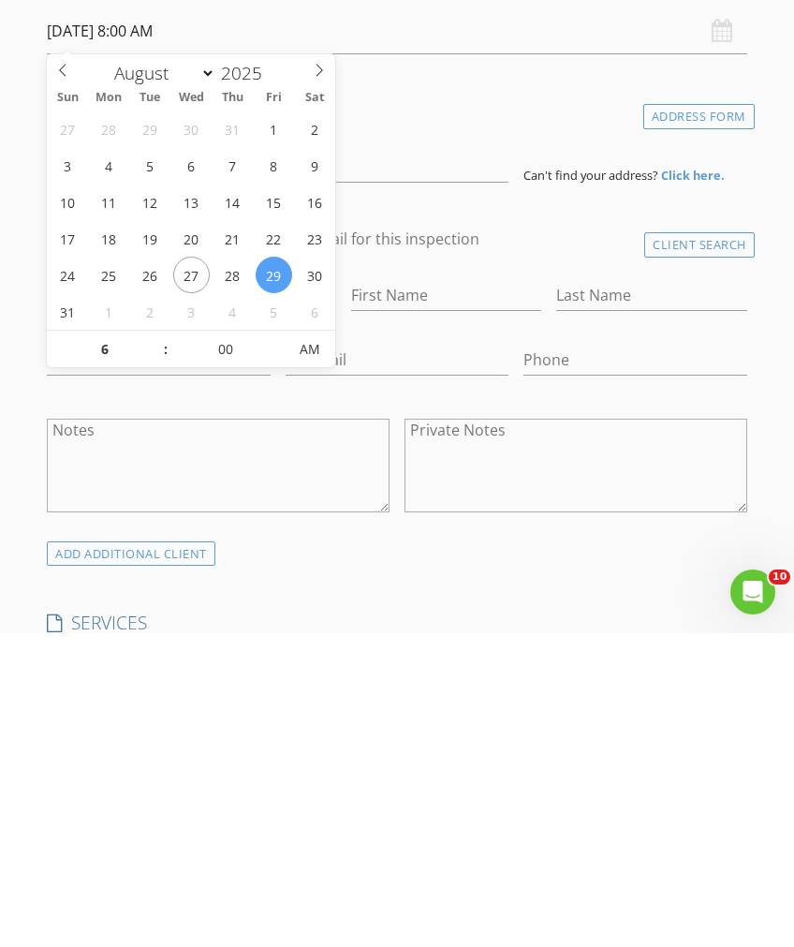
type input "[DATE] 6:00 AM"
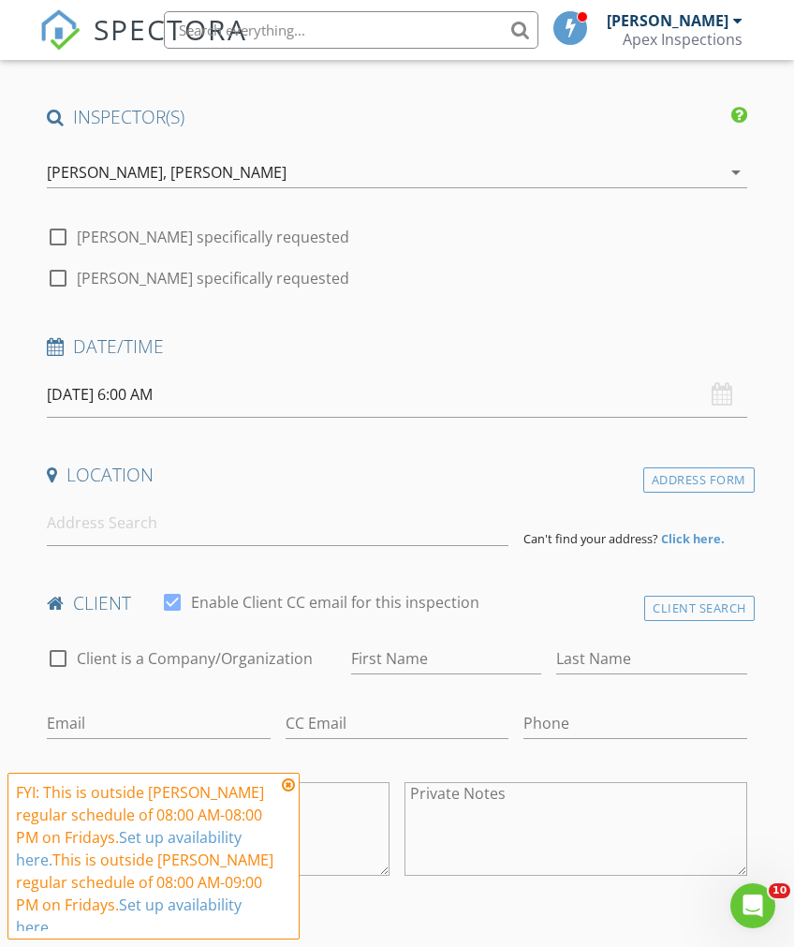
scroll to position [150, 0]
click at [286, 792] on icon at bounding box center [288, 784] width 13 height 15
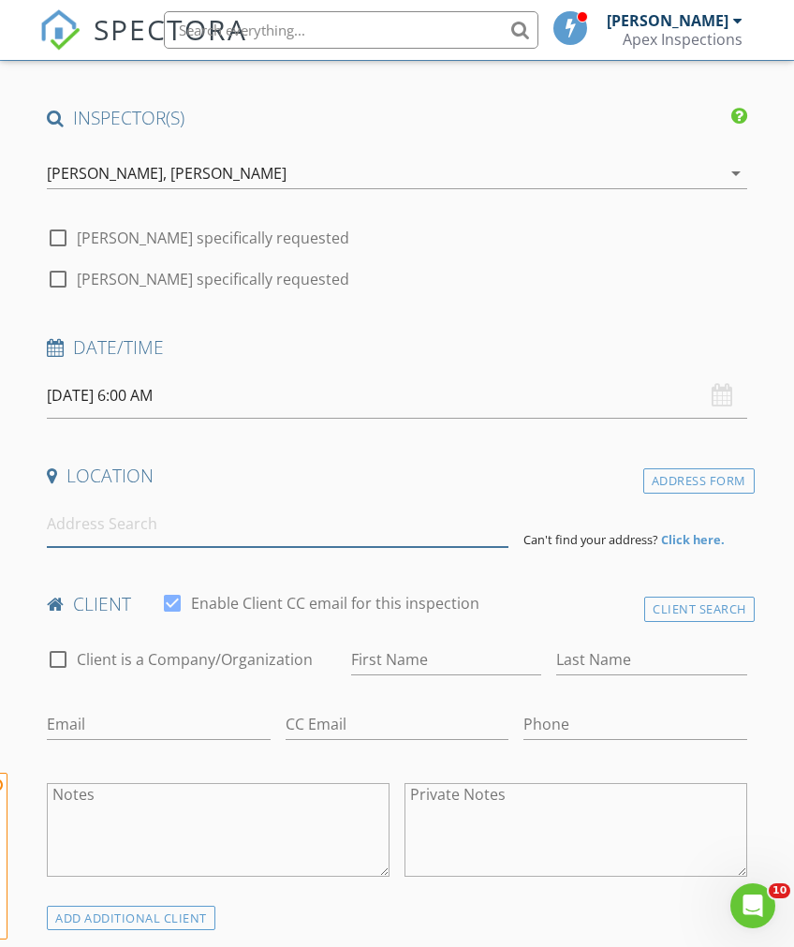
click at [488, 513] on input at bounding box center [278, 524] width 462 height 46
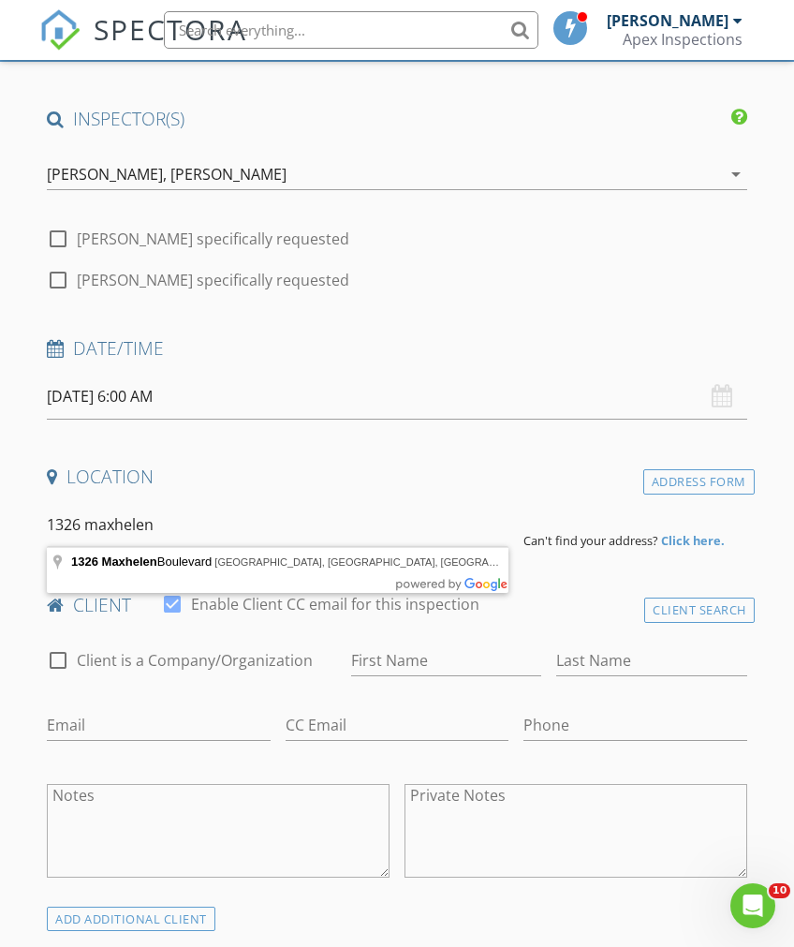
type input "[STREET_ADDRESS]"
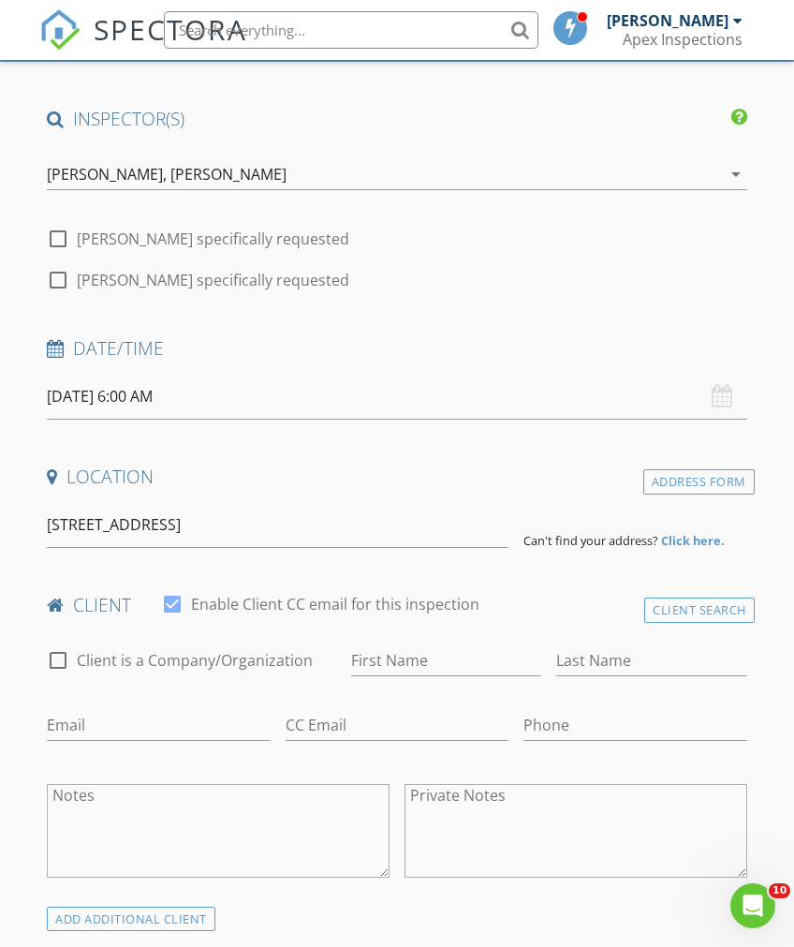
scroll to position [150, 0]
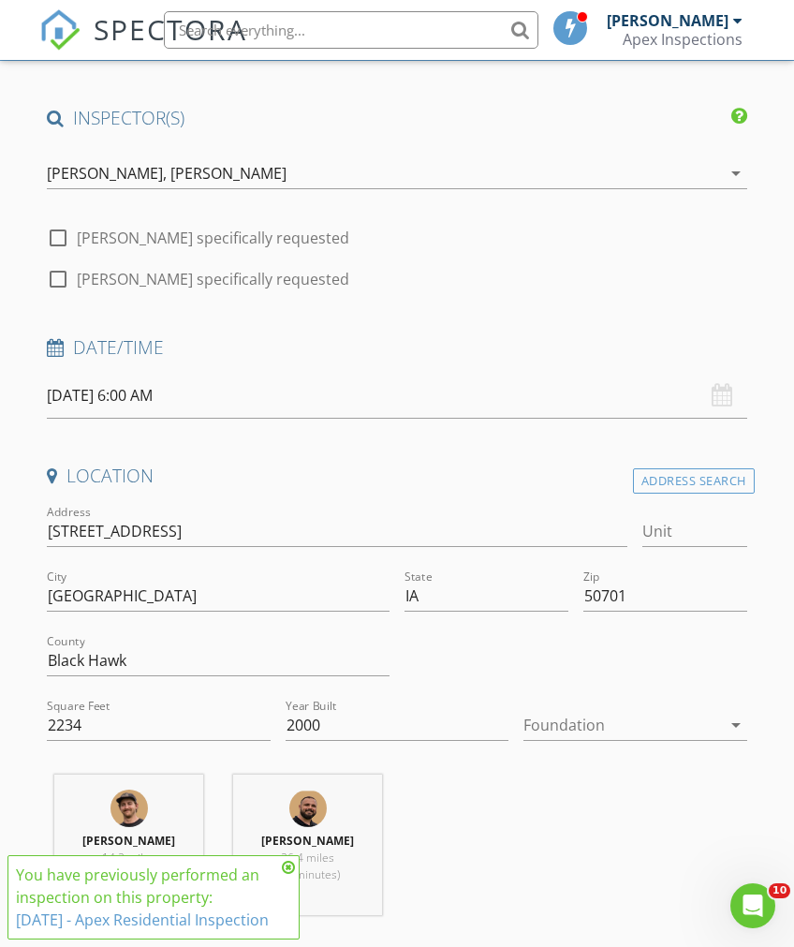
click at [735, 715] on icon "arrow_drop_down" at bounding box center [736, 725] width 22 height 22
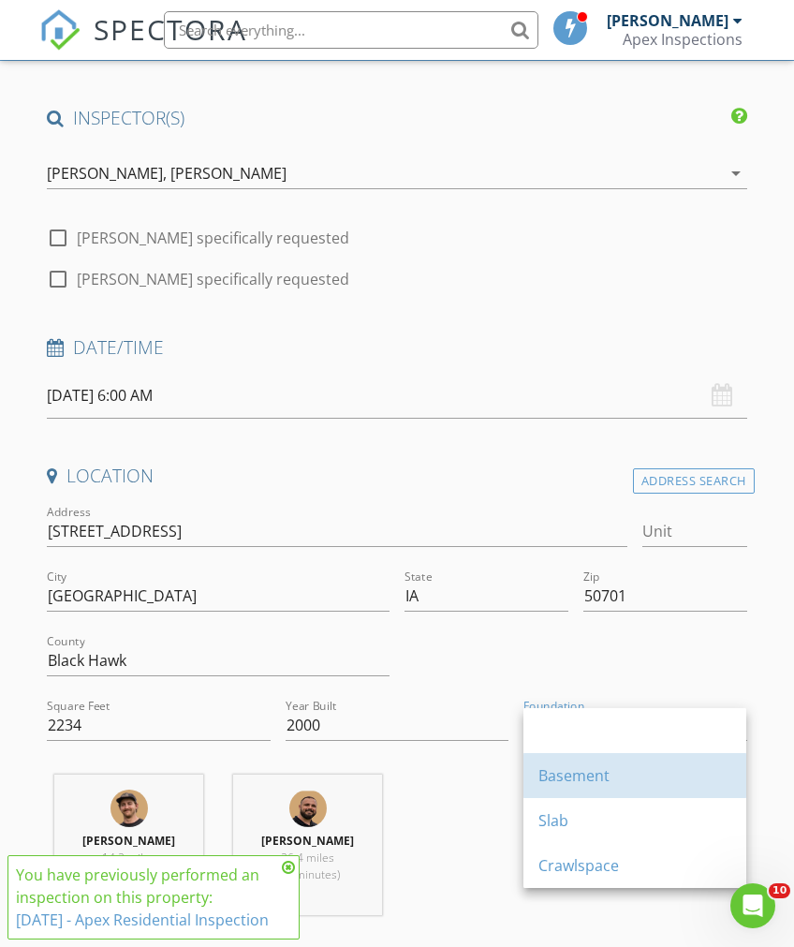
click at [600, 776] on div "Basement" at bounding box center [634, 775] width 193 height 22
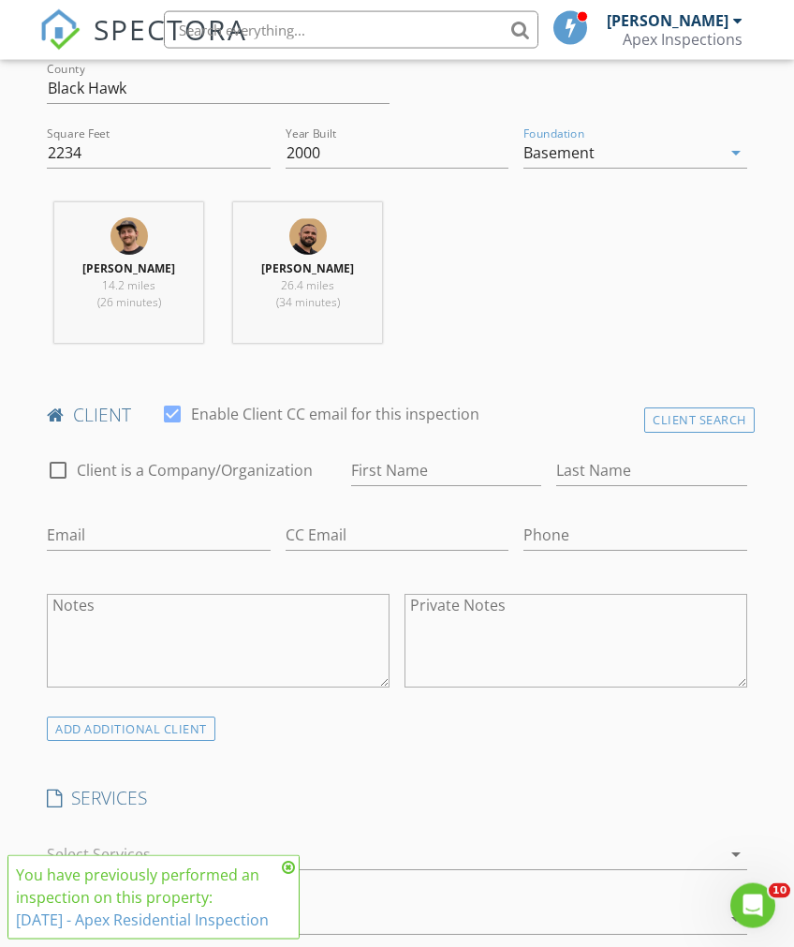
scroll to position [750, 0]
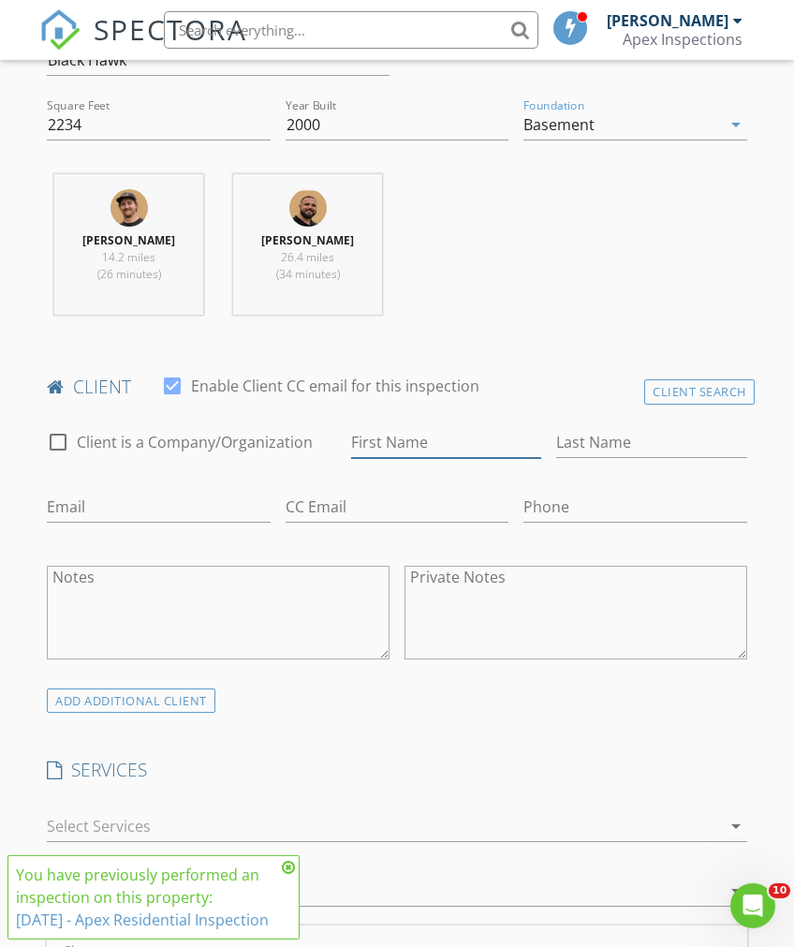
click at [455, 439] on input "First Name" at bounding box center [446, 442] width 190 height 31
type input "[PERSON_NAME]"
click at [696, 443] on input "Last Name" at bounding box center [651, 442] width 190 height 31
type input "[PERSON_NAME]"
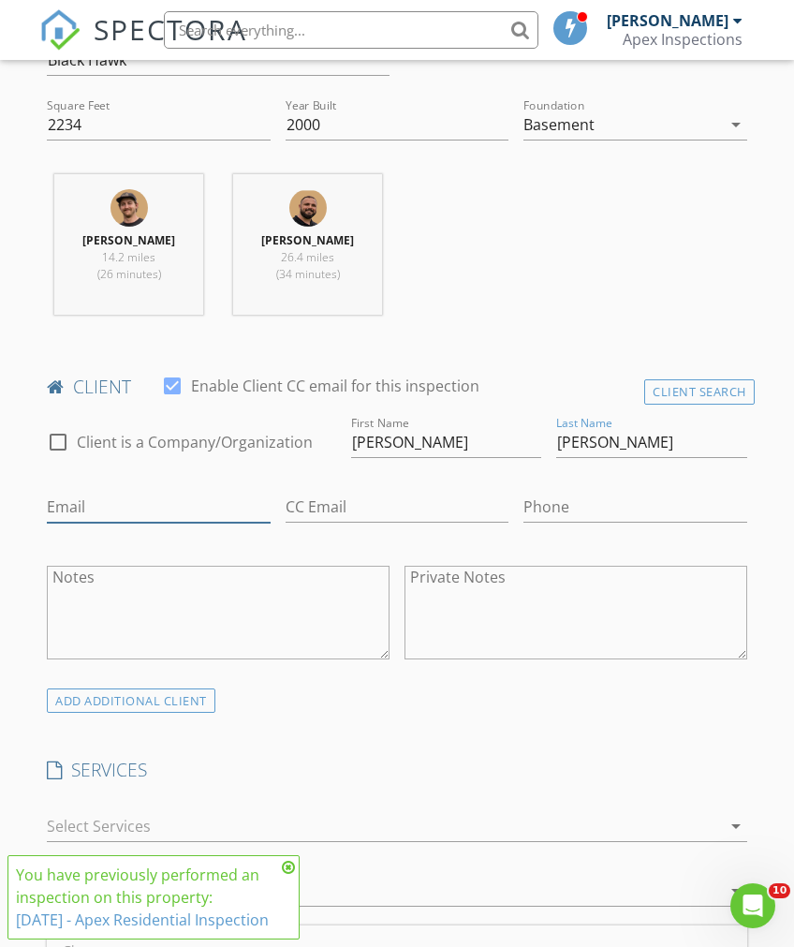
click at [63, 507] on input "Email" at bounding box center [158, 507] width 223 height 31
type input "[EMAIL_ADDRESS][DOMAIN_NAME]"
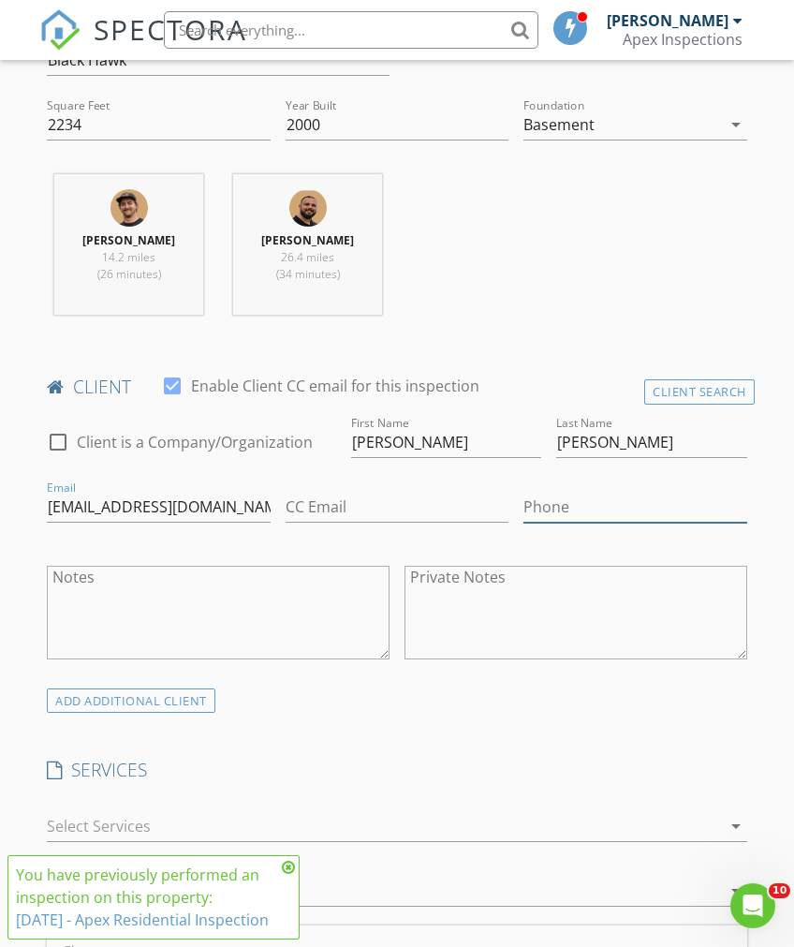
click at [639, 500] on input "Phone" at bounding box center [634, 507] width 223 height 31
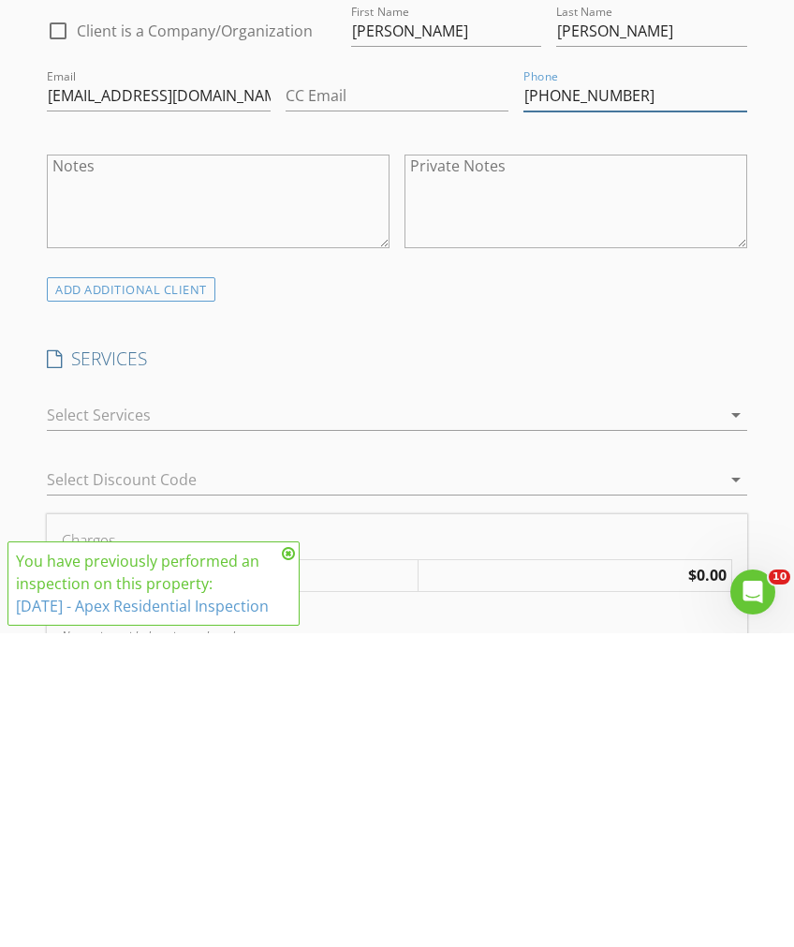
type input "[PHONE_NUMBER]"
click at [724, 717] on div "arrow_drop_down" at bounding box center [734, 728] width 26 height 22
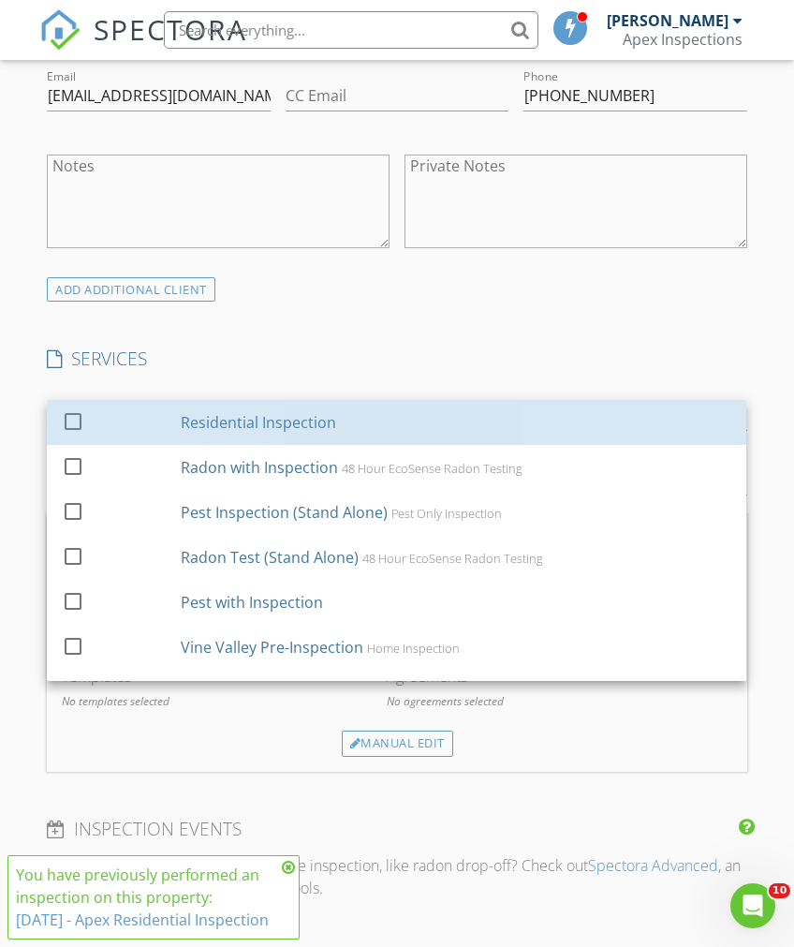
click at [196, 431] on div "Residential Inspection" at bounding box center [457, 422] width 551 height 37
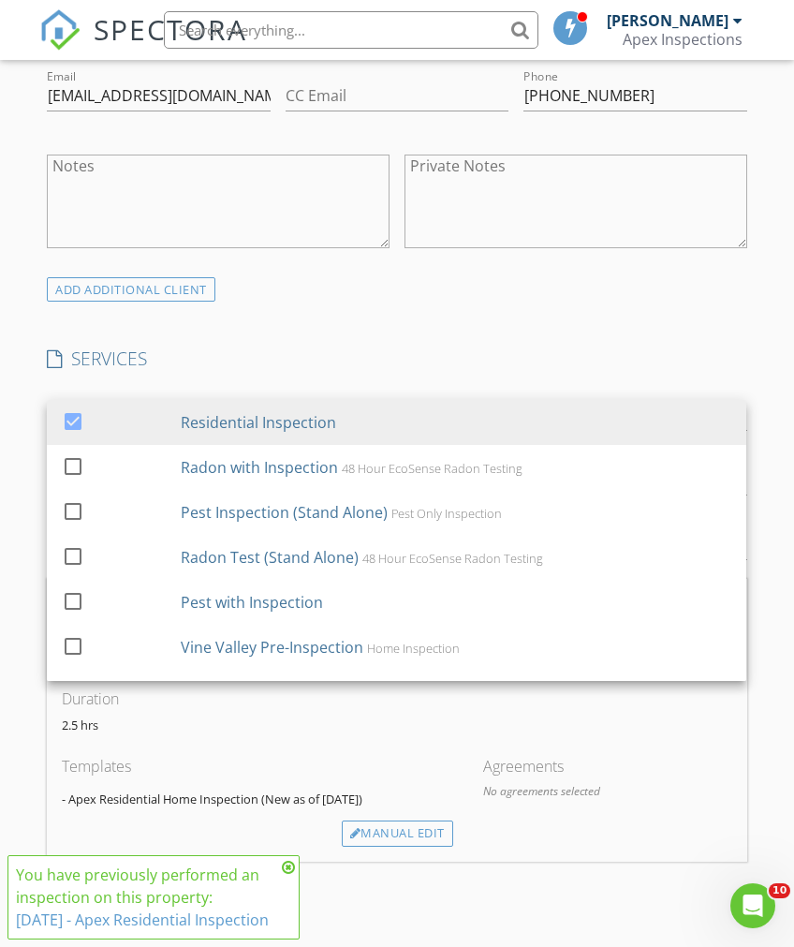
click at [702, 321] on div "INSPECTOR(S) check_box Nick Mullnix PRIMARY check_box Logan Loftus check_box_ou…" at bounding box center [396, 606] width 715 height 3024
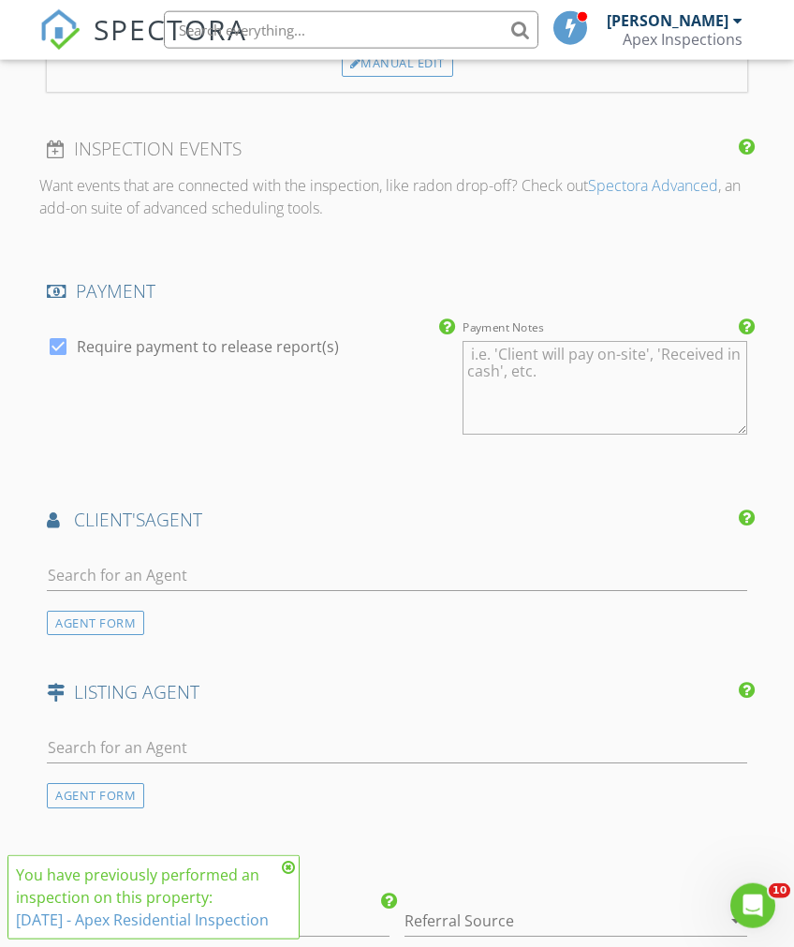
scroll to position [1947, 0]
click at [557, 559] on input "text" at bounding box center [397, 574] width 700 height 31
type input "Just"
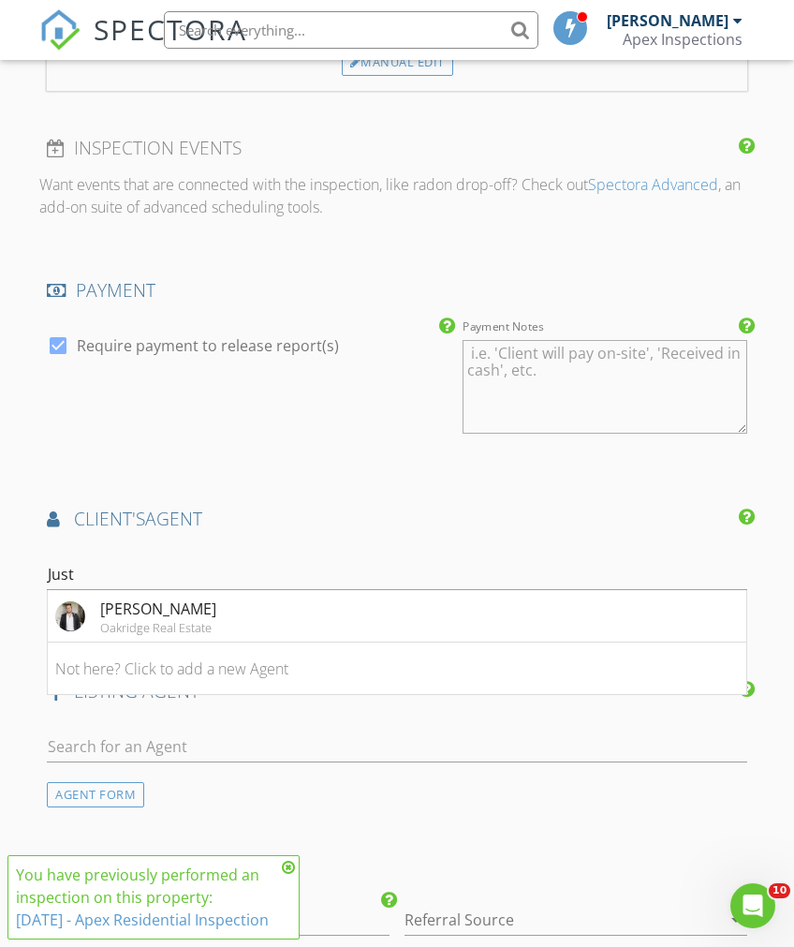
click at [483, 612] on li "Justin Reuter Oakridge Real Estate" at bounding box center [397, 616] width 698 height 52
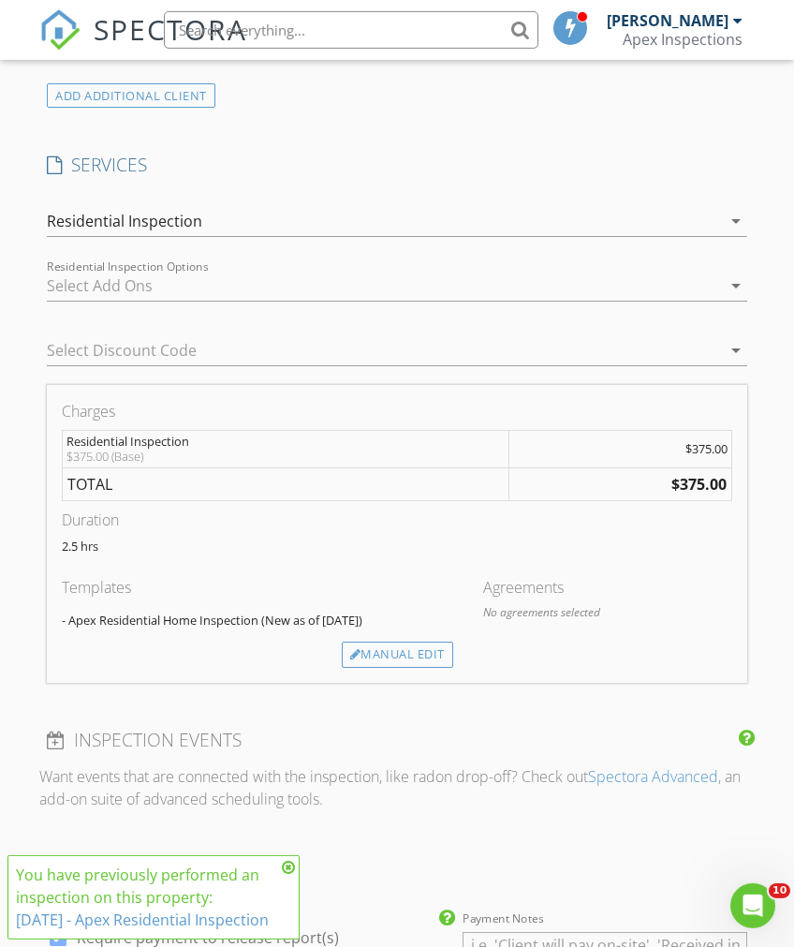
click at [417, 646] on div "Manual Edit" at bounding box center [397, 654] width 111 height 26
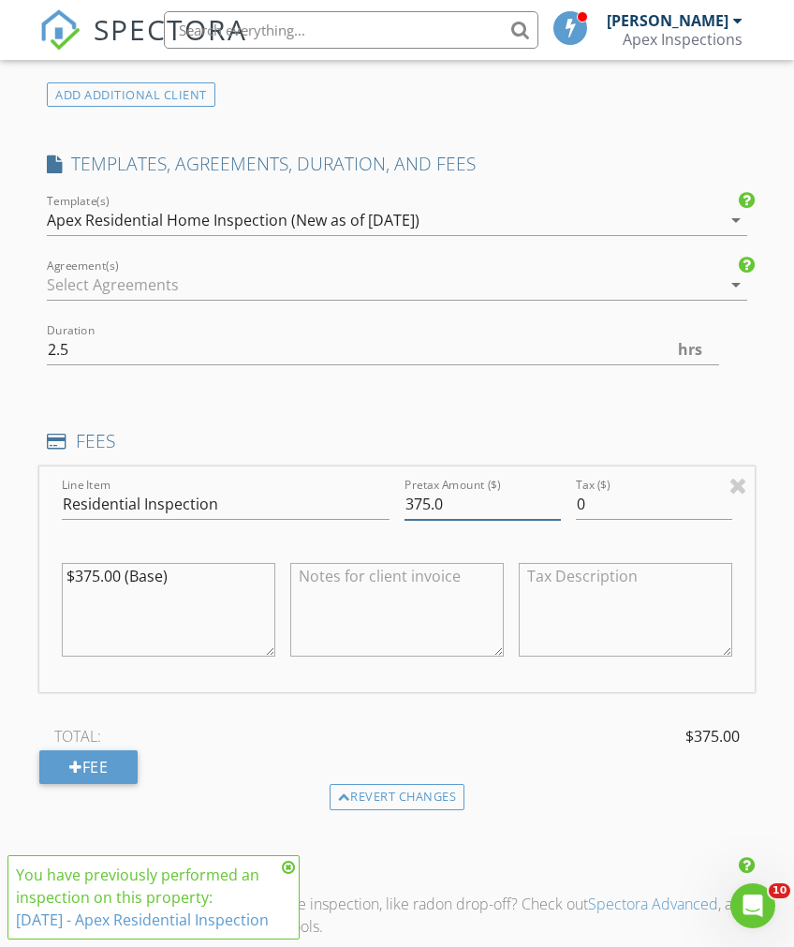
click at [512, 496] on input "375.0" at bounding box center [483, 504] width 156 height 31
type input "300"
click at [631, 403] on div "INSPECTOR(S) check_box Nick Mullnix PRIMARY check_box Logan Loftus check_box_ou…" at bounding box center [396, 665] width 715 height 3529
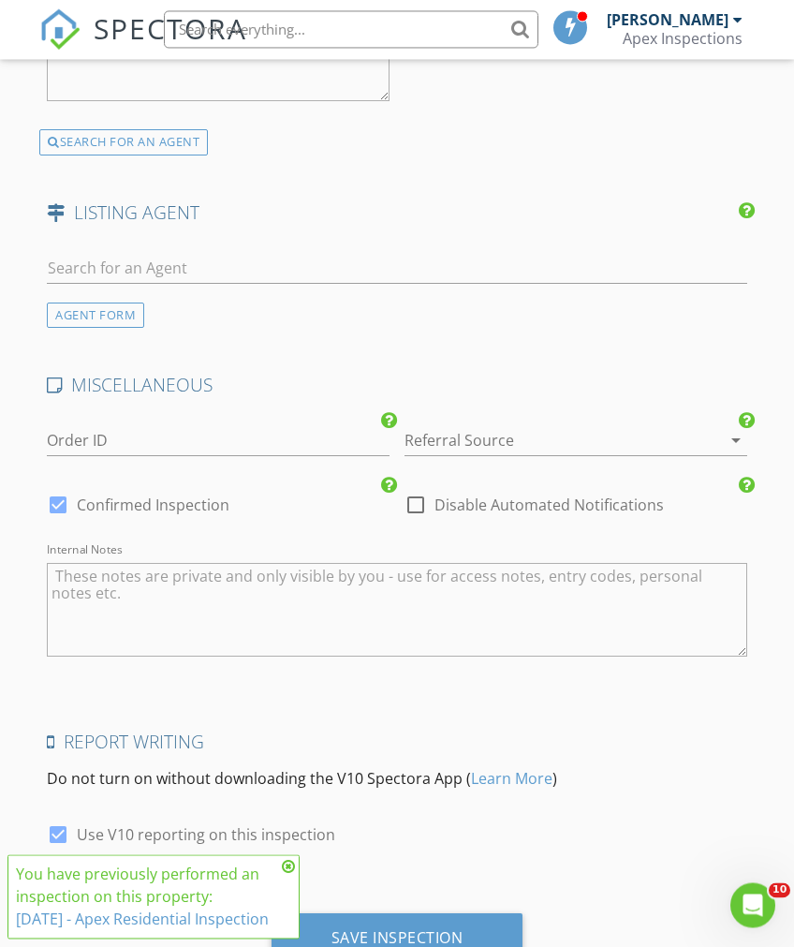
scroll to position [2915, 0]
click at [451, 931] on div "Save Inspection" at bounding box center [398, 938] width 132 height 19
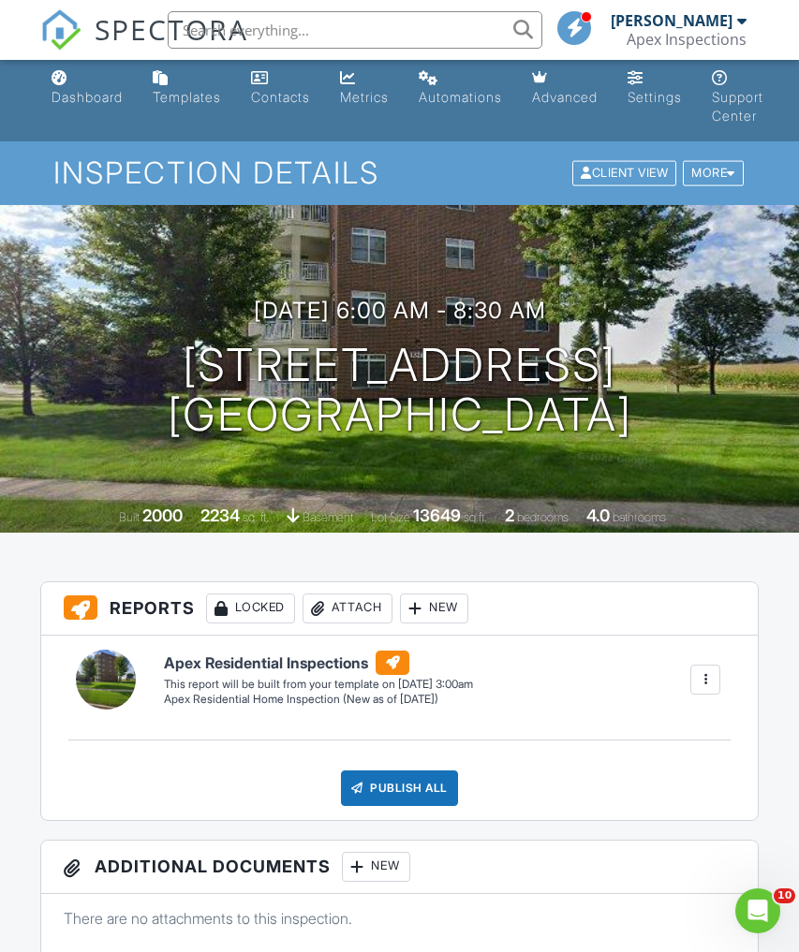
click at [90, 108] on link "Dashboard" at bounding box center [87, 88] width 86 height 53
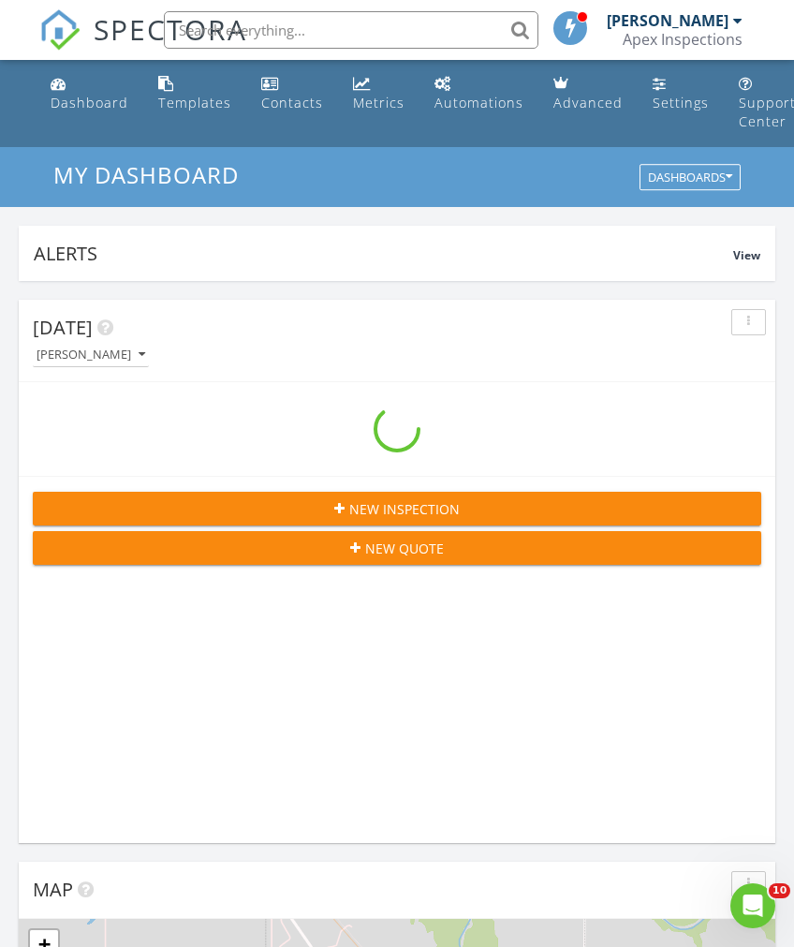
scroll to position [3204, 795]
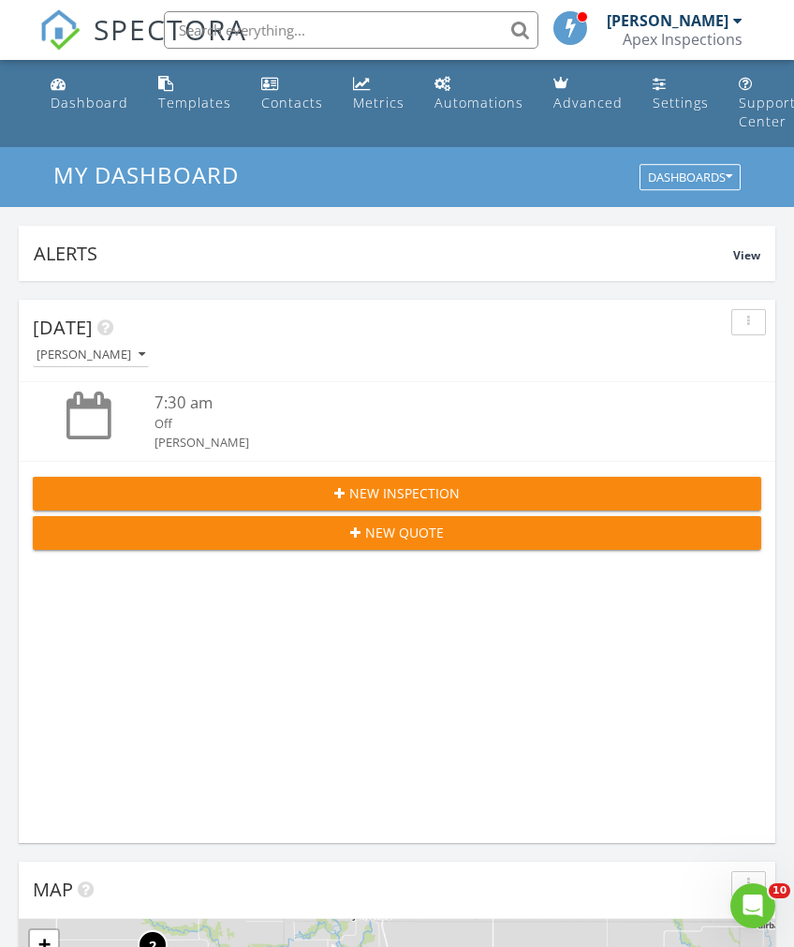
click at [81, 108] on div "Dashboard" at bounding box center [90, 103] width 78 height 18
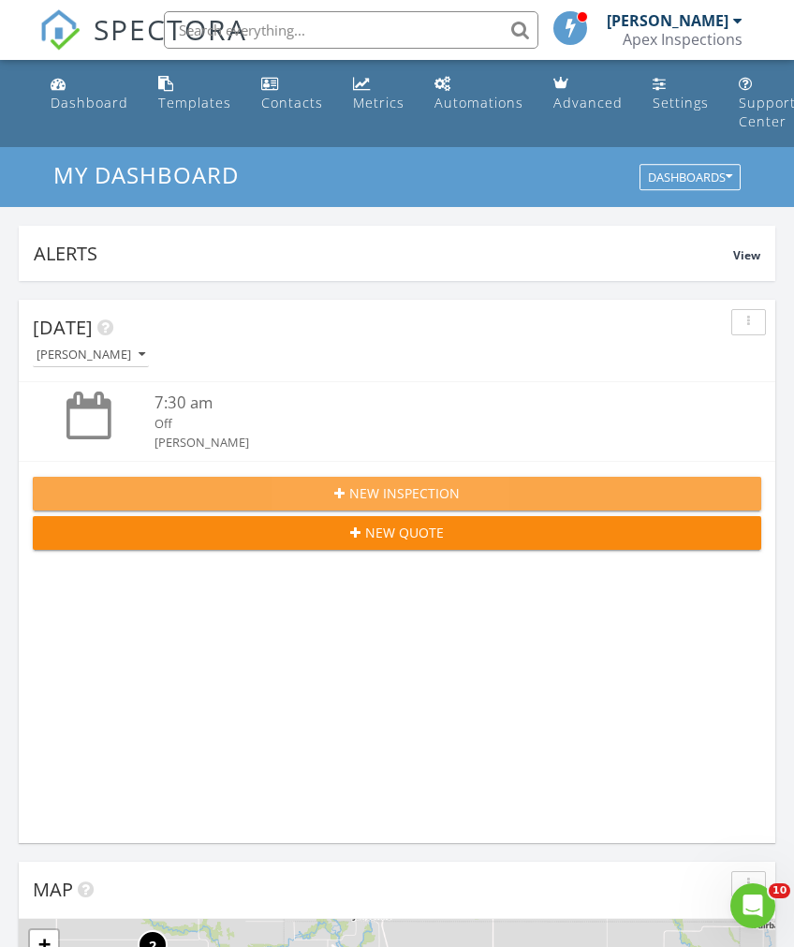
click at [429, 494] on span "New Inspection" at bounding box center [404, 493] width 111 height 20
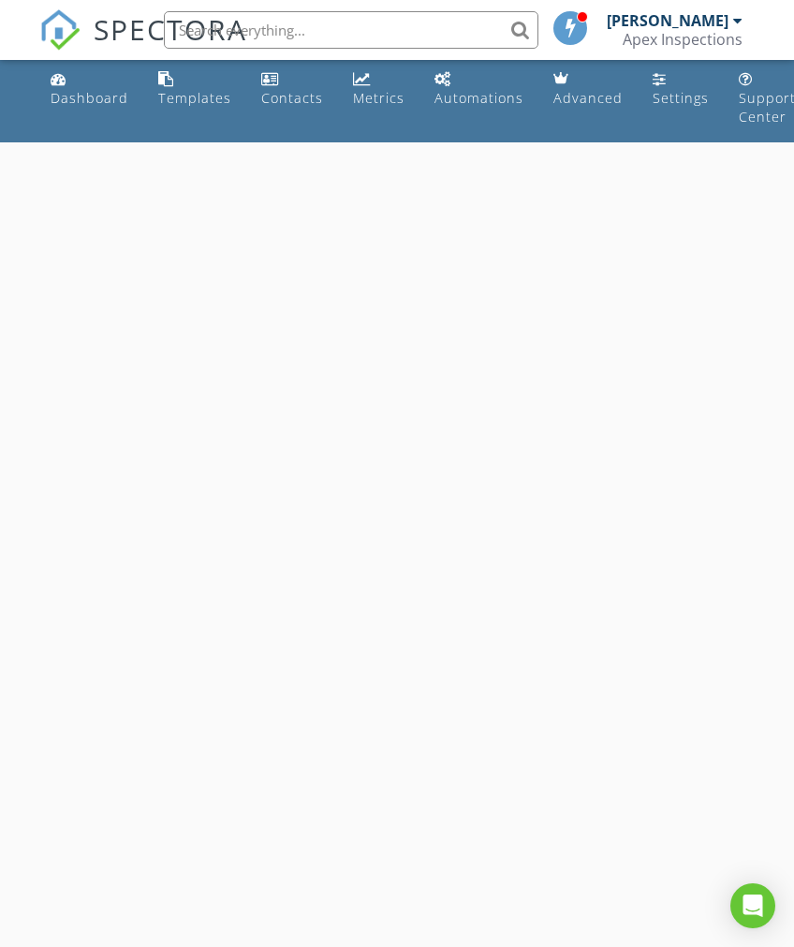
select select "7"
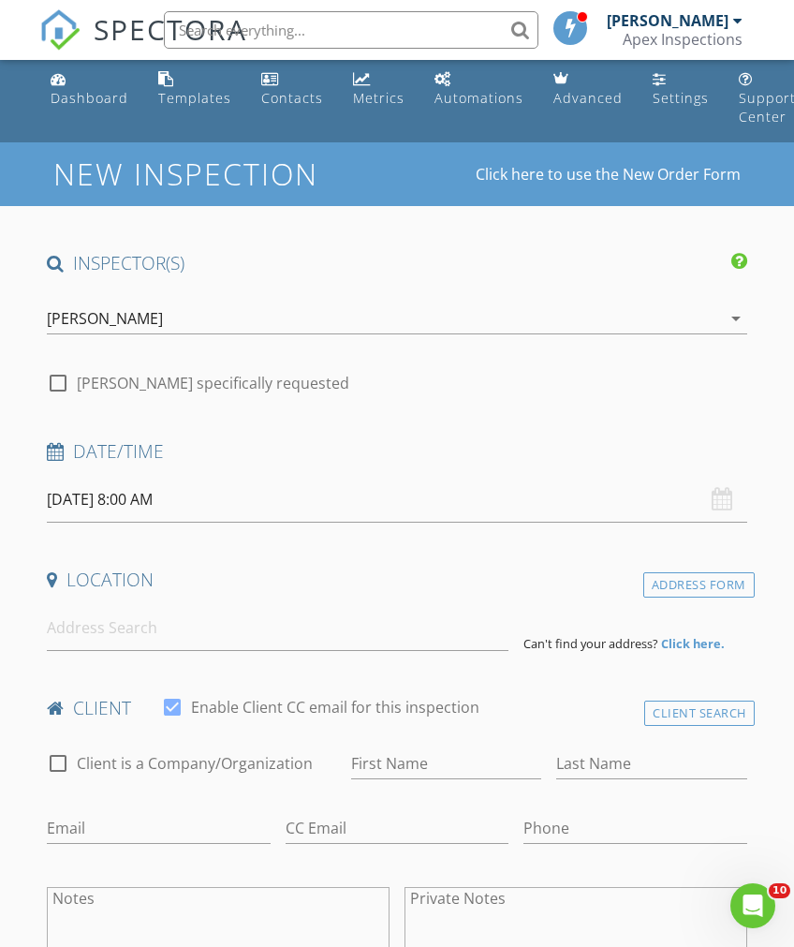
click at [709, 494] on input "08/28/2025 8:00 AM" at bounding box center [397, 500] width 700 height 46
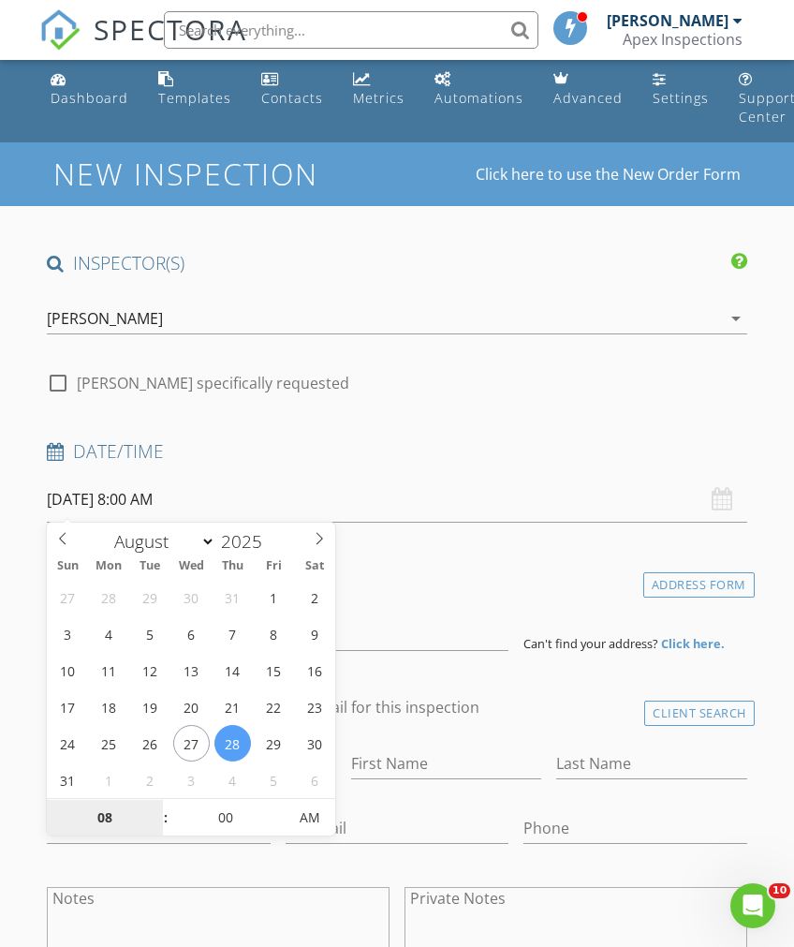
type input "08/29/2025 8:00 AM"
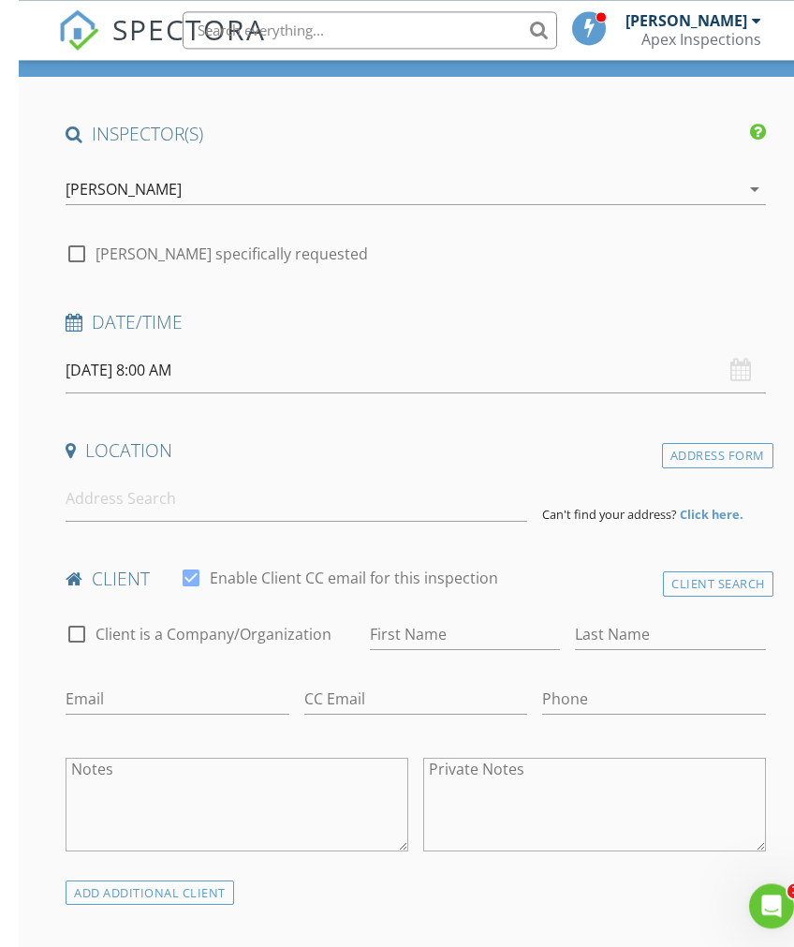
scroll to position [133, 0]
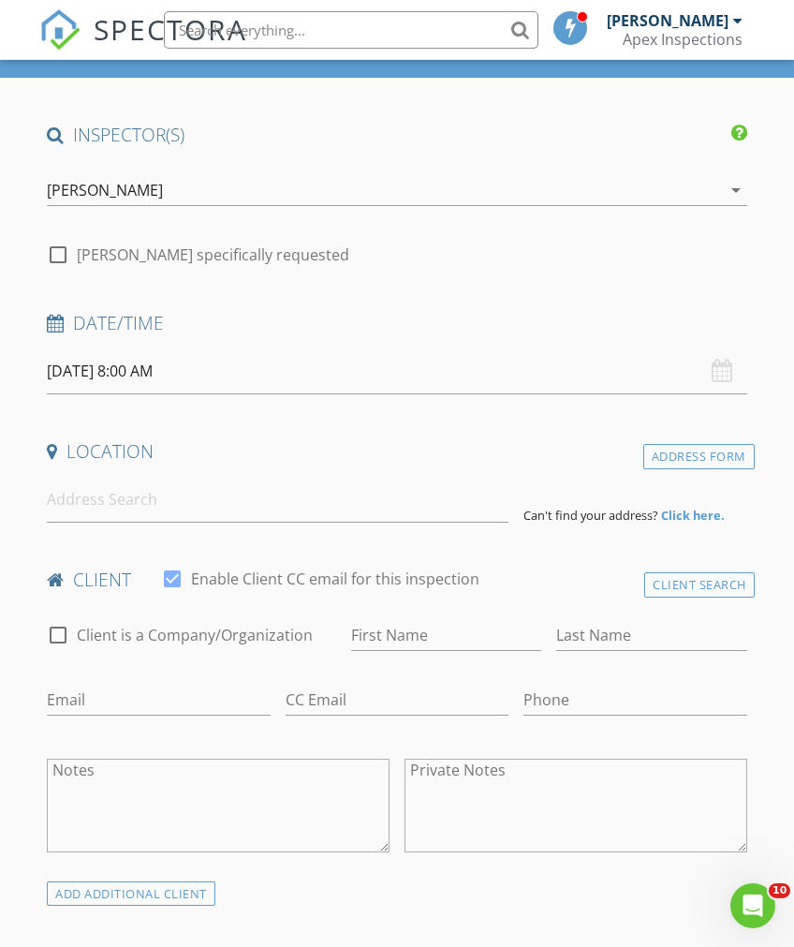
click at [729, 362] on div "08/29/2025 8:00 AM" at bounding box center [397, 371] width 700 height 46
click at [675, 376] on input "[DATE] 8:00 AM" at bounding box center [397, 371] width 700 height 46
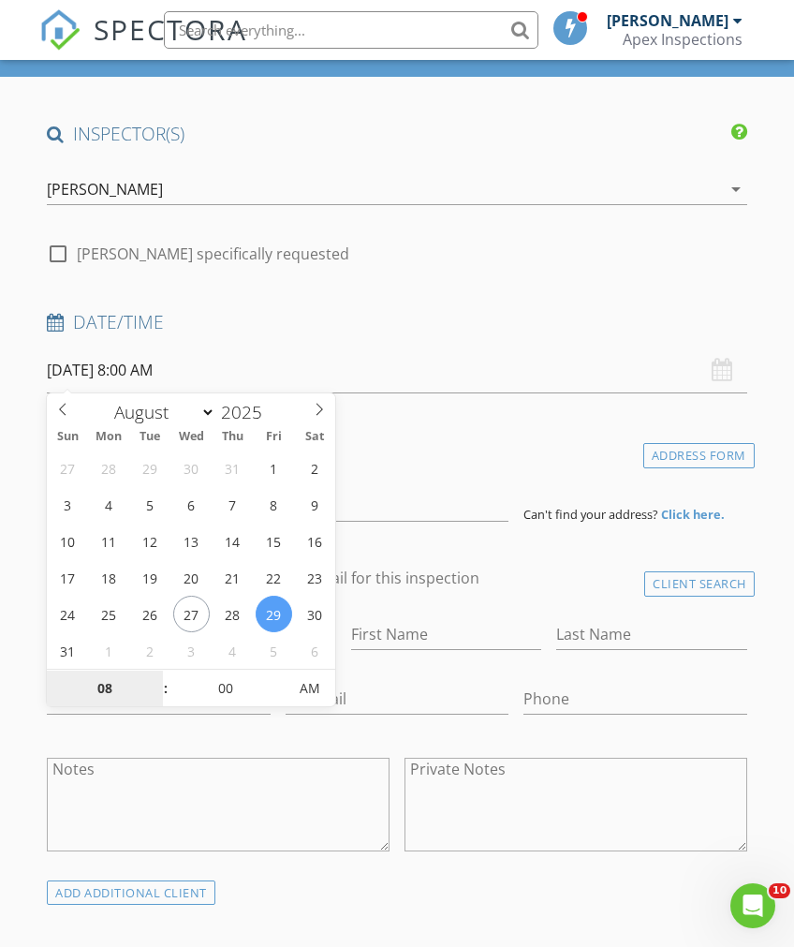
click at [97, 695] on input "08" at bounding box center [104, 688] width 115 height 37
type input "9"
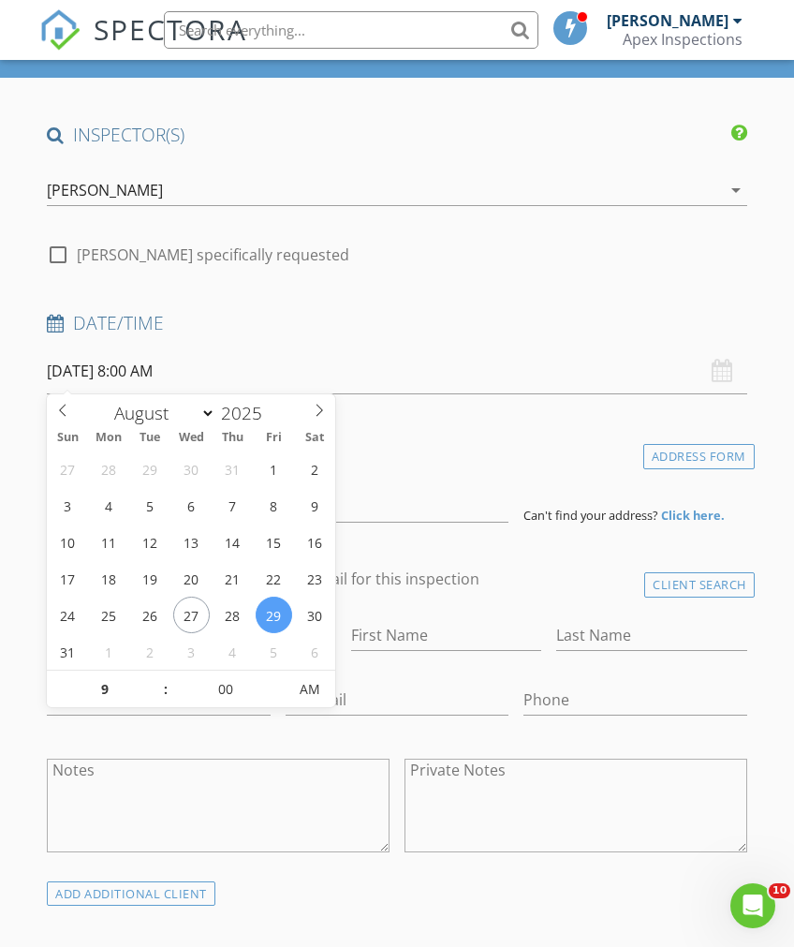
type input "08/29/2025 9:00 AM"
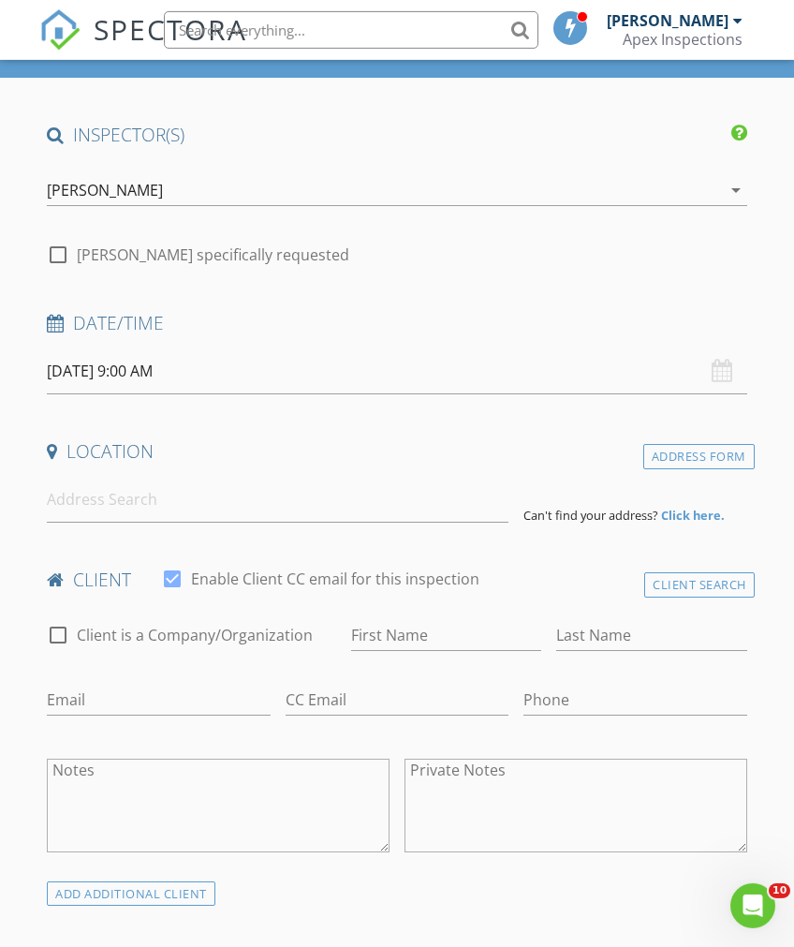
click at [454, 665] on div at bounding box center [446, 663] width 190 height 11
click at [419, 499] on input at bounding box center [278, 500] width 462 height 46
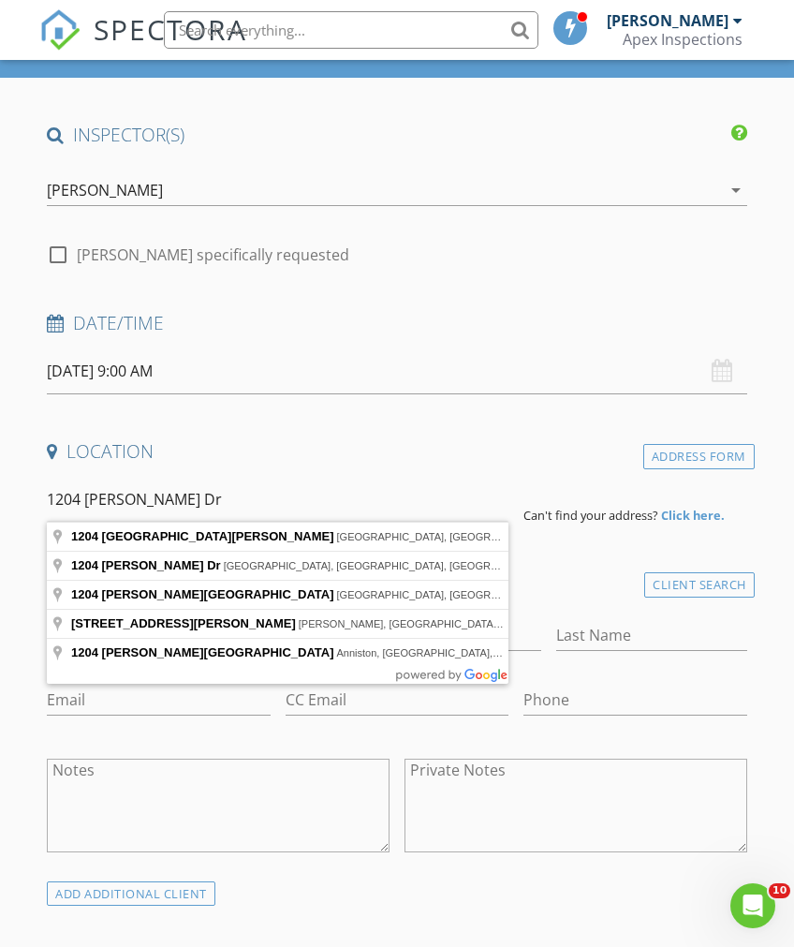
type input "1204 Robertson Road, Waverly, IA, USA"
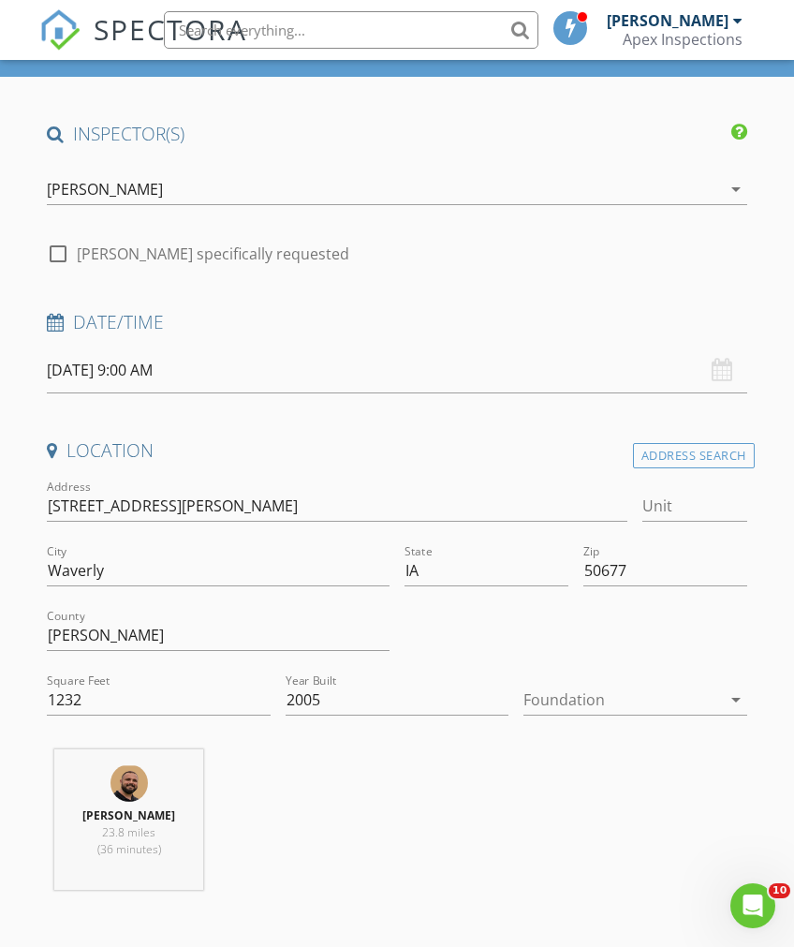
click at [725, 701] on icon "arrow_drop_down" at bounding box center [736, 699] width 22 height 22
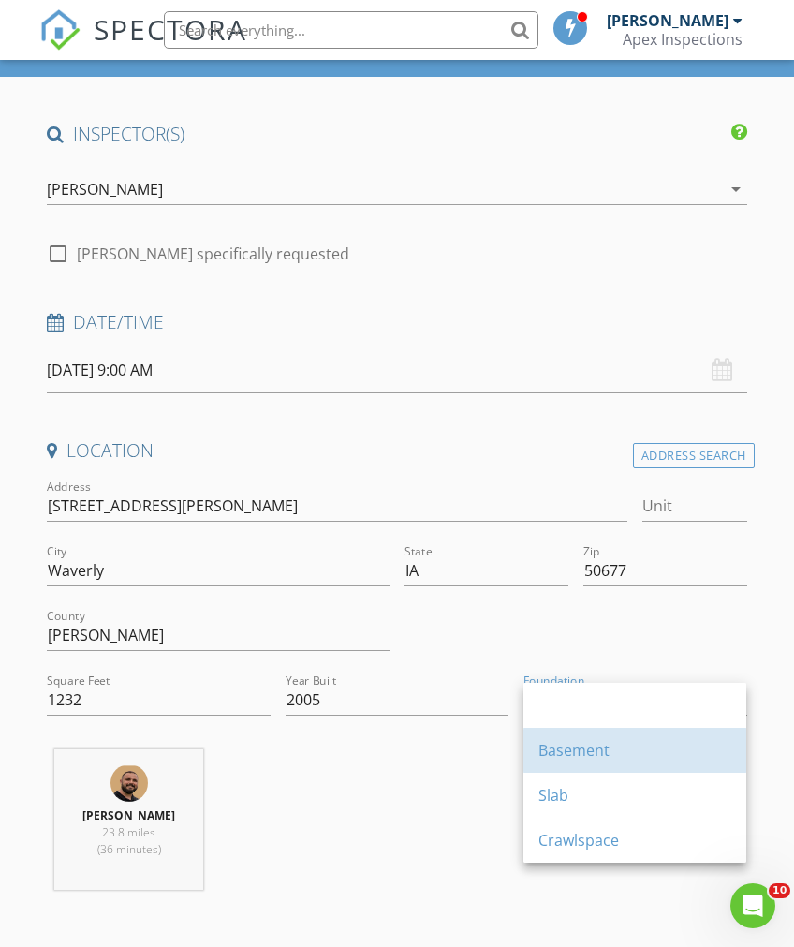
click at [619, 757] on div "Basement" at bounding box center [634, 750] width 193 height 22
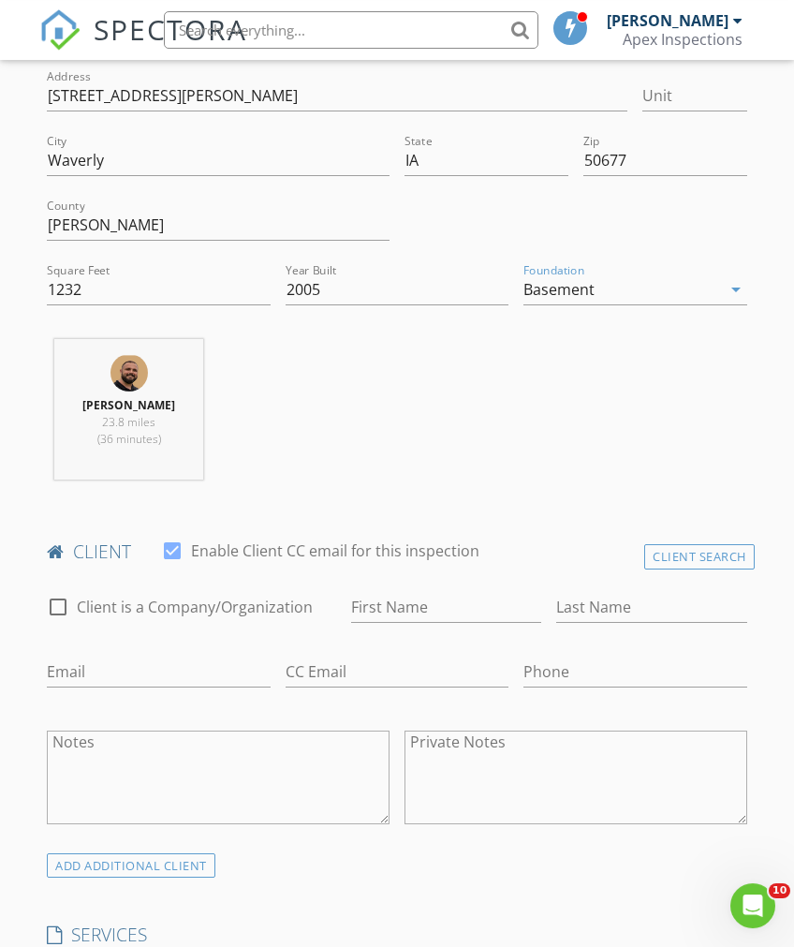
scroll to position [546, 0]
click at [488, 595] on input "First Name" at bounding box center [446, 605] width 190 height 31
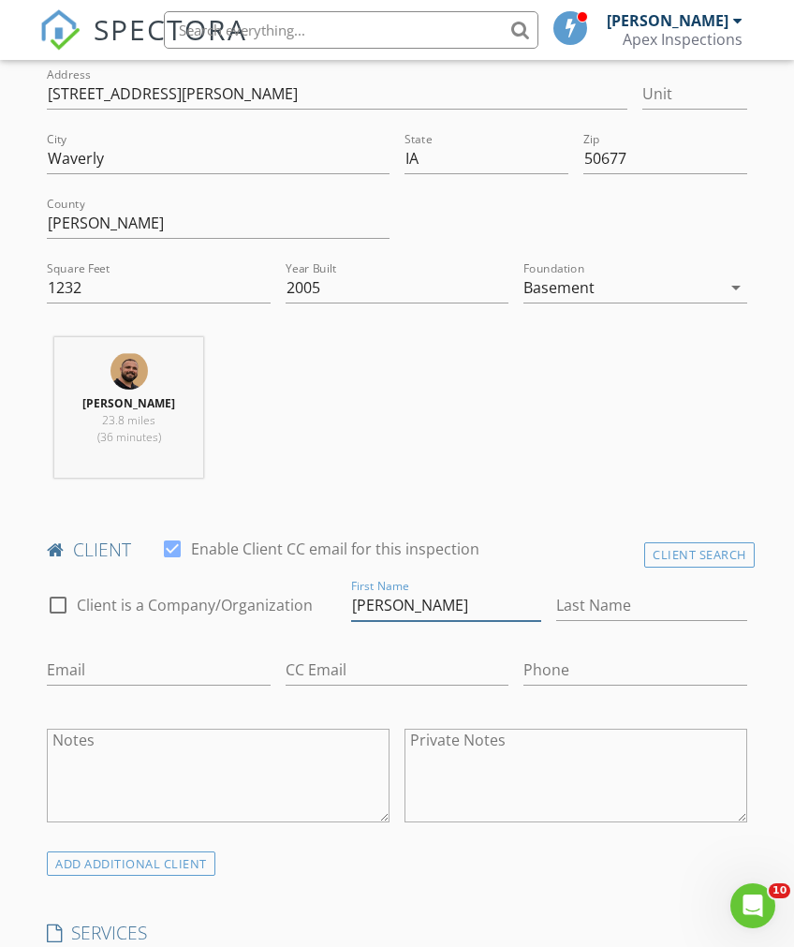
type input "Kelsey"
click at [670, 599] on input "Last Name" at bounding box center [651, 605] width 190 height 31
type input "Hackenmiller"
click at [68, 671] on input "Email" at bounding box center [158, 670] width 223 height 31
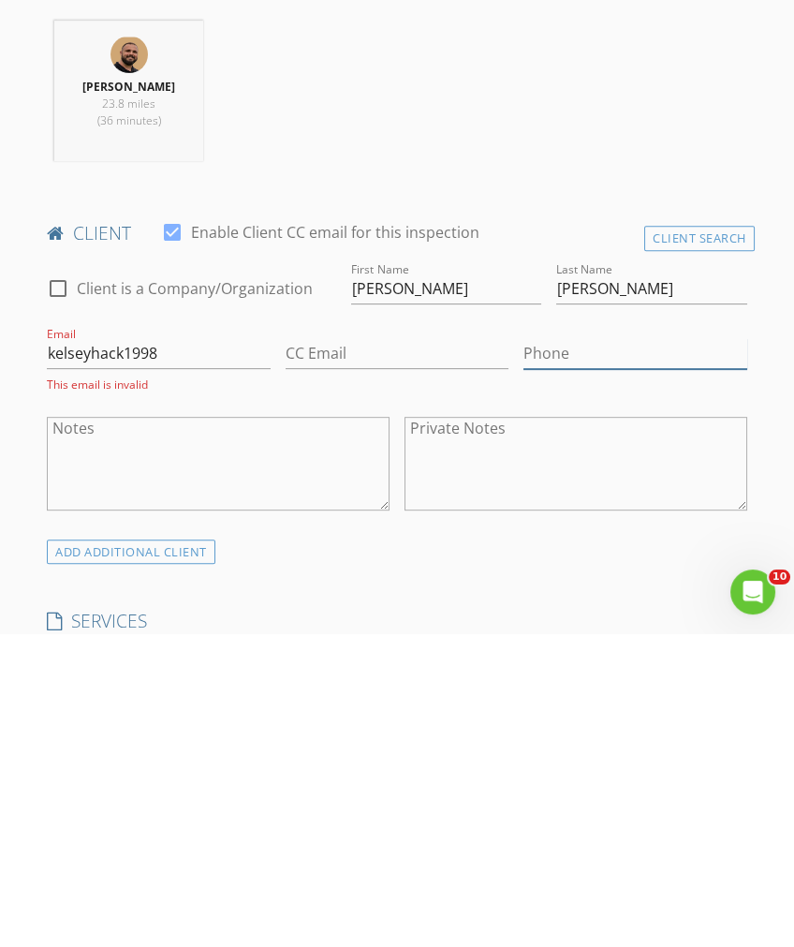
click at [648, 652] on input "Phone" at bounding box center [634, 667] width 223 height 31
click at [239, 652] on input "kelseyhack1998" at bounding box center [158, 667] width 223 height 31
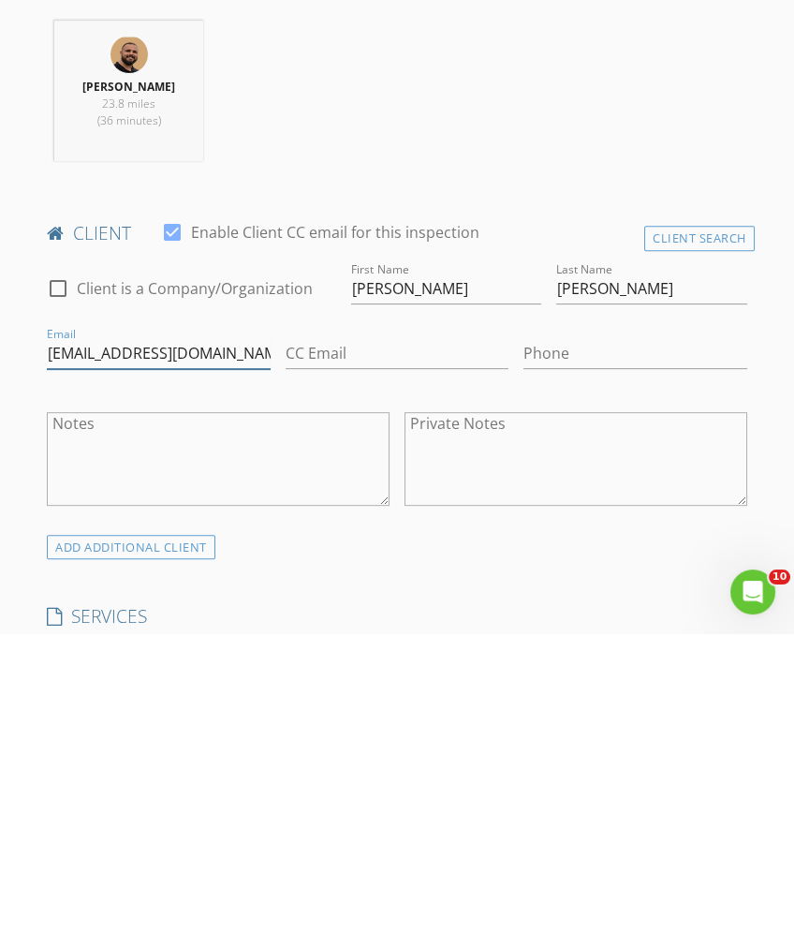
type input "kelseyhack1998@gmail.com"
click at [730, 652] on input "Phone" at bounding box center [634, 667] width 223 height 31
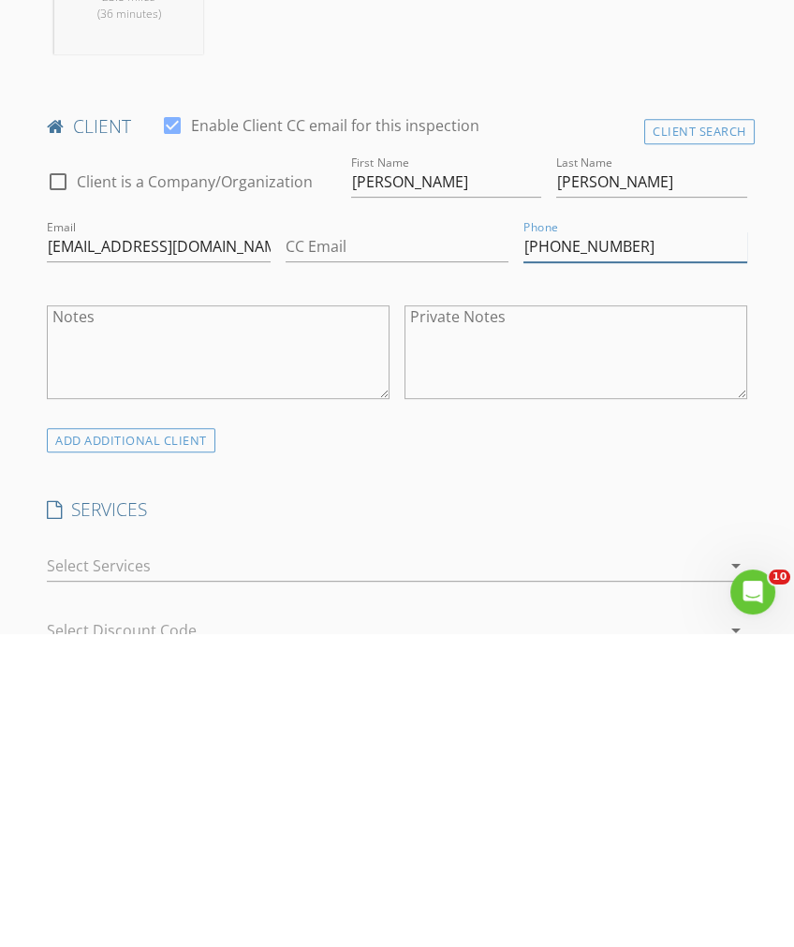
type input "641-220-4040"
click at [726, 868] on icon "arrow_drop_down" at bounding box center [736, 879] width 22 height 22
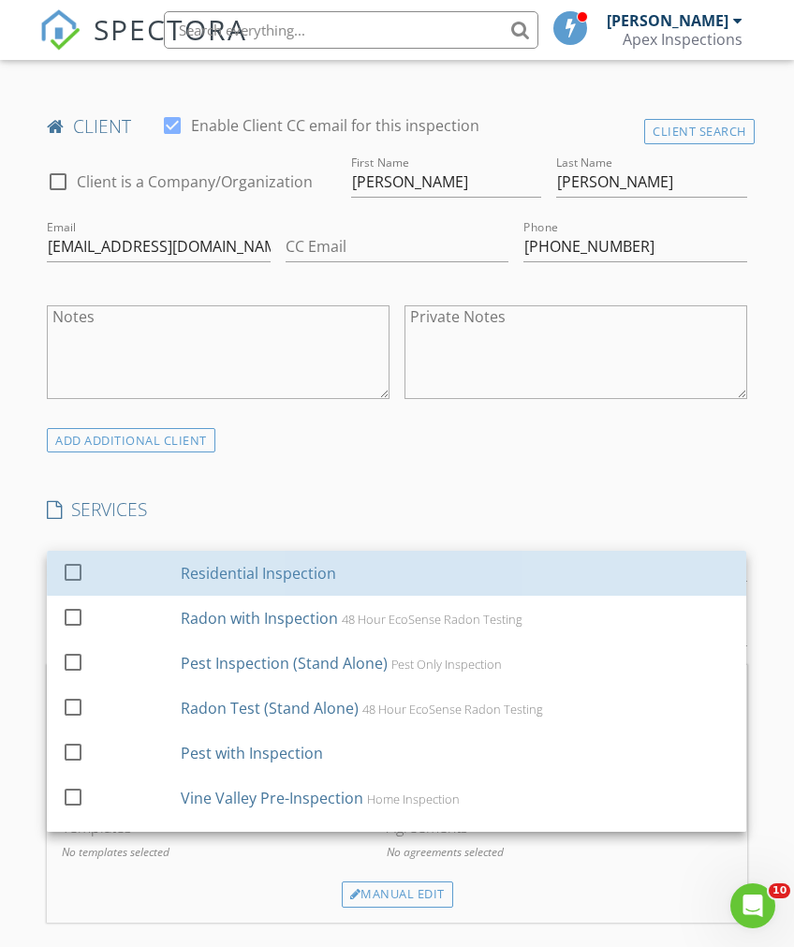
click at [311, 572] on div "Residential Inspection" at bounding box center [259, 573] width 155 height 22
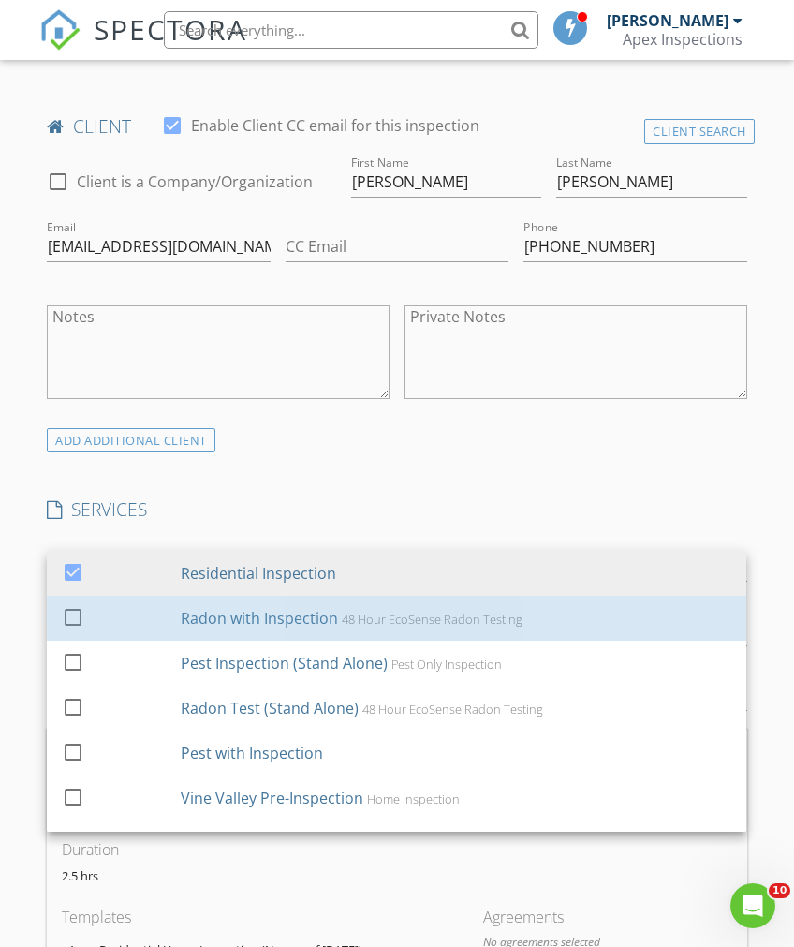
click at [317, 619] on div "Radon with Inspection" at bounding box center [260, 618] width 157 height 22
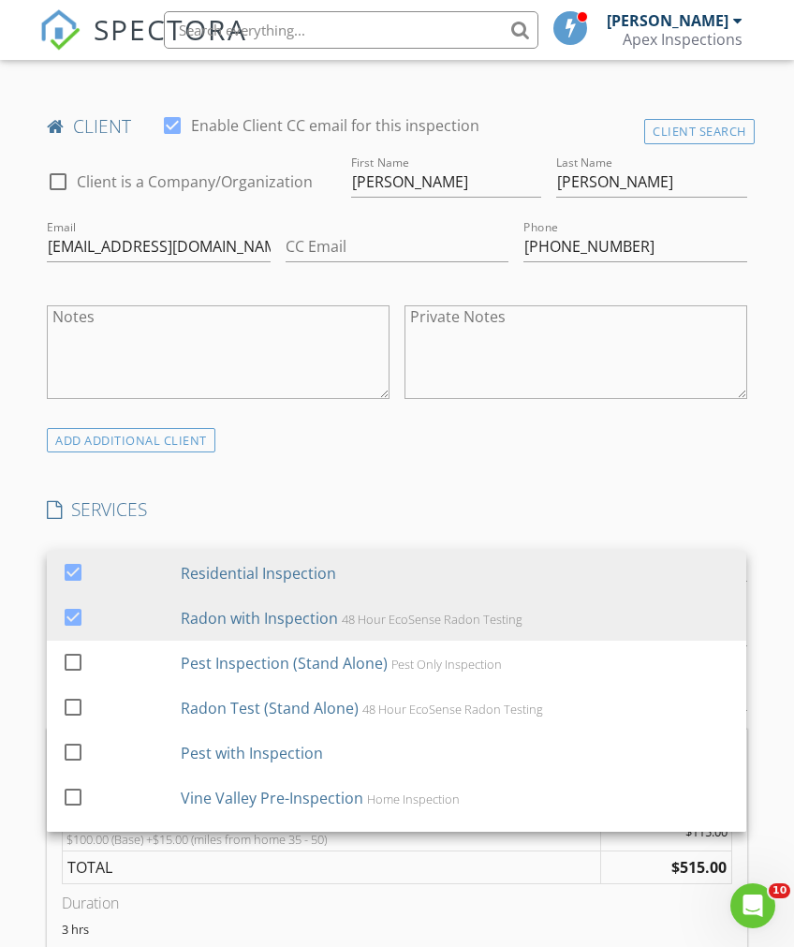
click at [615, 449] on div "ADD ADDITIONAL client" at bounding box center [396, 439] width 715 height 25
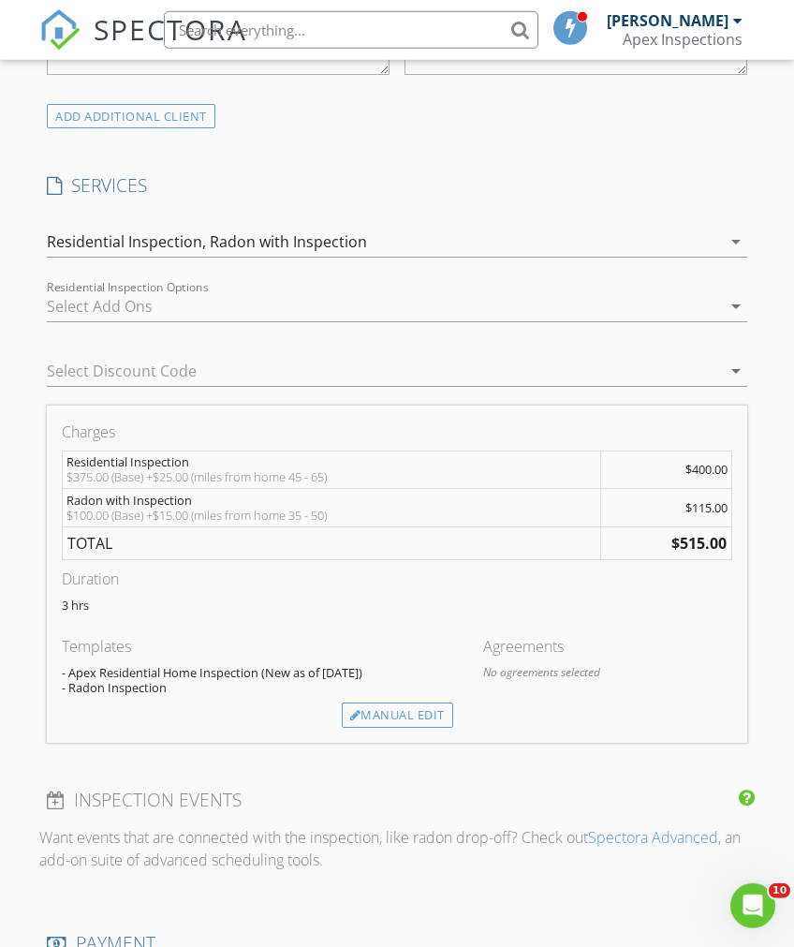
scroll to position [1295, 0]
click at [420, 711] on div "Manual Edit" at bounding box center [397, 713] width 111 height 26
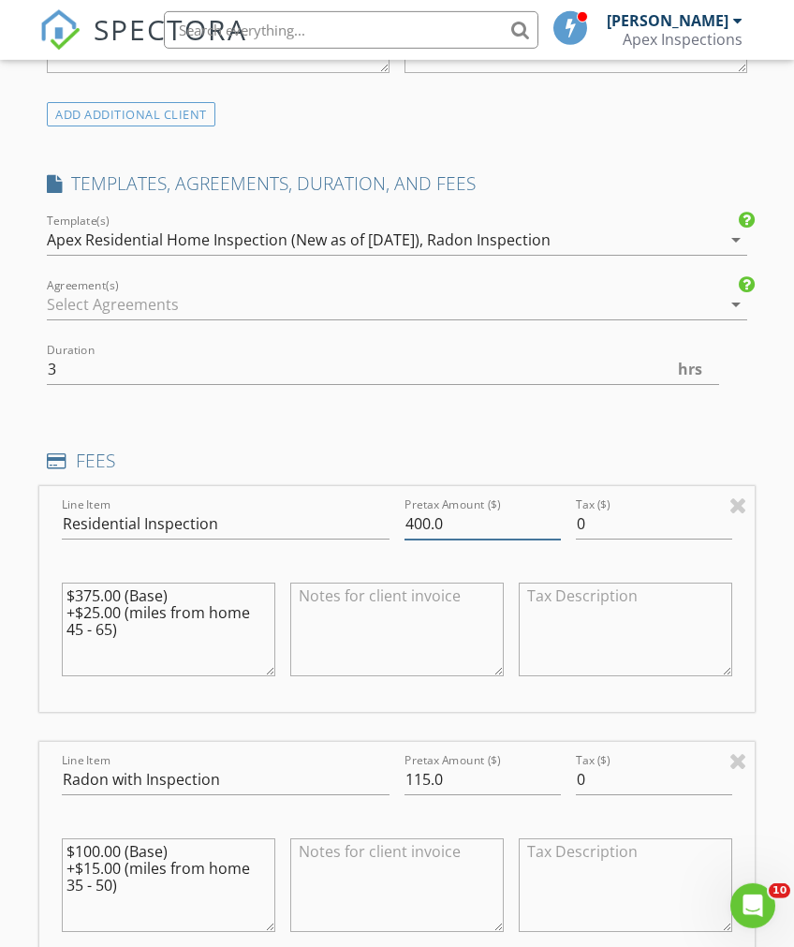
click at [515, 520] on input "400.0" at bounding box center [483, 523] width 156 height 31
type input "4"
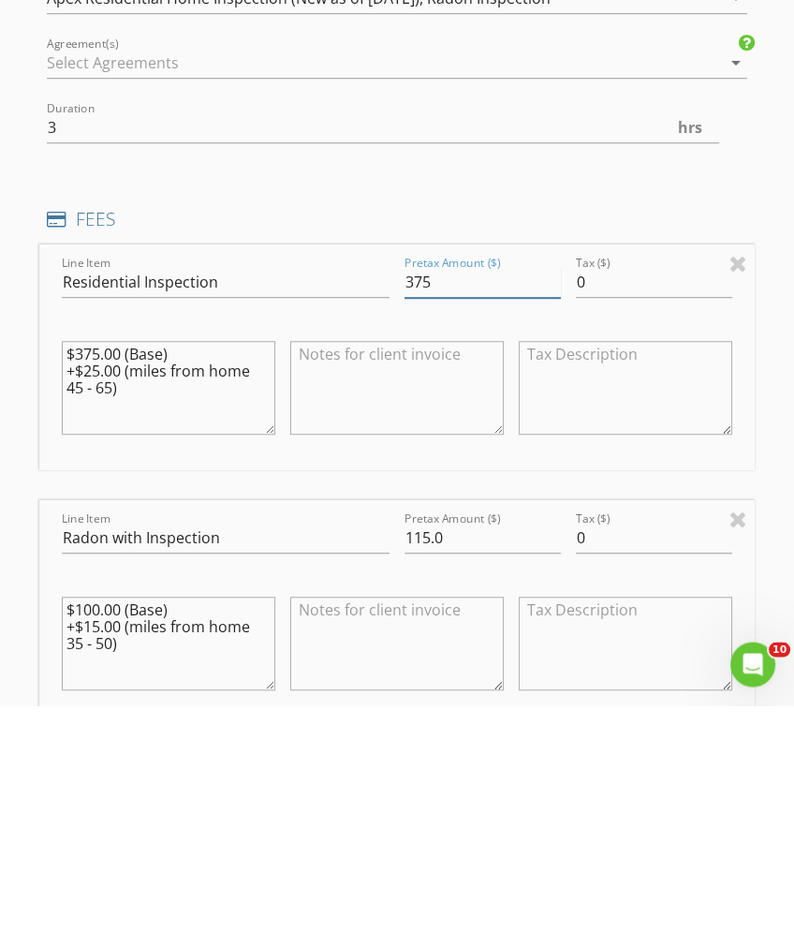
type input "375"
click at [508, 764] on input "115.0" at bounding box center [483, 779] width 156 height 31
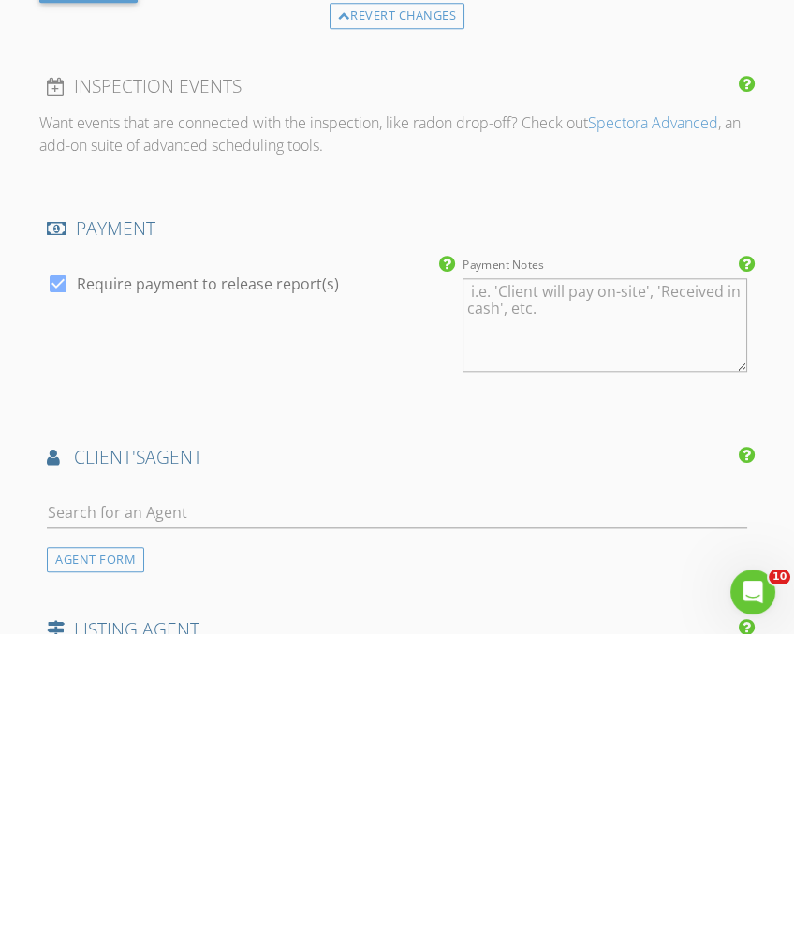
scroll to position [2059, 0]
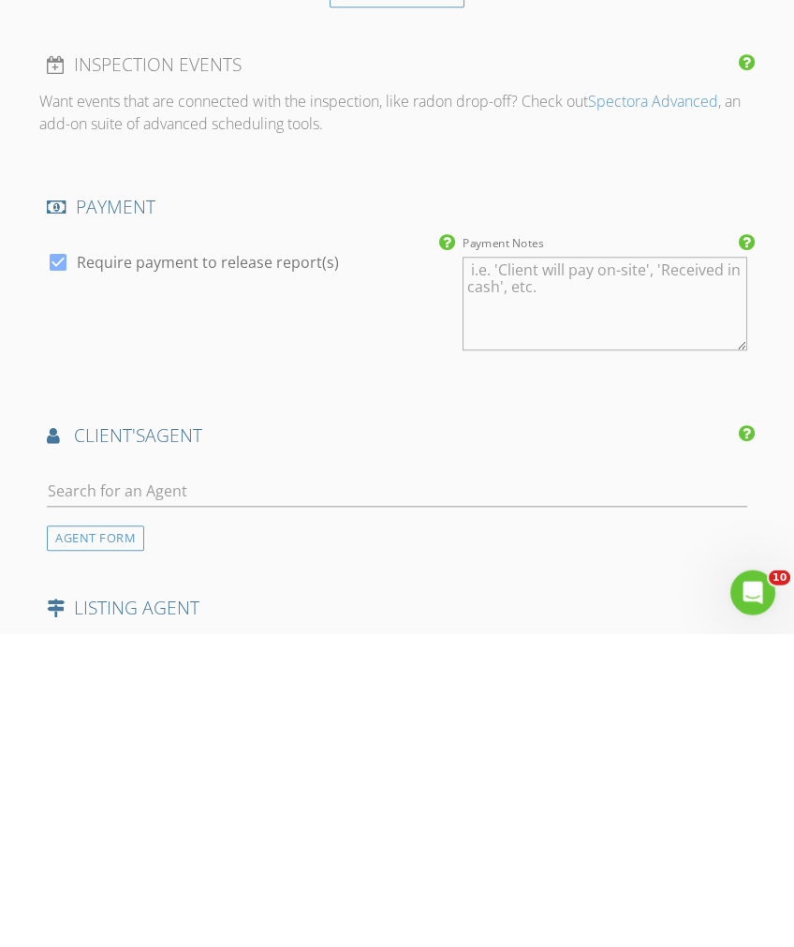
type input "100"
click at [497, 789] on input "text" at bounding box center [397, 804] width 700 height 31
type input "Der"
click at [486, 820] on li "Derick Rogers Realty ONE Group" at bounding box center [397, 846] width 698 height 52
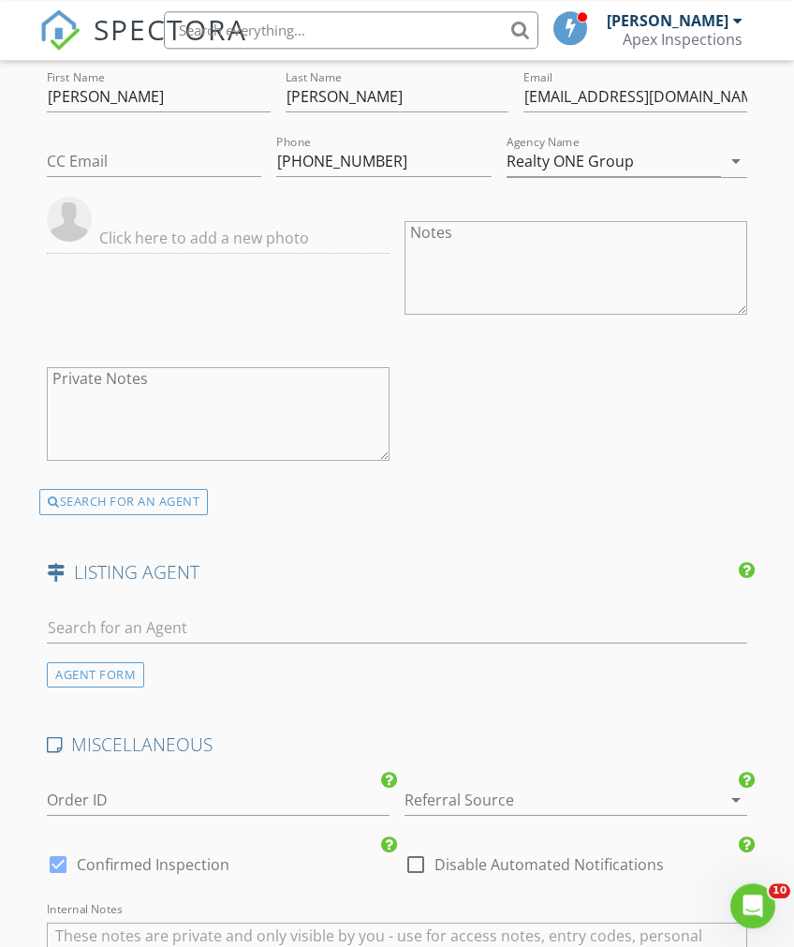
scroll to position [3130, 0]
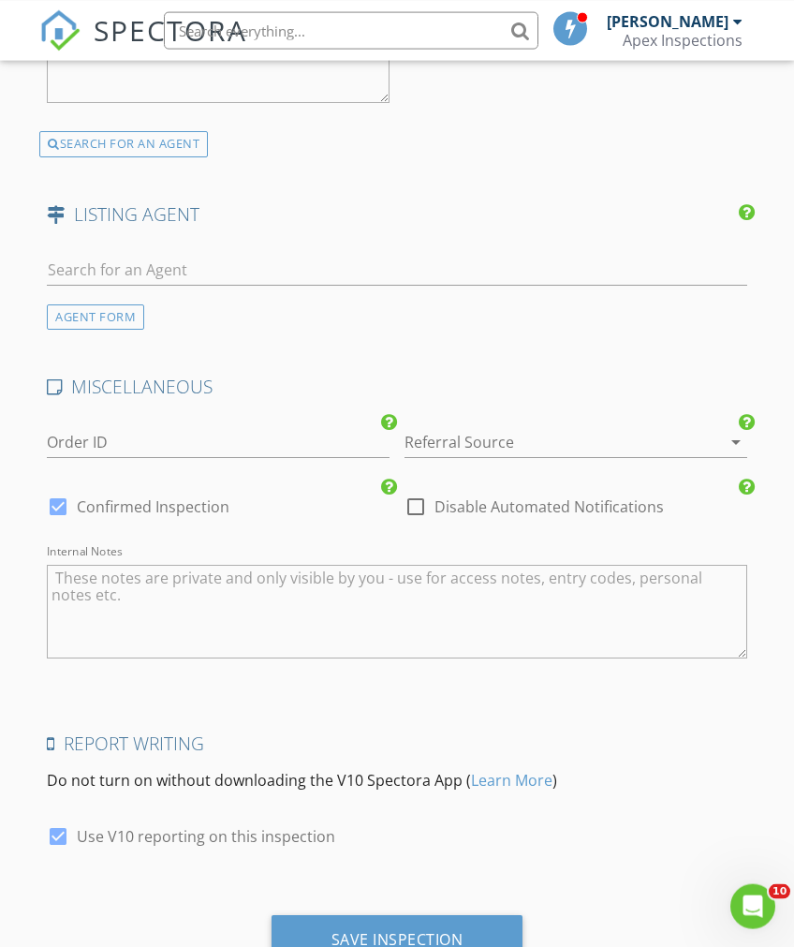
click at [407, 929] on div "Save Inspection" at bounding box center [398, 938] width 132 height 19
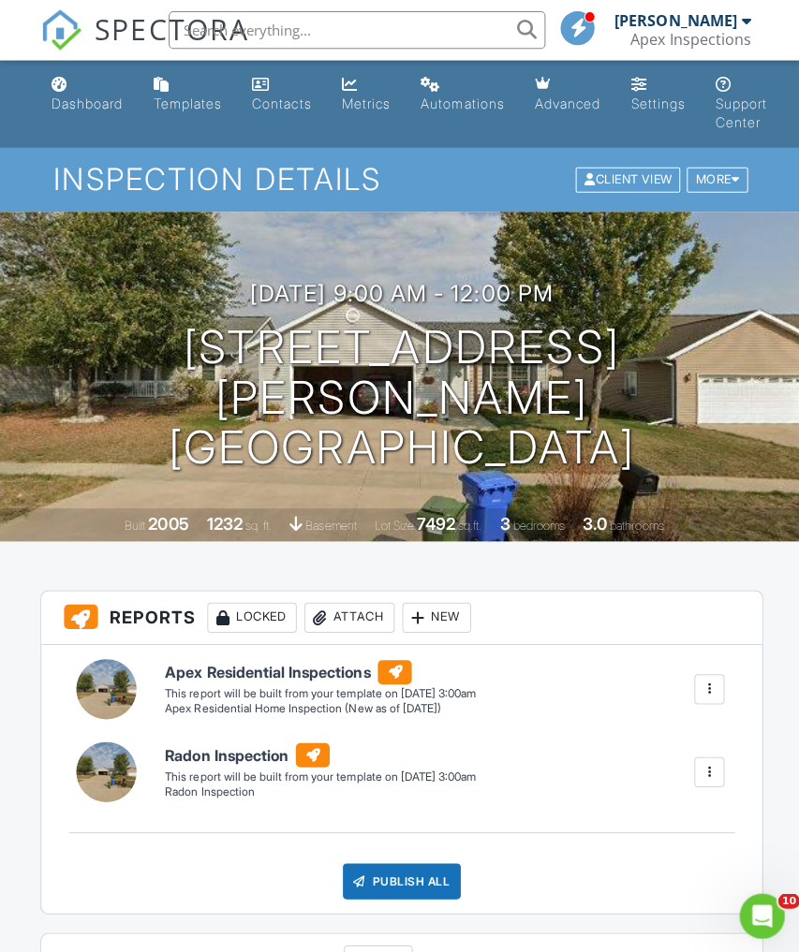
click at [77, 109] on div "Dashboard" at bounding box center [87, 103] width 71 height 16
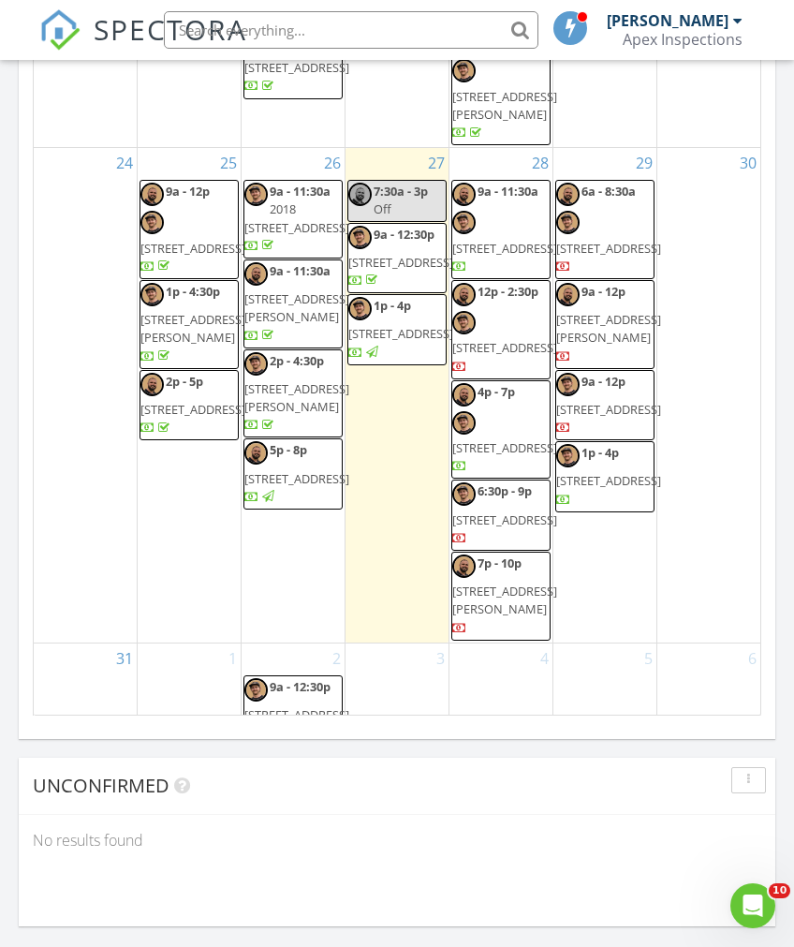
scroll to position [1748, 0]
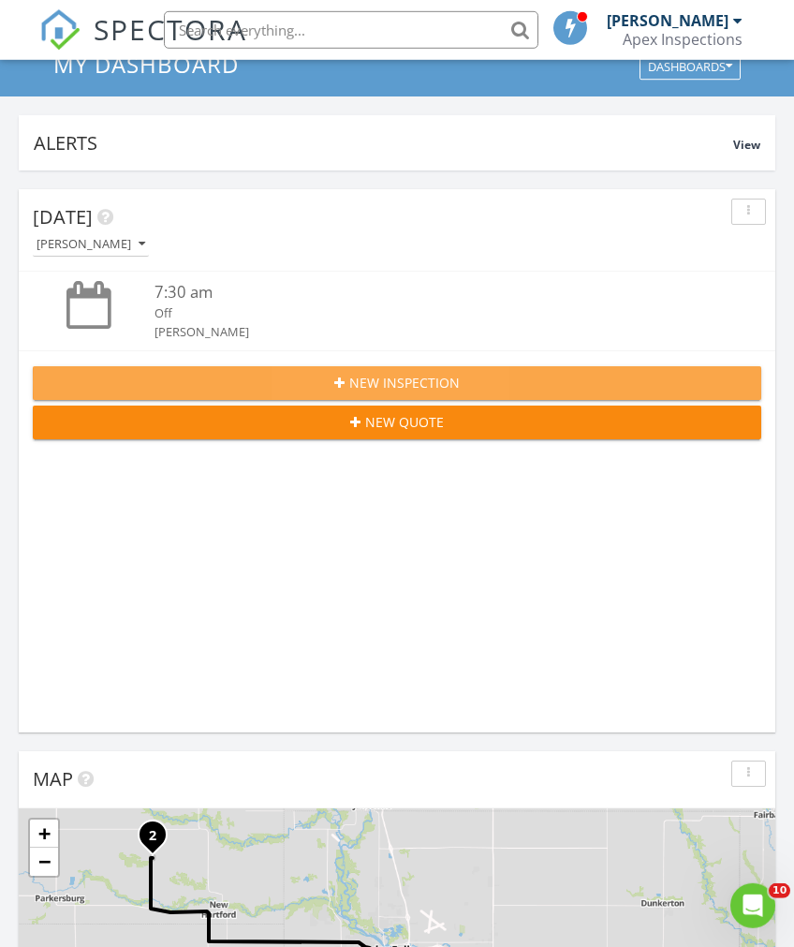
click at [549, 375] on div "New Inspection" at bounding box center [397, 383] width 699 height 20
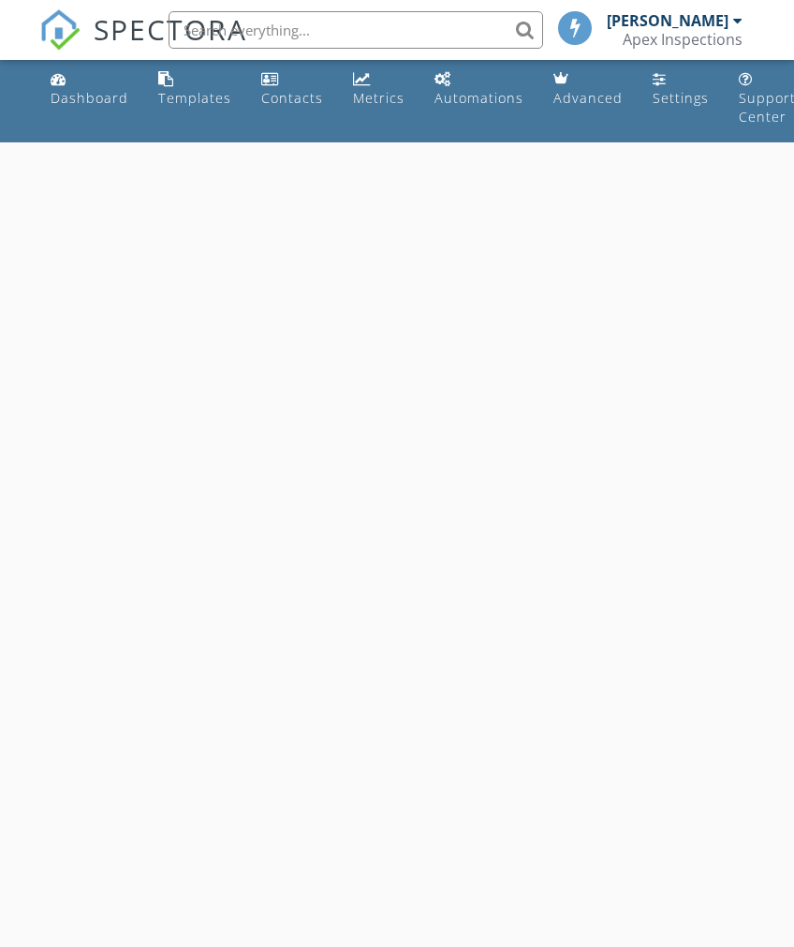
select select "7"
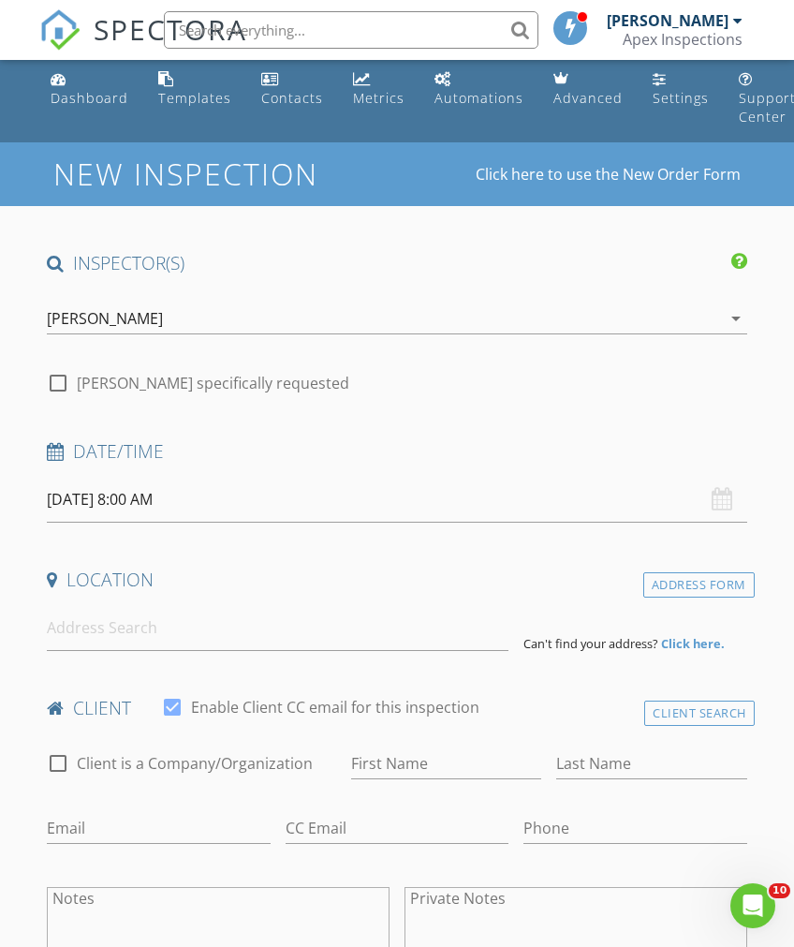
click at [719, 479] on input "[DATE] 8:00 AM" at bounding box center [397, 500] width 700 height 46
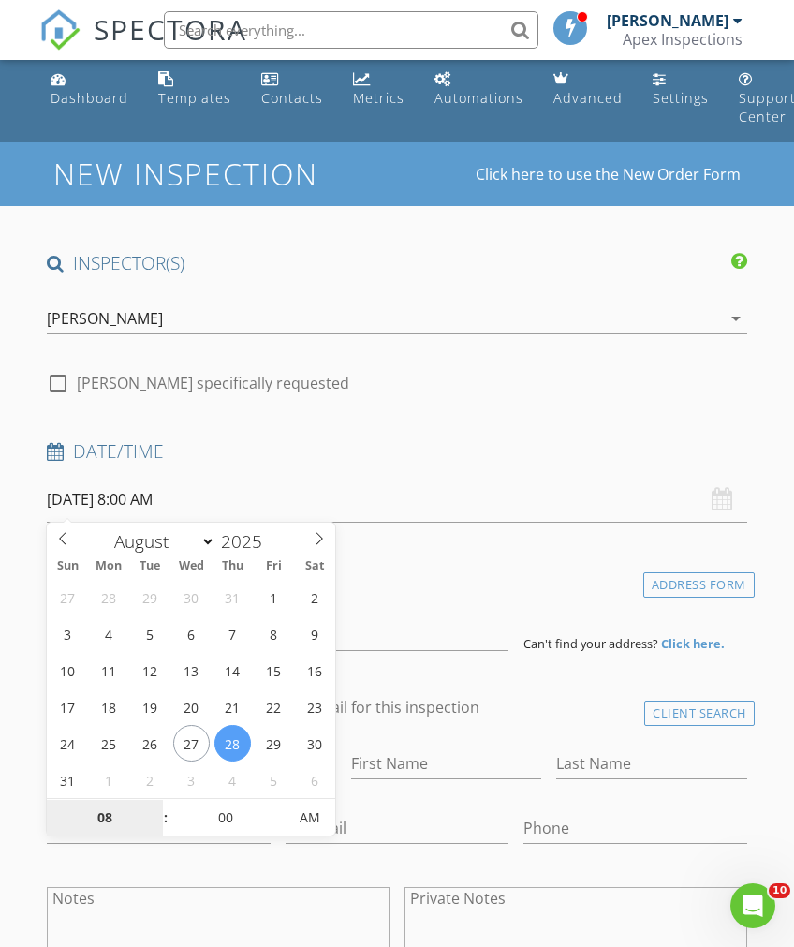
type input "[DATE] 8:00 AM"
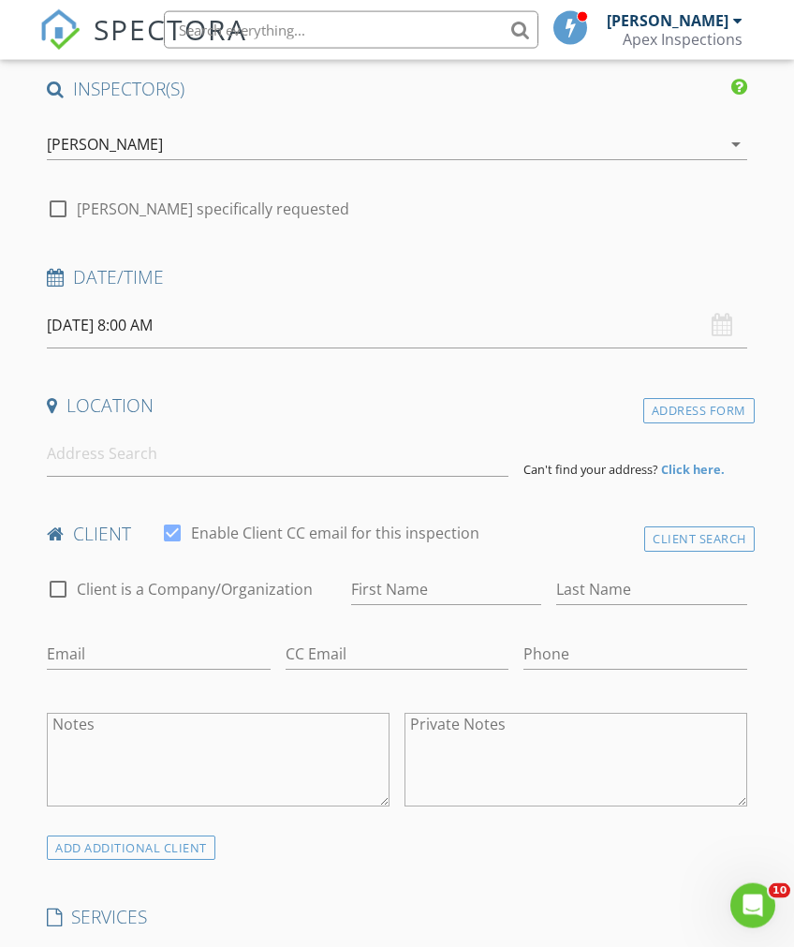
scroll to position [180, 0]
click at [722, 315] on div "[DATE] 8:00 AM" at bounding box center [397, 325] width 700 height 46
click at [583, 302] on input "[DATE] 8:00 AM" at bounding box center [397, 325] width 700 height 46
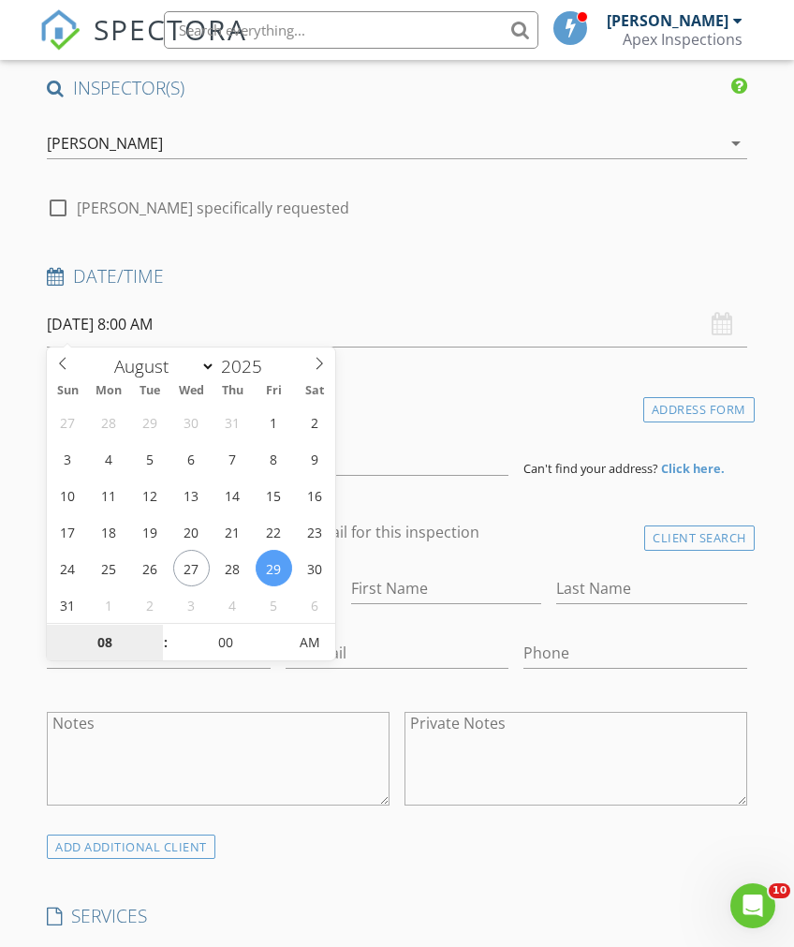
click at [113, 635] on input "08" at bounding box center [104, 643] width 115 height 37
click at [308, 630] on span "AM" at bounding box center [310, 642] width 52 height 37
type input "02"
type input "[DATE] 2:00 PM"
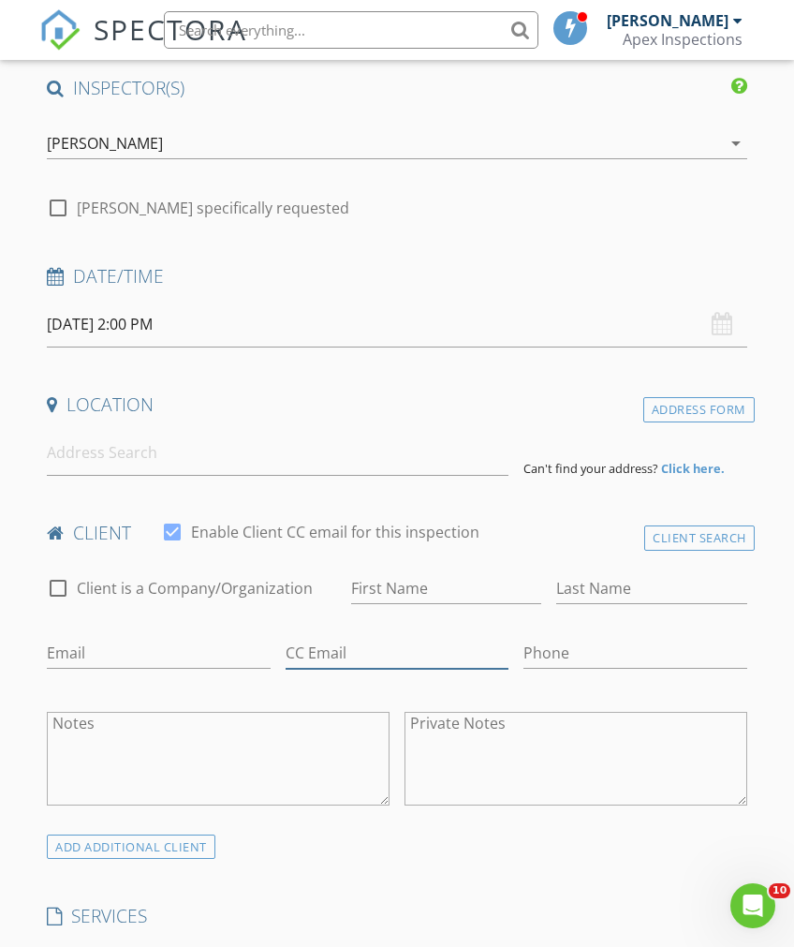
click at [460, 638] on input "CC Email" at bounding box center [397, 653] width 223 height 31
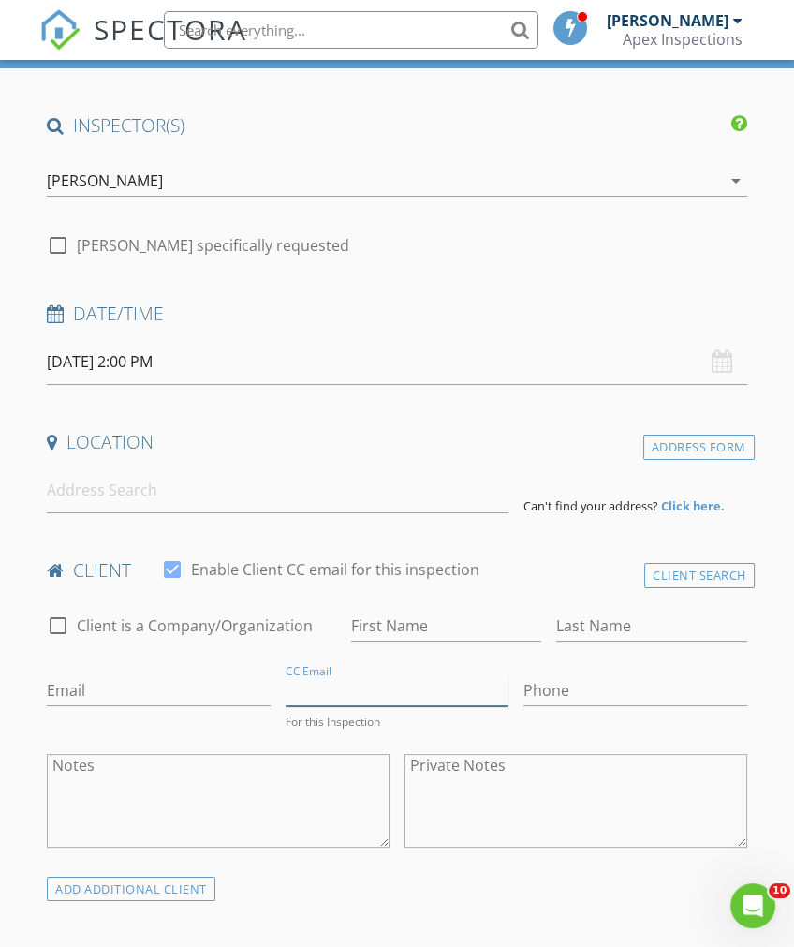
scroll to position [139, 0]
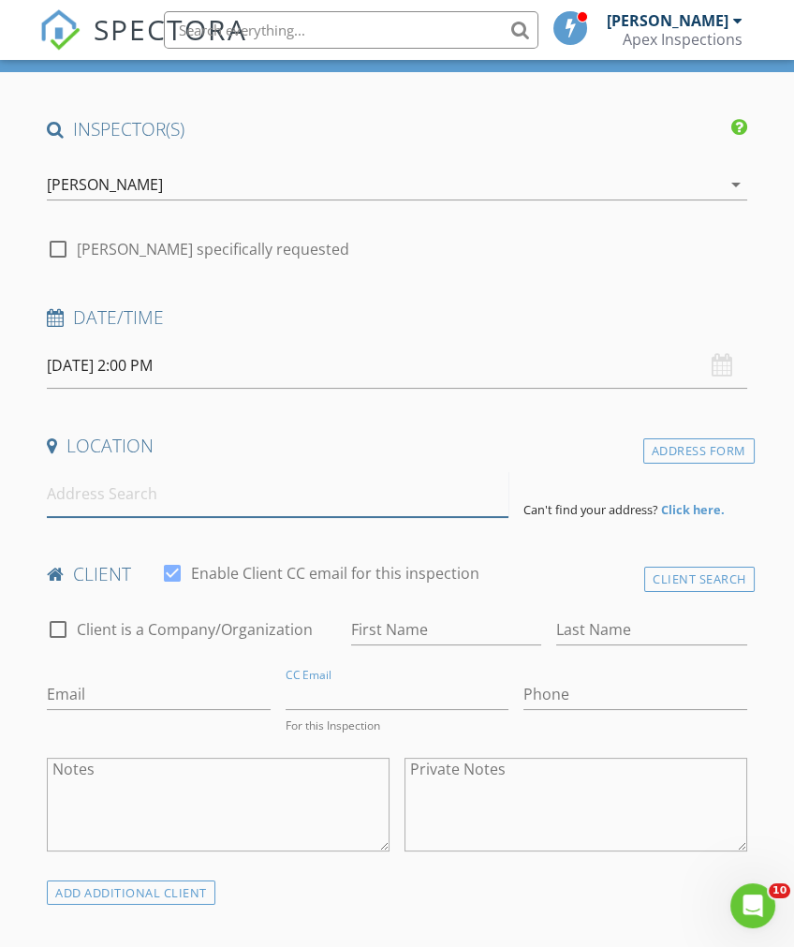
click at [367, 490] on input at bounding box center [278, 494] width 462 height 46
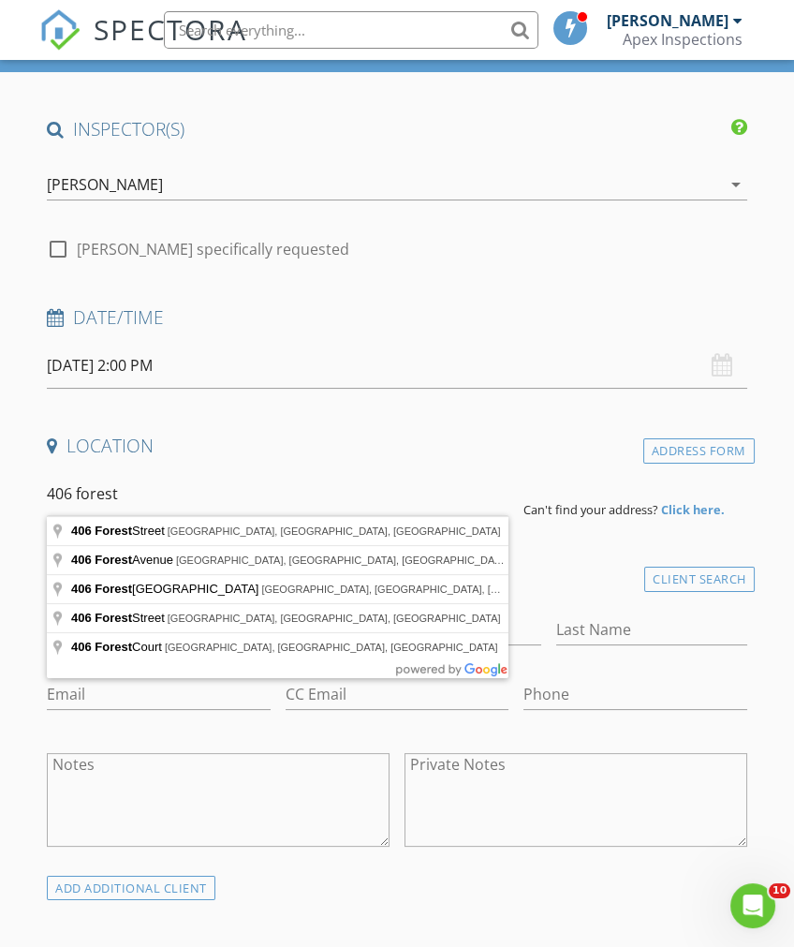
type input "406 Forest Street, Fairbank, IA, USA"
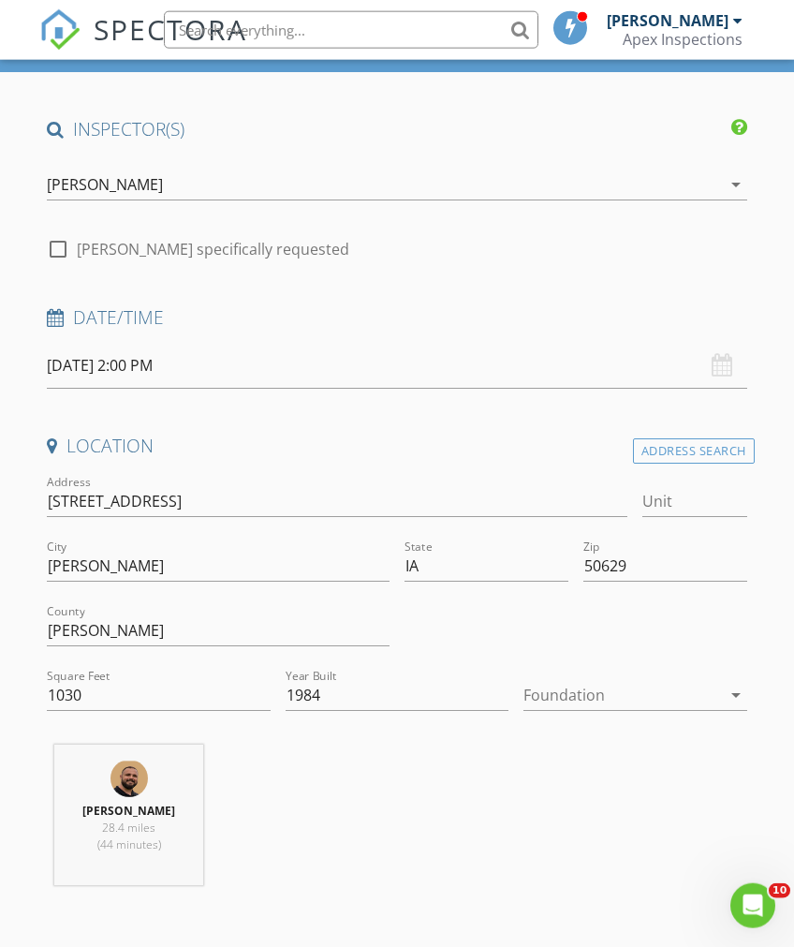
click at [705, 669] on div "Foundation arrow_drop_down" at bounding box center [634, 699] width 223 height 61
click at [725, 693] on icon "arrow_drop_down" at bounding box center [736, 695] width 22 height 22
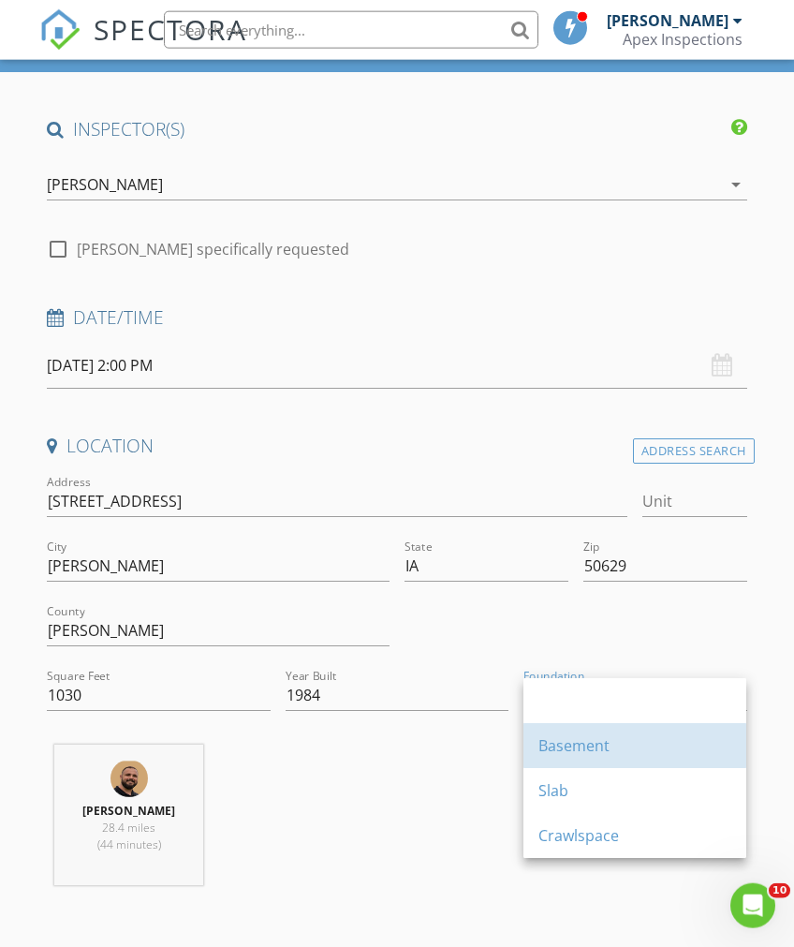
click at [610, 764] on div "Basement" at bounding box center [634, 745] width 193 height 45
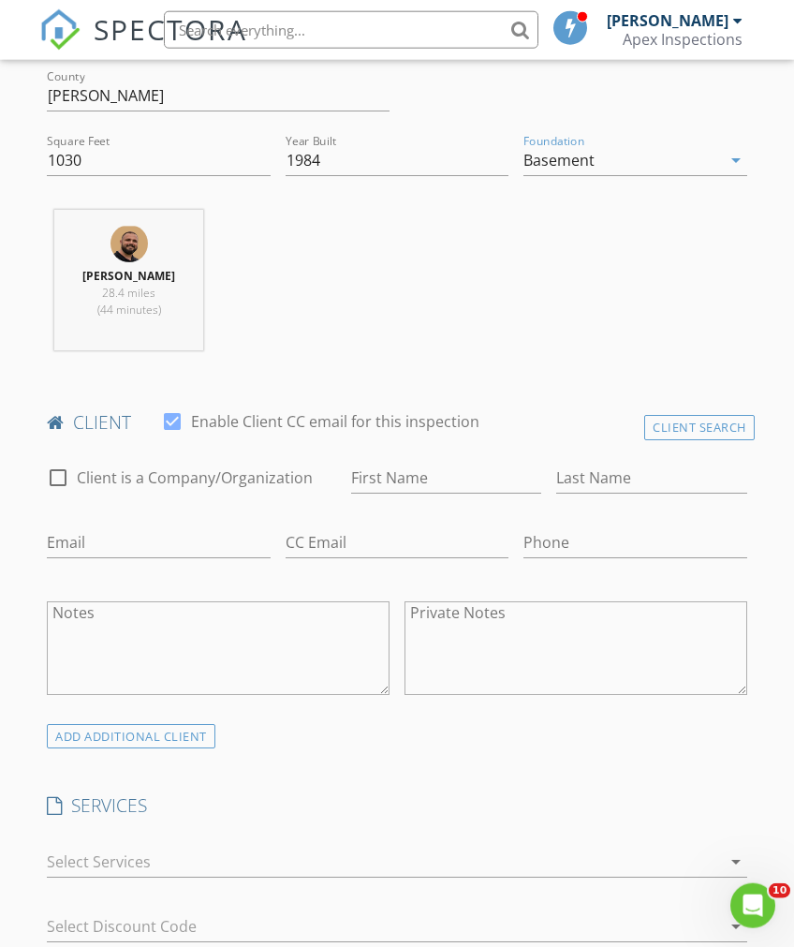
scroll to position [704, 0]
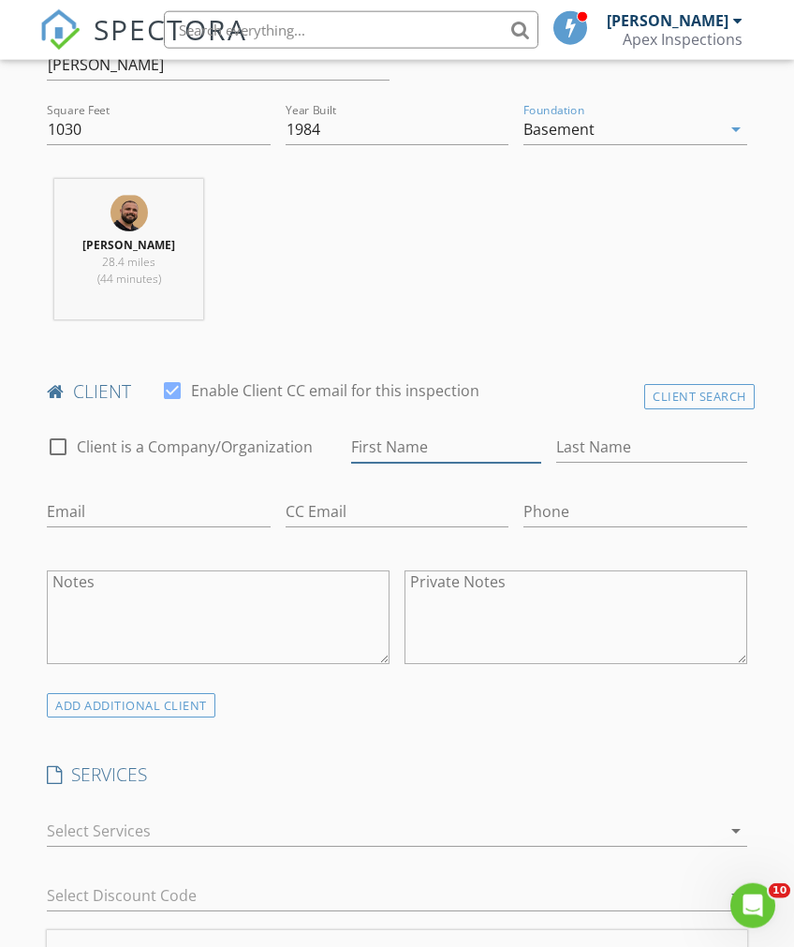
click at [378, 455] on input "First Name" at bounding box center [446, 447] width 190 height 31
type input "Peighton"
click at [727, 442] on input "Last Name" at bounding box center [651, 447] width 190 height 31
type input "Prusator-Flack"
click at [64, 504] on input "Email" at bounding box center [158, 511] width 223 height 31
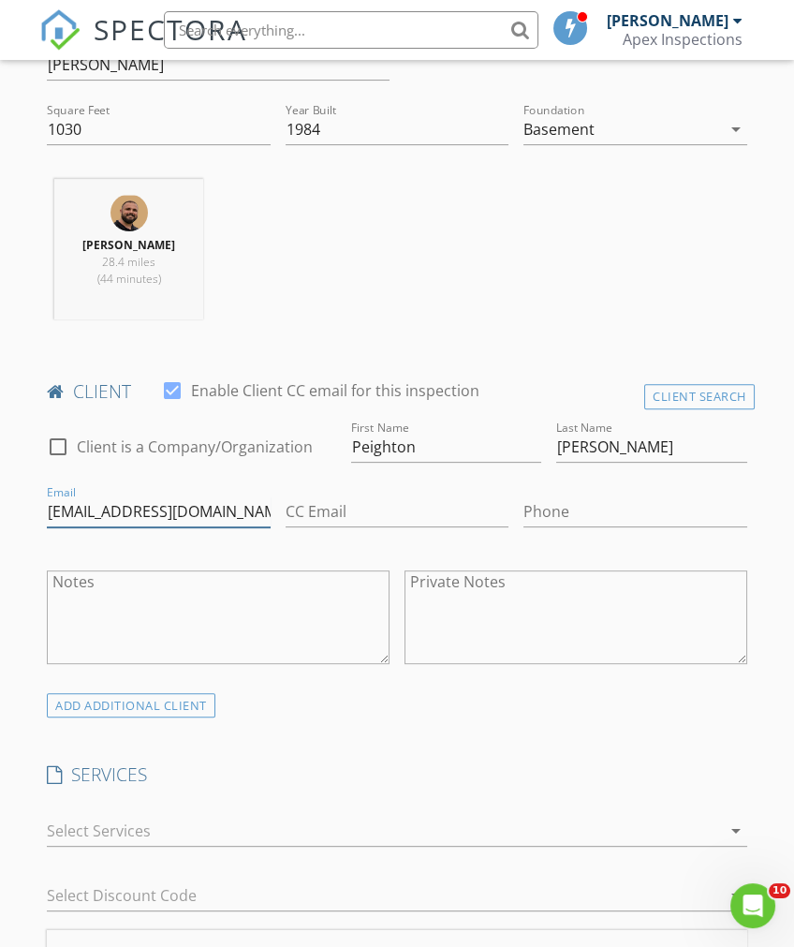
type input "pprusator00@outlook.com"
click at [638, 507] on input "Phone" at bounding box center [634, 511] width 223 height 31
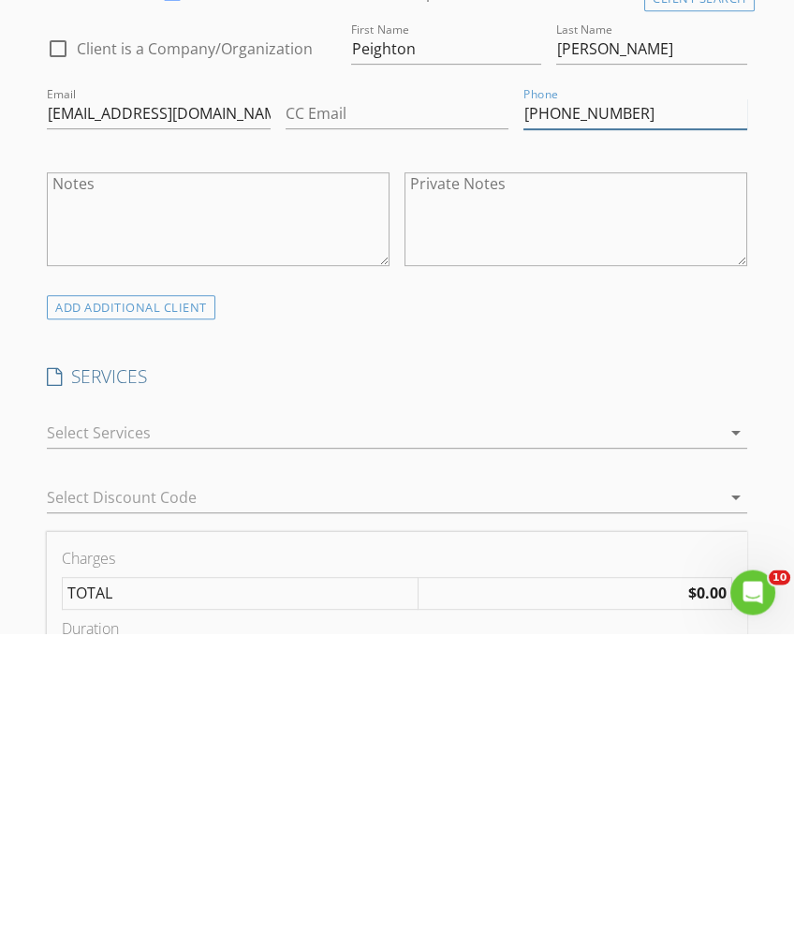
type input "319-327-0636"
click at [710, 731] on div at bounding box center [383, 746] width 673 height 30
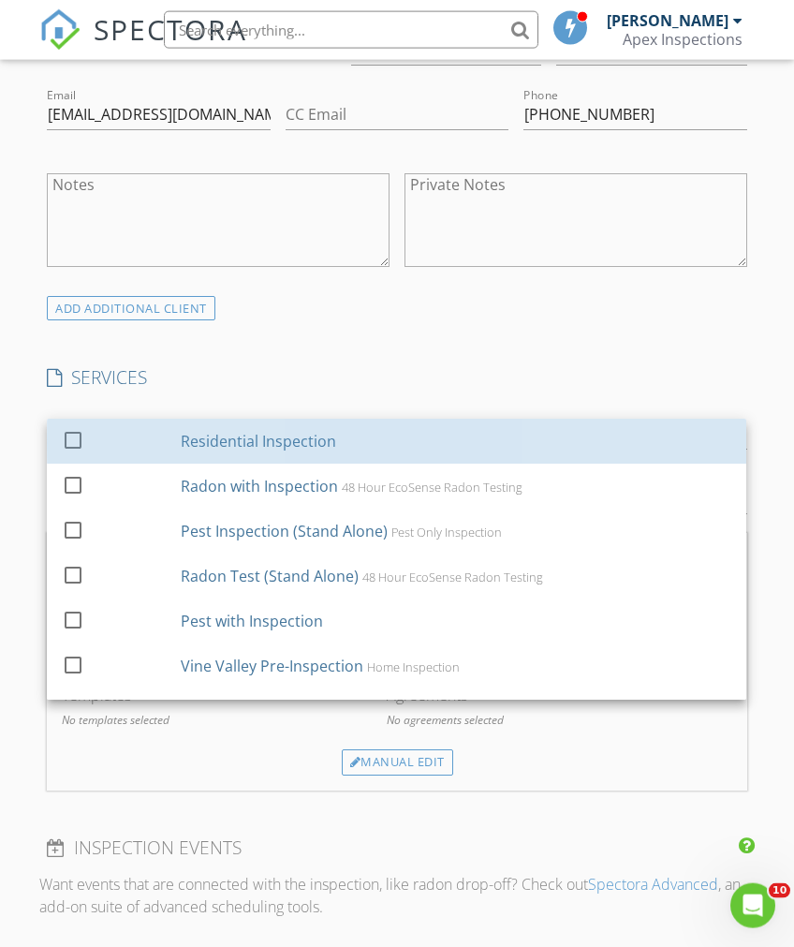
click at [339, 449] on div "Residential Inspection" at bounding box center [457, 440] width 551 height 37
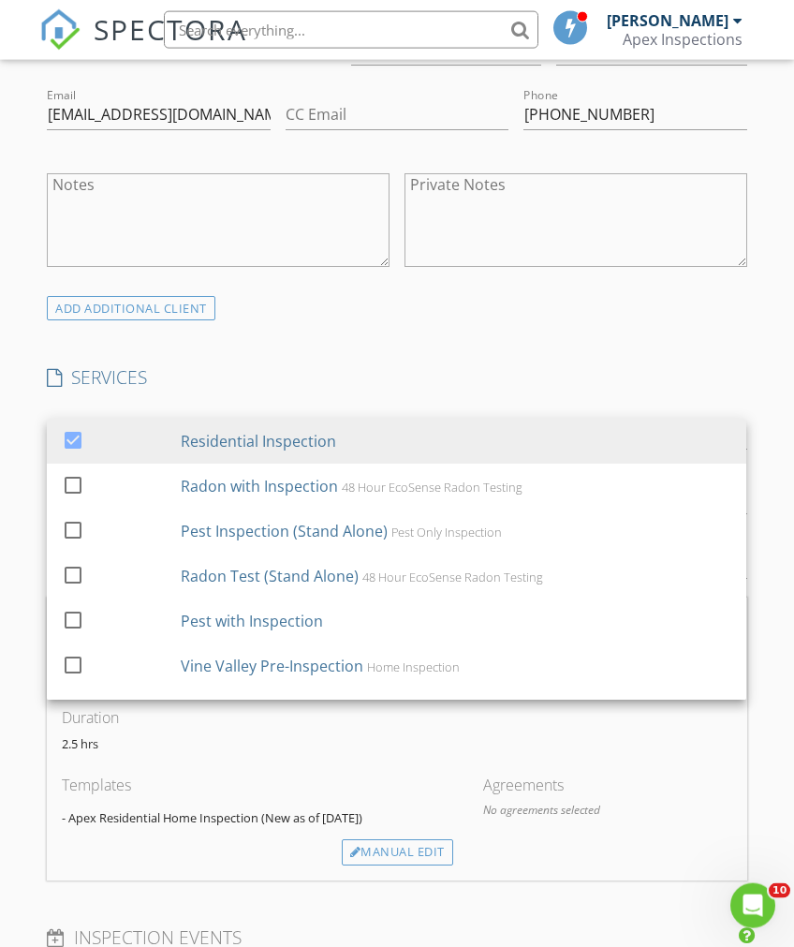
click at [324, 493] on div "Radon with Inspection" at bounding box center [260, 486] width 157 height 22
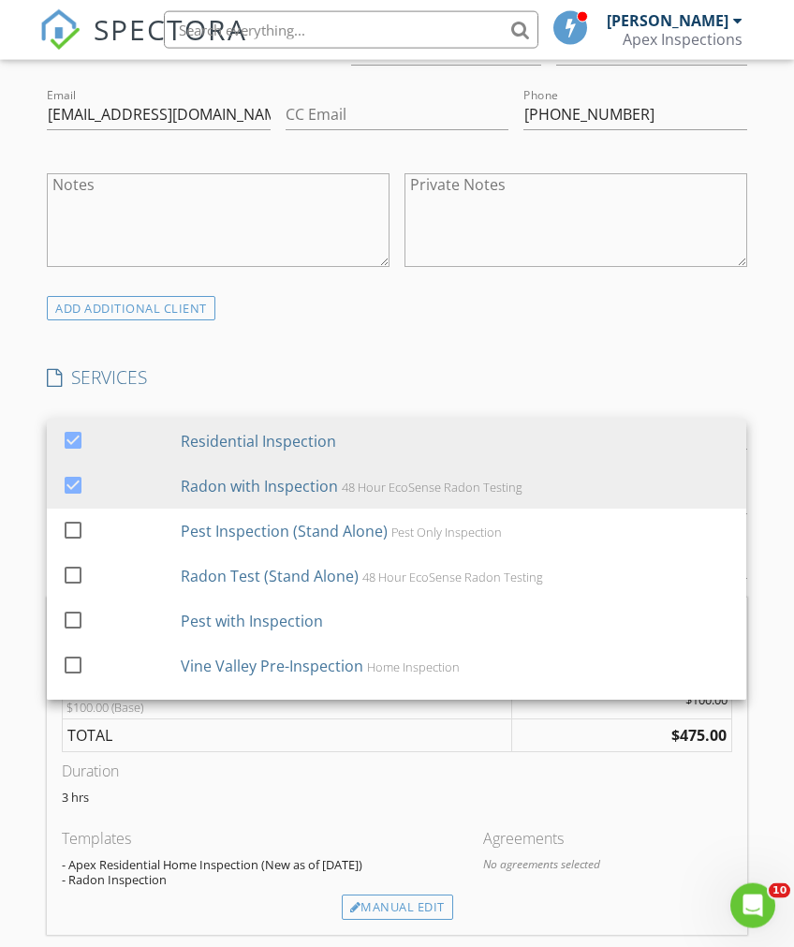
click at [657, 346] on div "INSPECTOR(S) check_box Nick Mullnix PRIMARY check_box_outline_blank Logan Loftu…" at bounding box center [396, 673] width 715 height 3038
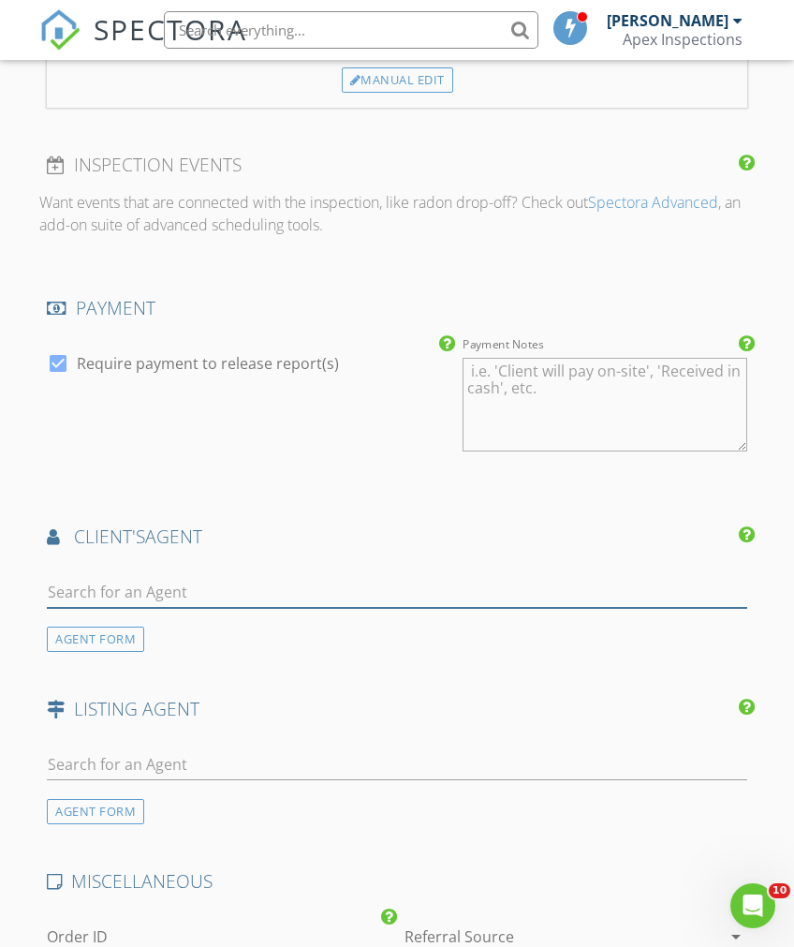
click at [511, 586] on input "text" at bounding box center [397, 592] width 700 height 31
type input "Angie"
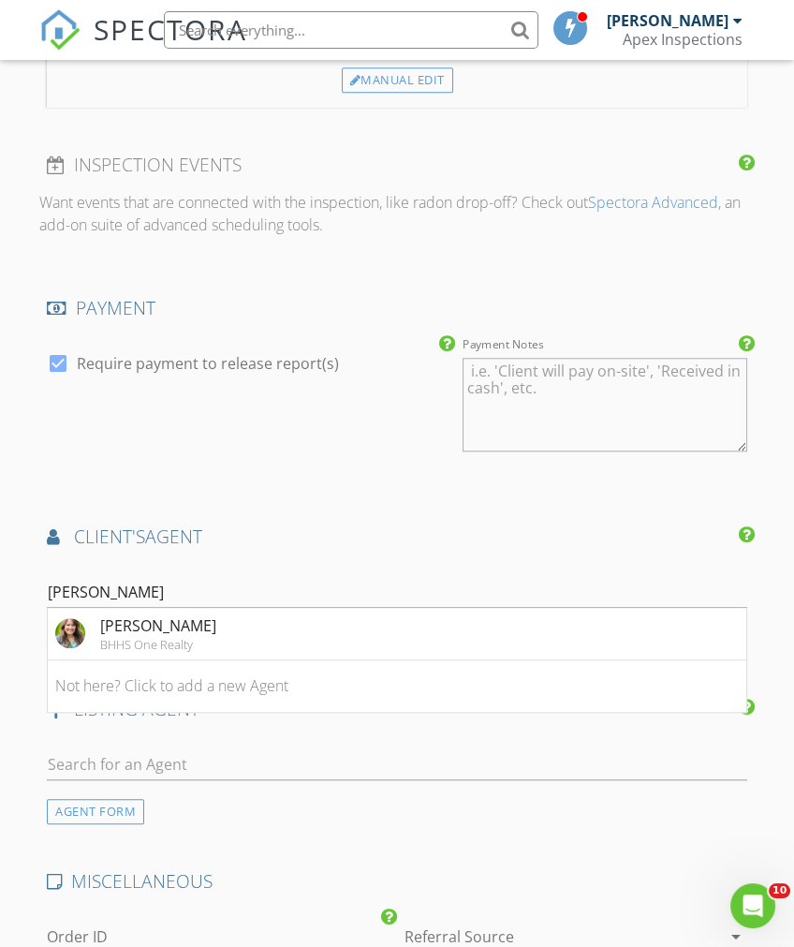
click at [508, 641] on li "Angie Andersen BHHS One Realty" at bounding box center [397, 634] width 698 height 52
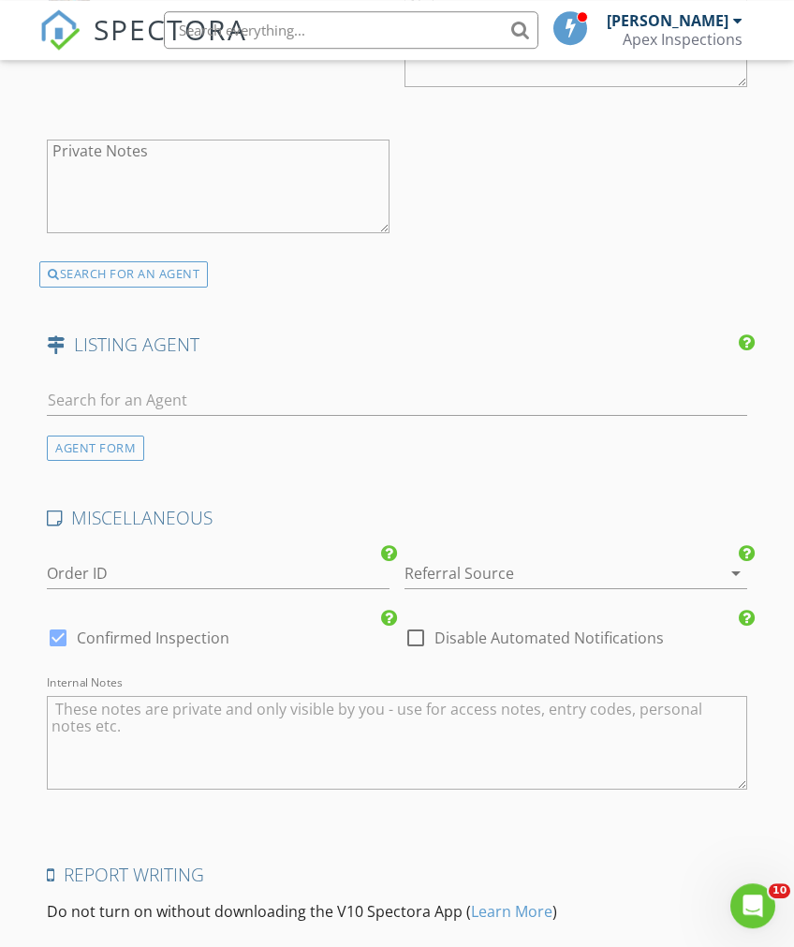
scroll to position [2786, 0]
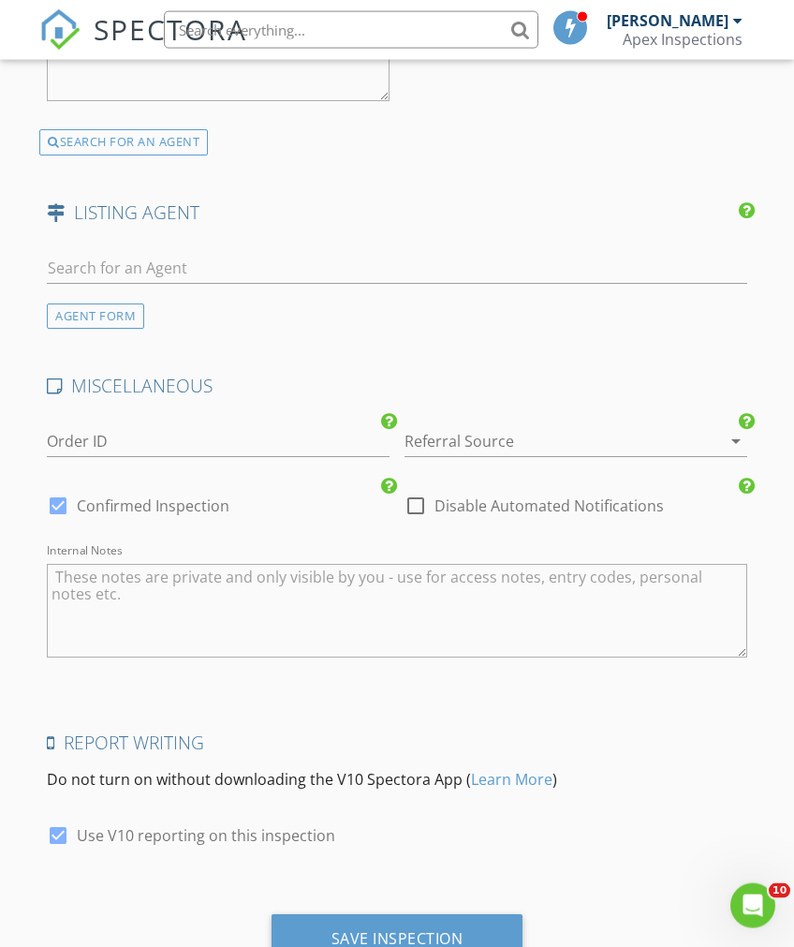
click at [413, 929] on div "Save Inspection" at bounding box center [398, 938] width 132 height 19
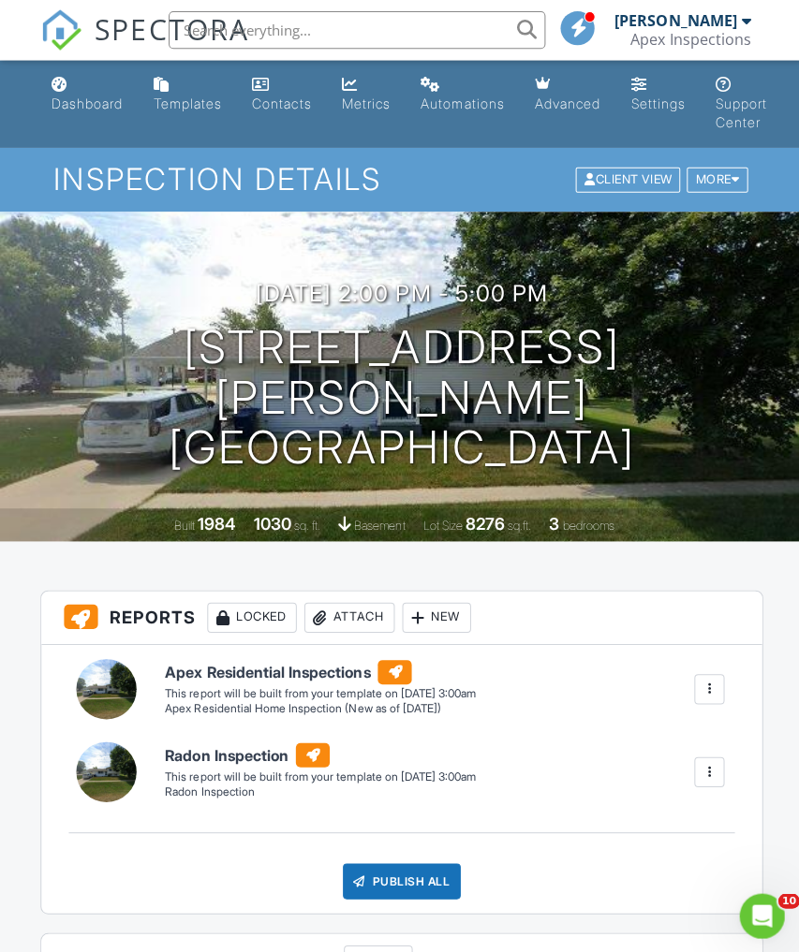
click at [97, 102] on div "Dashboard" at bounding box center [87, 103] width 71 height 16
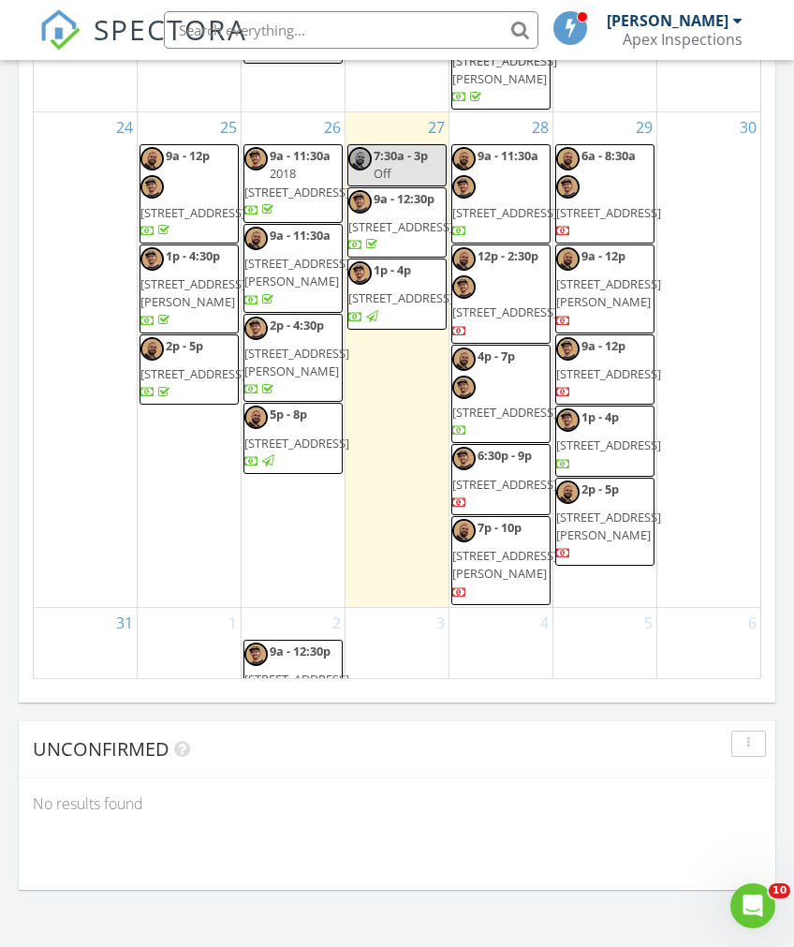
scroll to position [1761, 0]
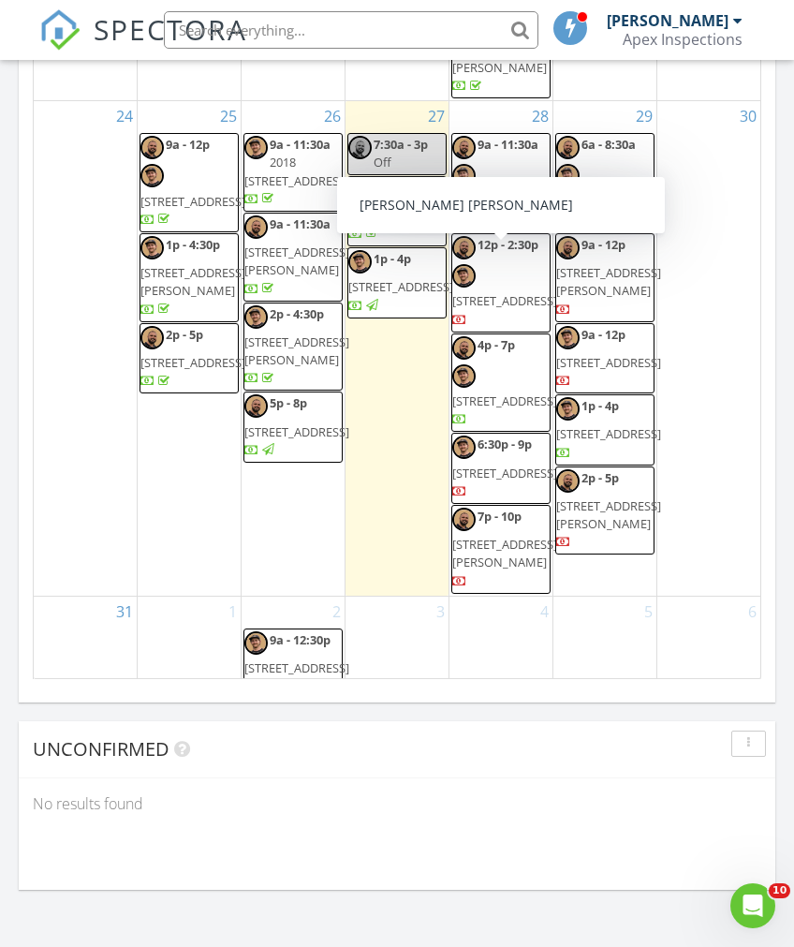
click at [517, 292] on span "4821 Midway Dr NW, Cedar Rapids 52405" at bounding box center [504, 300] width 105 height 17
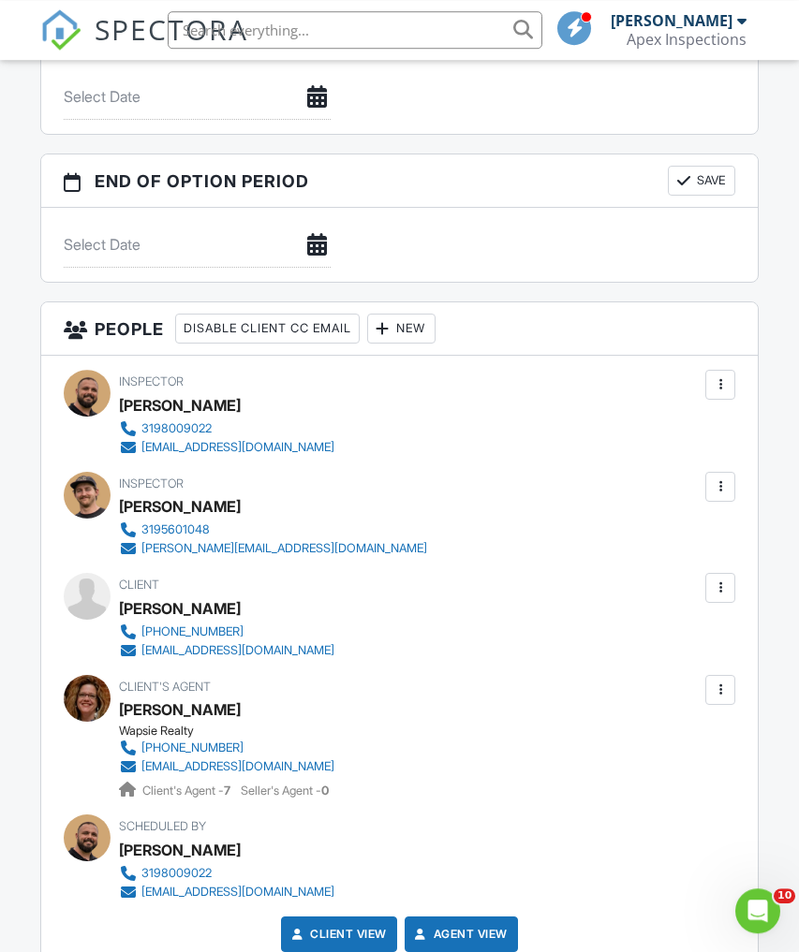
scroll to position [1834, 0]
click at [720, 585] on div at bounding box center [720, 588] width 19 height 19
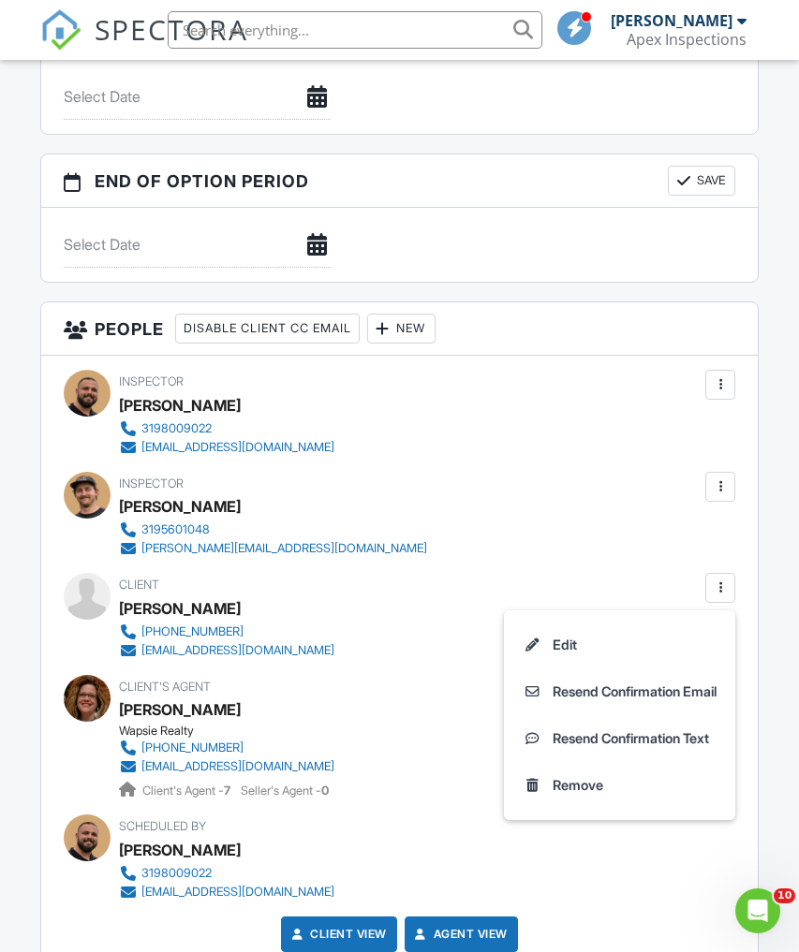
click at [555, 650] on li "Edit" at bounding box center [619, 645] width 209 height 47
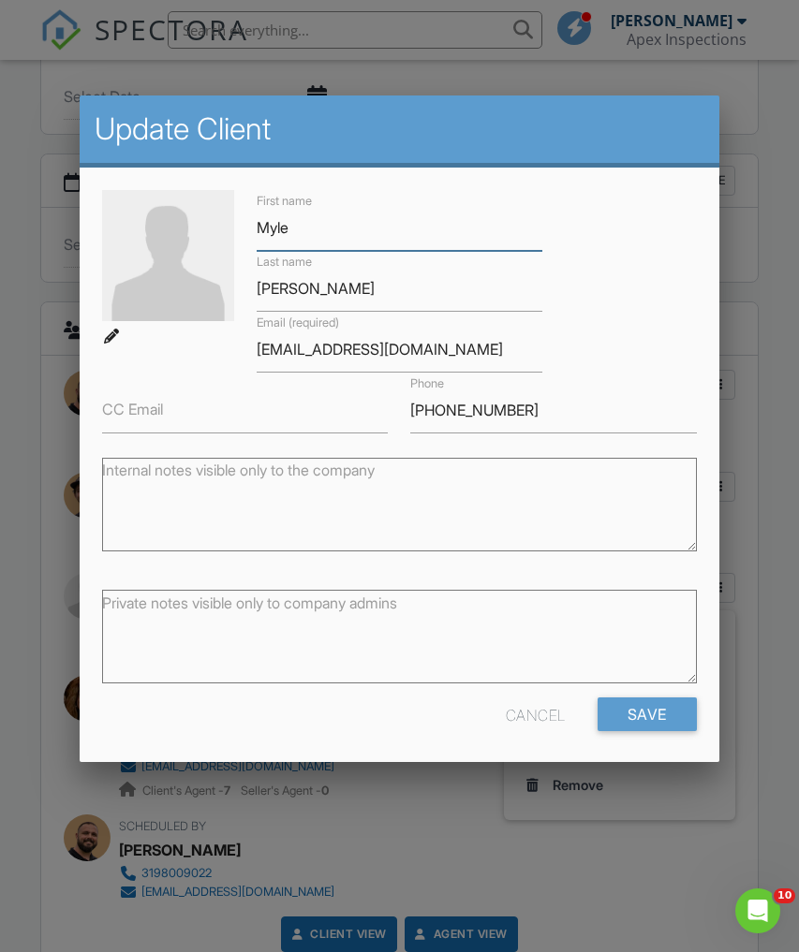
click at [540, 239] on input "Myle" at bounding box center [400, 228] width 286 height 46
click at [523, 236] on input "Myle" at bounding box center [400, 228] width 286 height 46
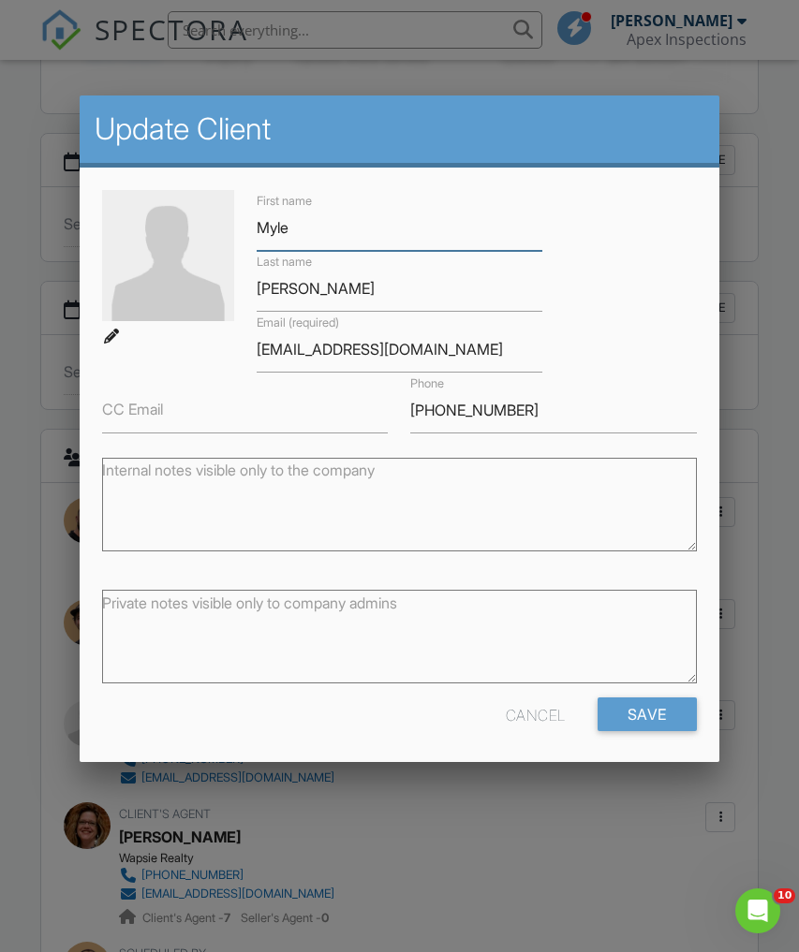
scroll to position [1705, 0]
type input "Myle & Adrian"
click at [477, 306] on input "Duong" at bounding box center [400, 289] width 286 height 46
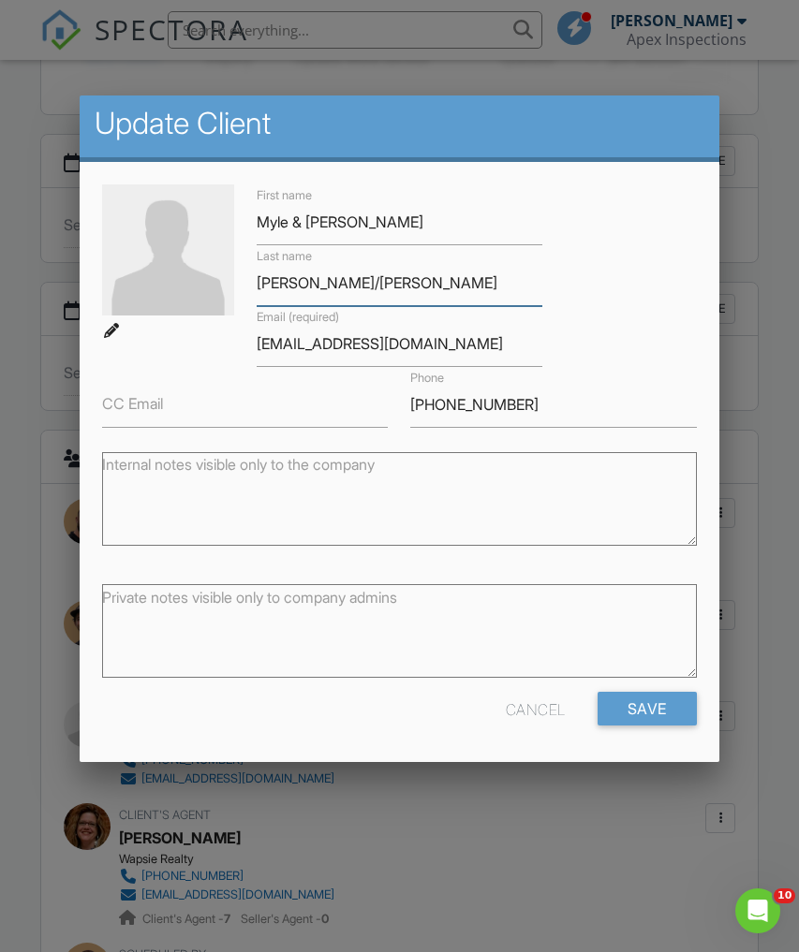
scroll to position [0, 0]
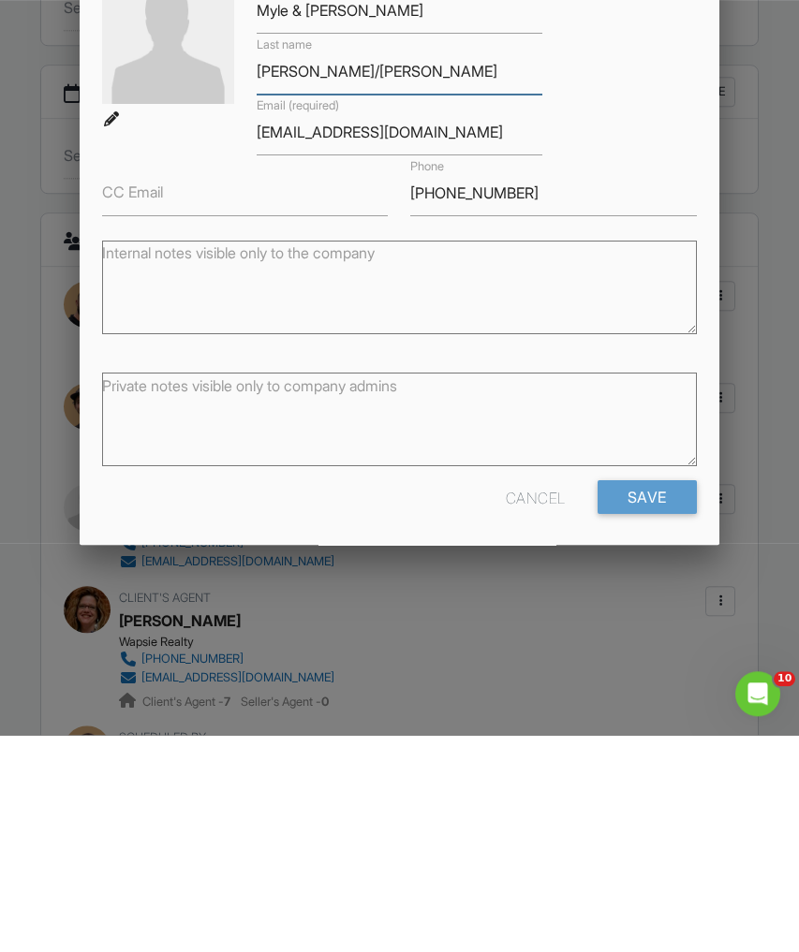
type input "Duong/Rosario Perez"
click at [668, 698] on input "Save" at bounding box center [646, 715] width 99 height 34
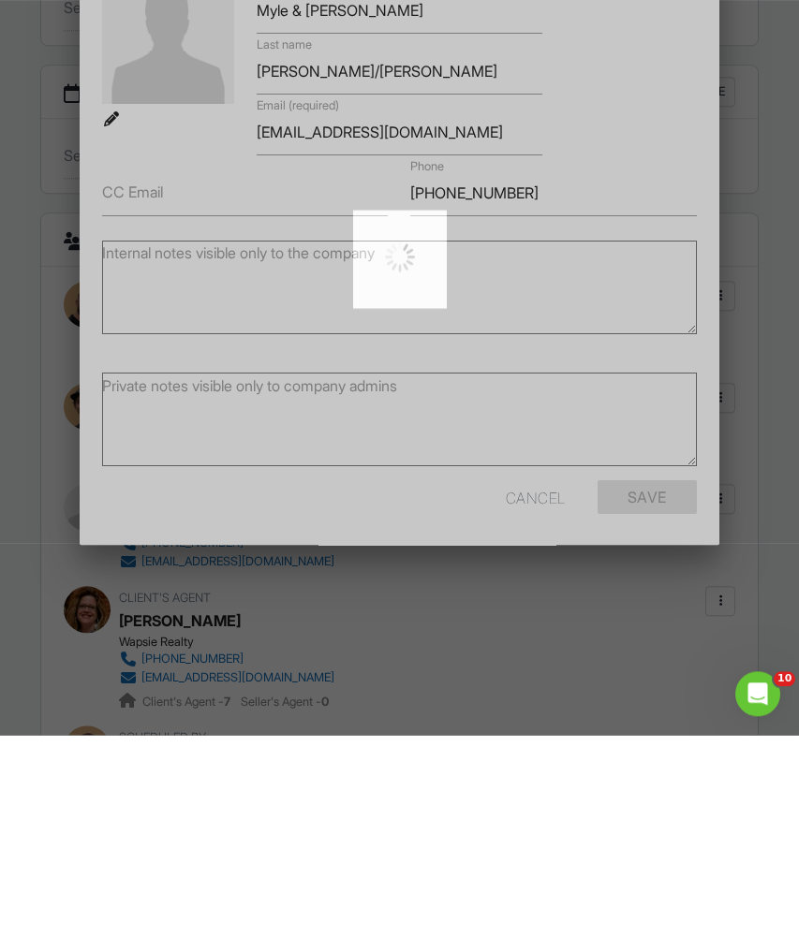
scroll to position [1923, 0]
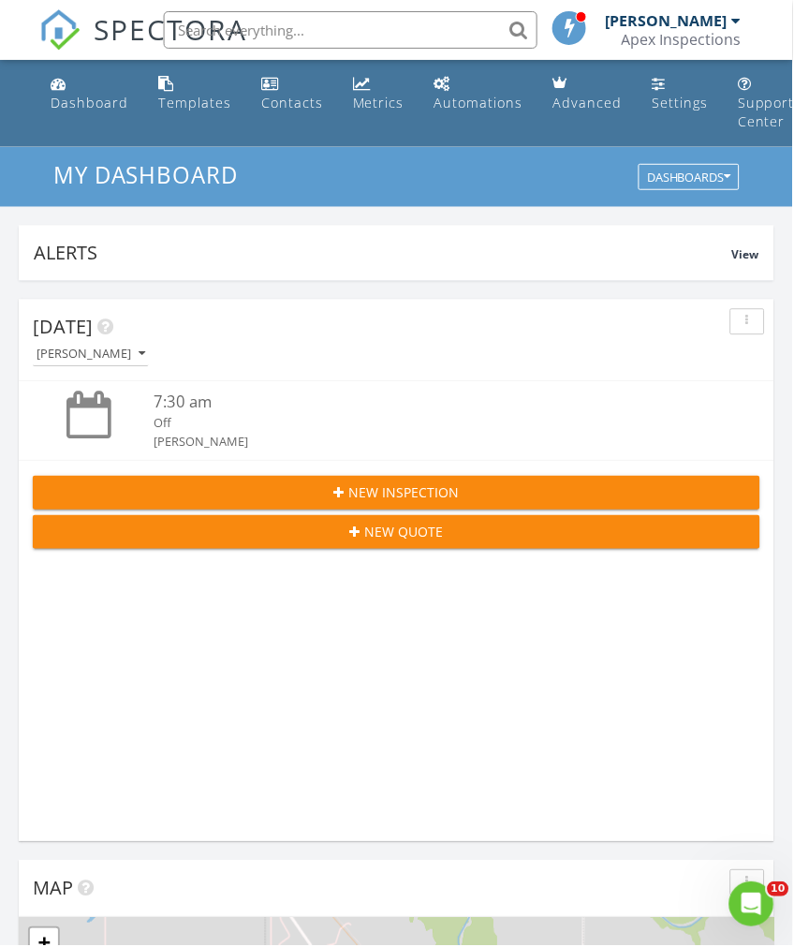
scroll to position [3204, 795]
click at [85, 113] on link "Dashboard" at bounding box center [89, 93] width 93 height 53
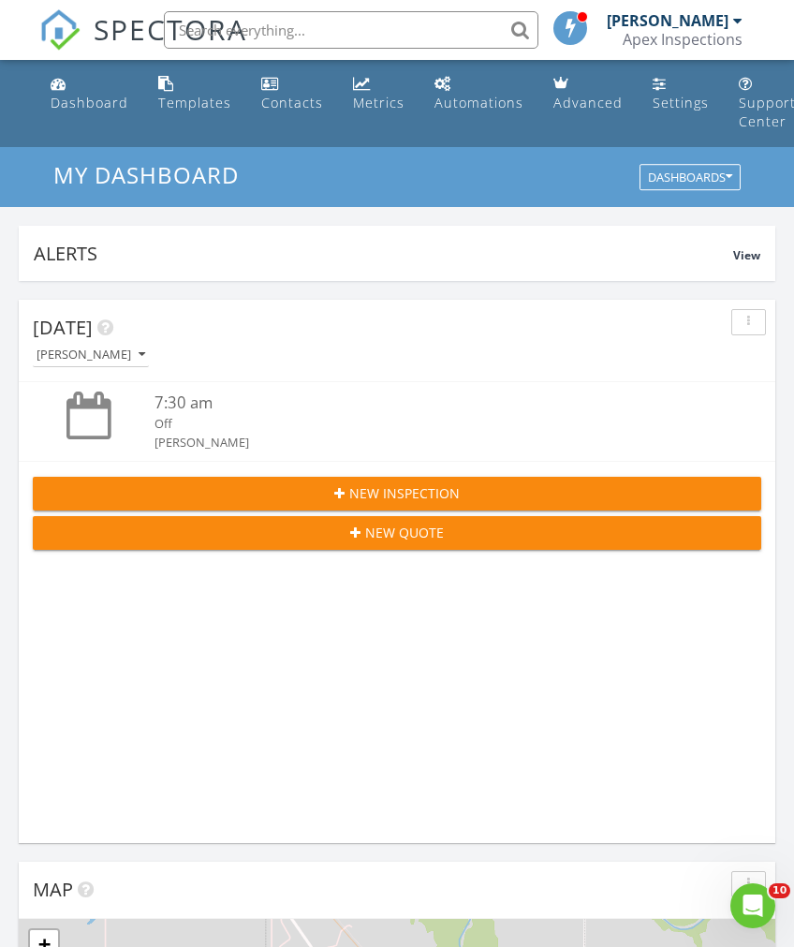
scroll to position [3204, 795]
click at [101, 111] on div "Dashboard" at bounding box center [90, 103] width 78 height 18
click at [373, 101] on div "Metrics" at bounding box center [379, 103] width 52 height 18
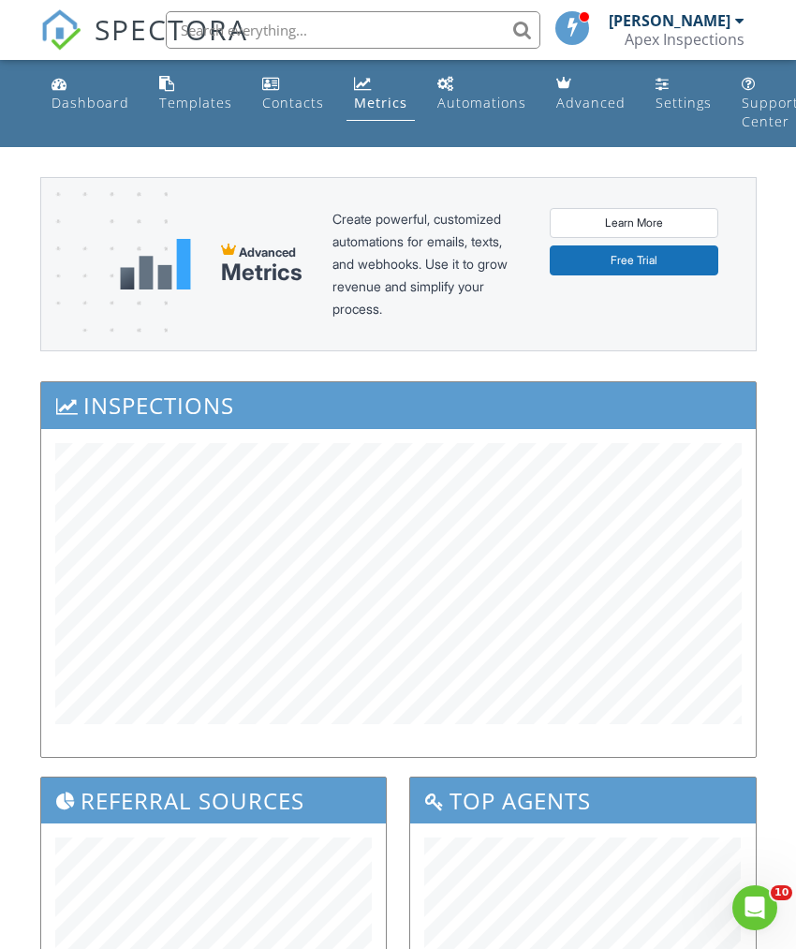
click at [111, 119] on link "Dashboard" at bounding box center [90, 93] width 93 height 53
